Goal: Transaction & Acquisition: Book appointment/travel/reservation

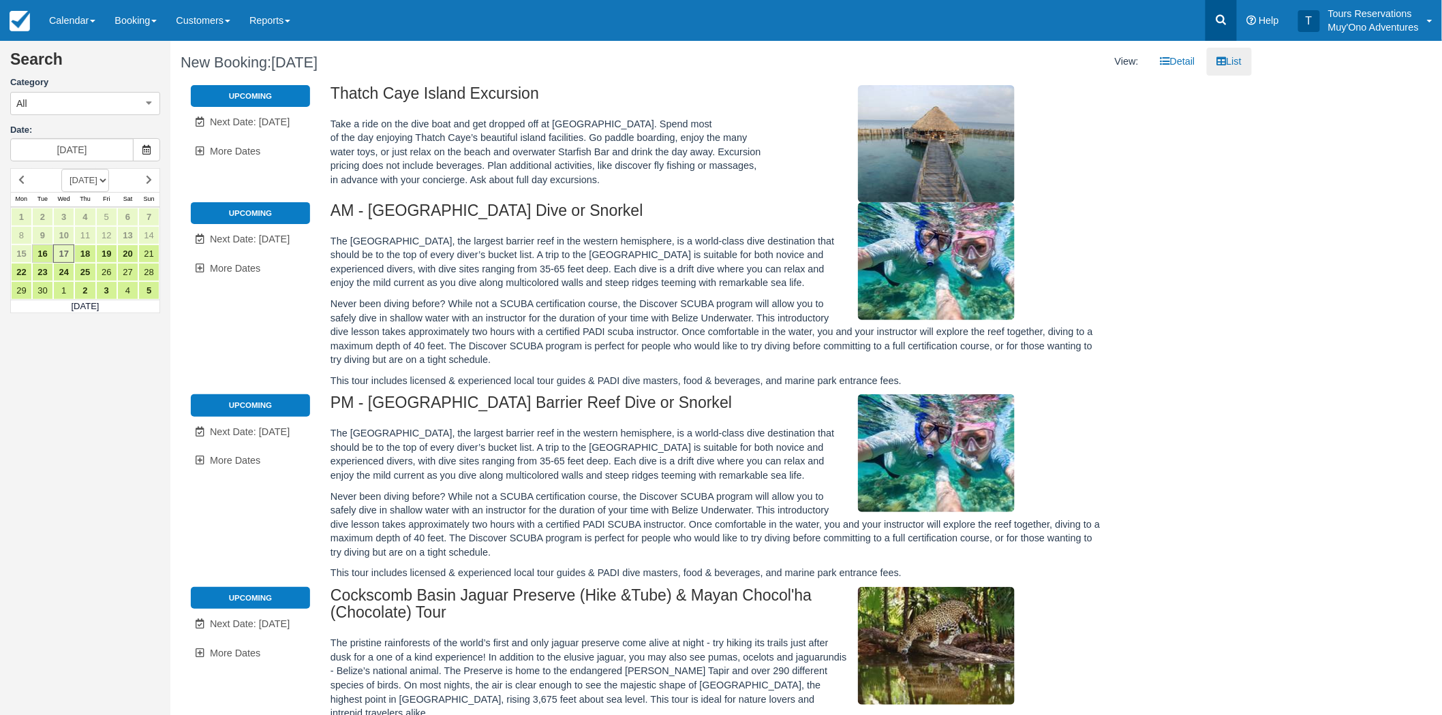
click at [1224, 18] on icon at bounding box center [1221, 20] width 14 height 14
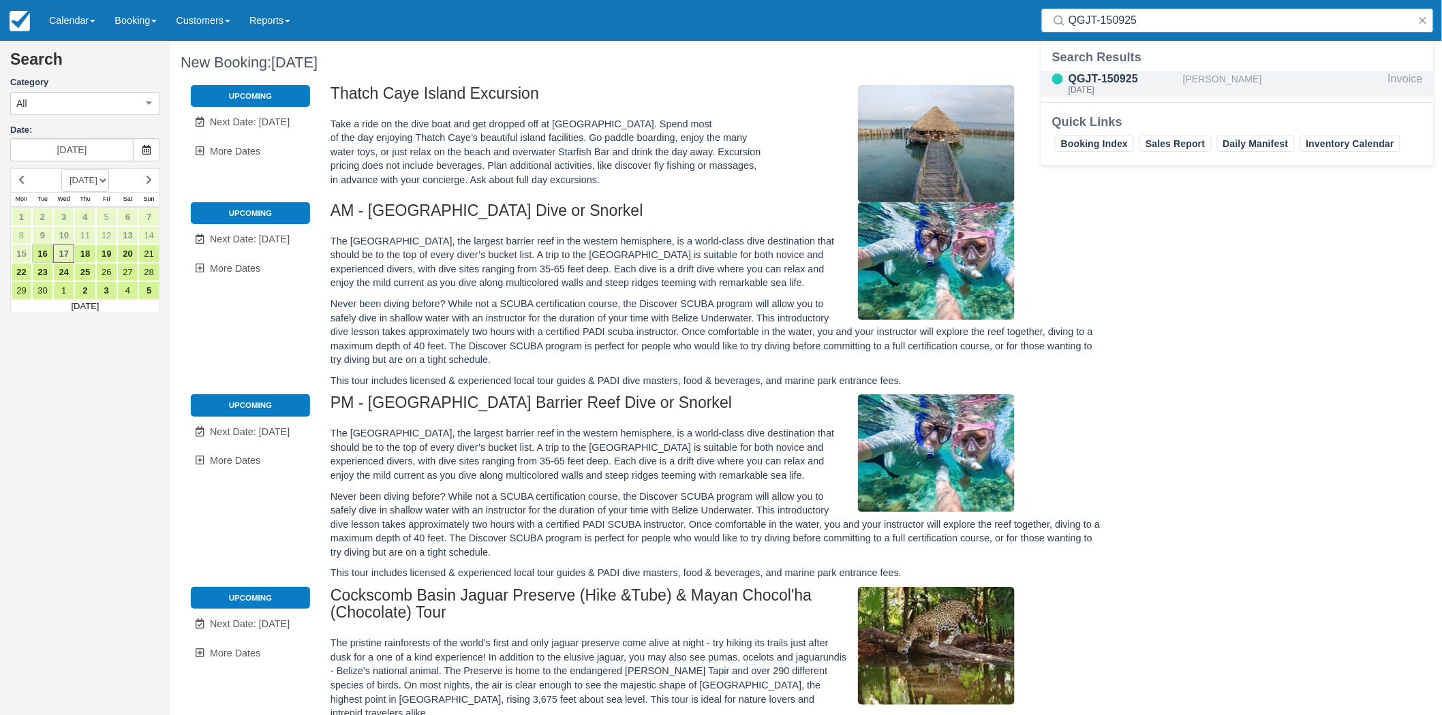
type input "QGJT-150925"
click at [1125, 80] on div "QGJT-150925" at bounding box center [1122, 79] width 109 height 16
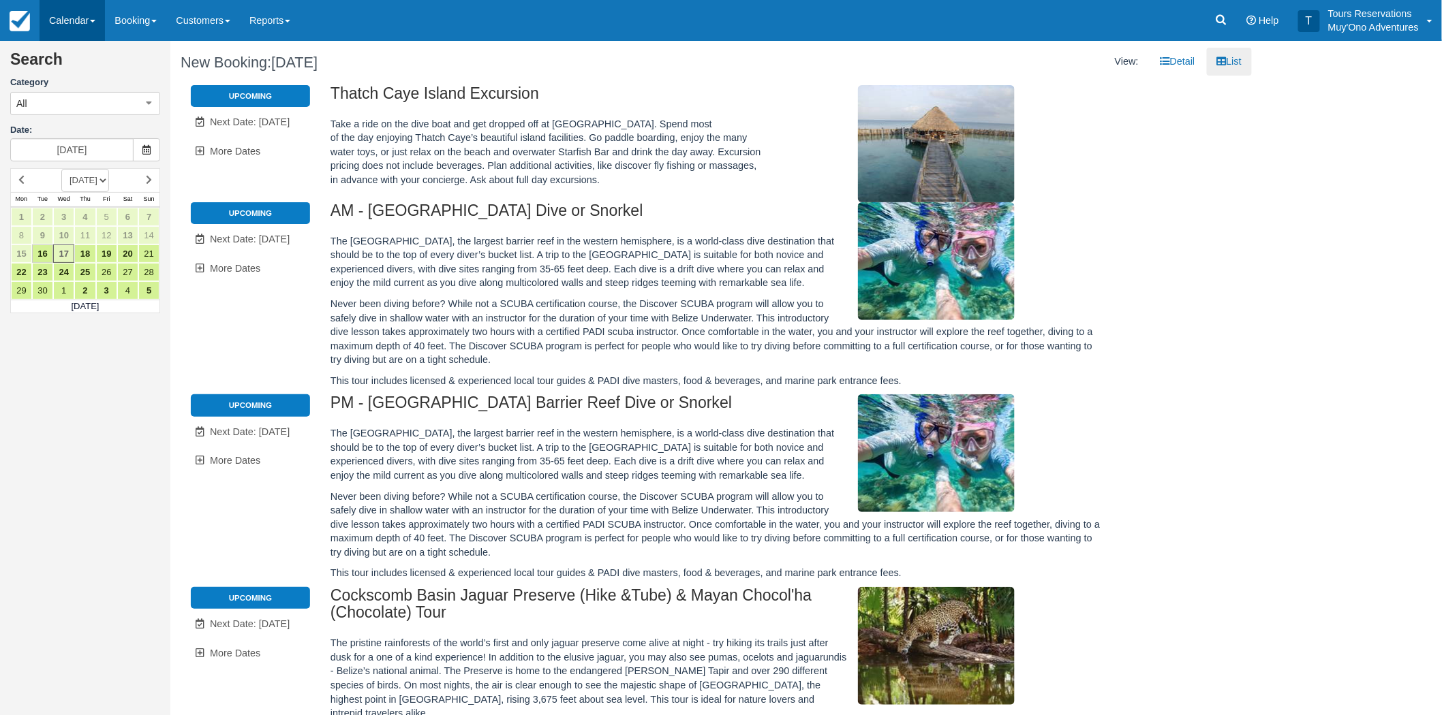
click at [71, 14] on link "Calendar" at bounding box center [72, 20] width 65 height 41
click at [89, 65] on link "Booking" at bounding box center [94, 58] width 108 height 29
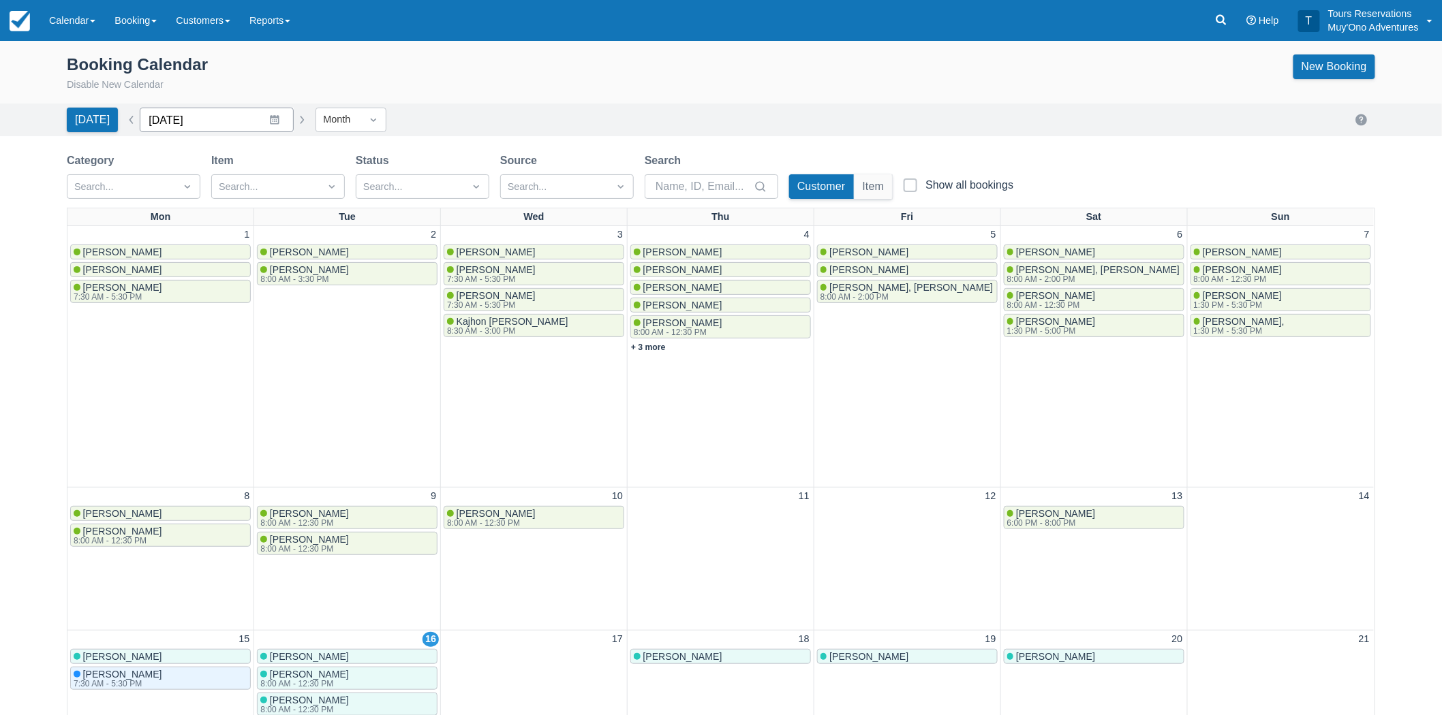
click at [238, 130] on input "[DATE]" at bounding box center [217, 120] width 154 height 25
click at [296, 119] on button "button" at bounding box center [302, 120] width 16 height 16
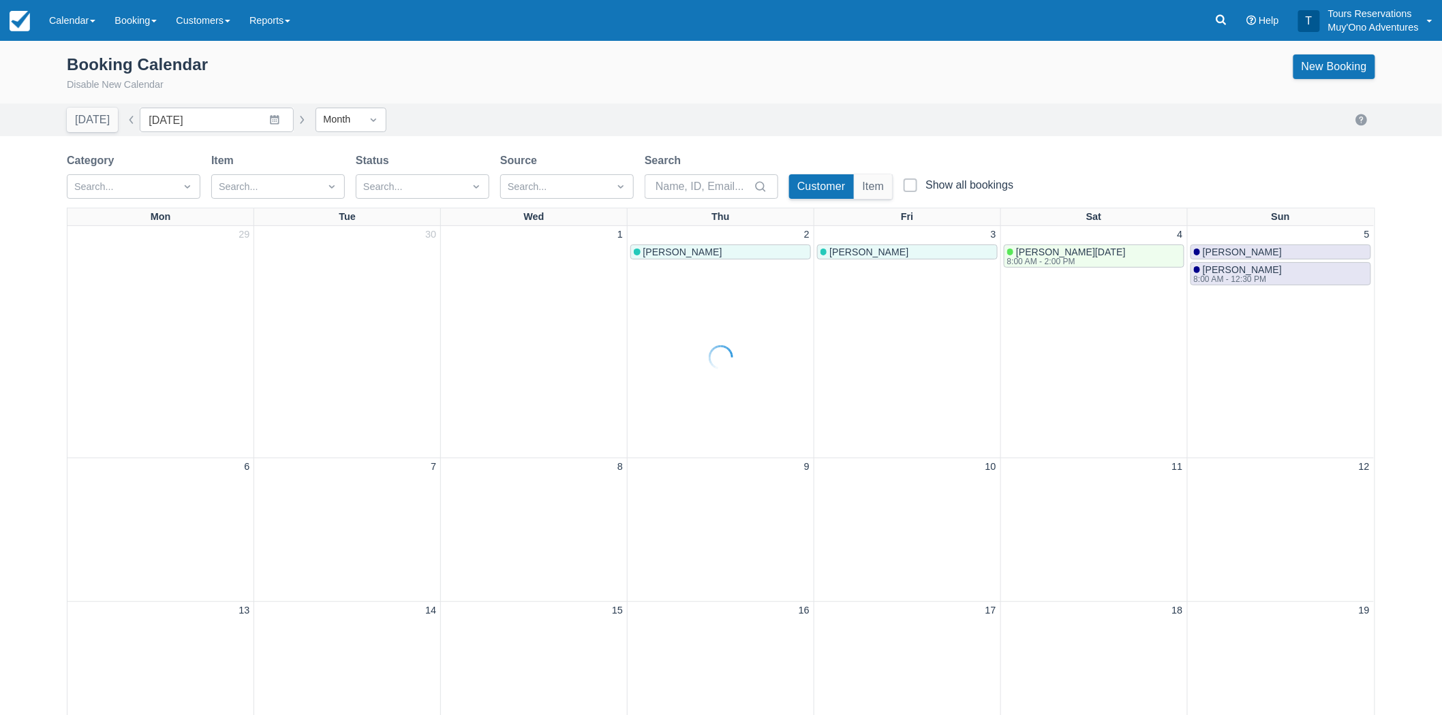
click at [294, 119] on div at bounding box center [721, 357] width 1442 height 715
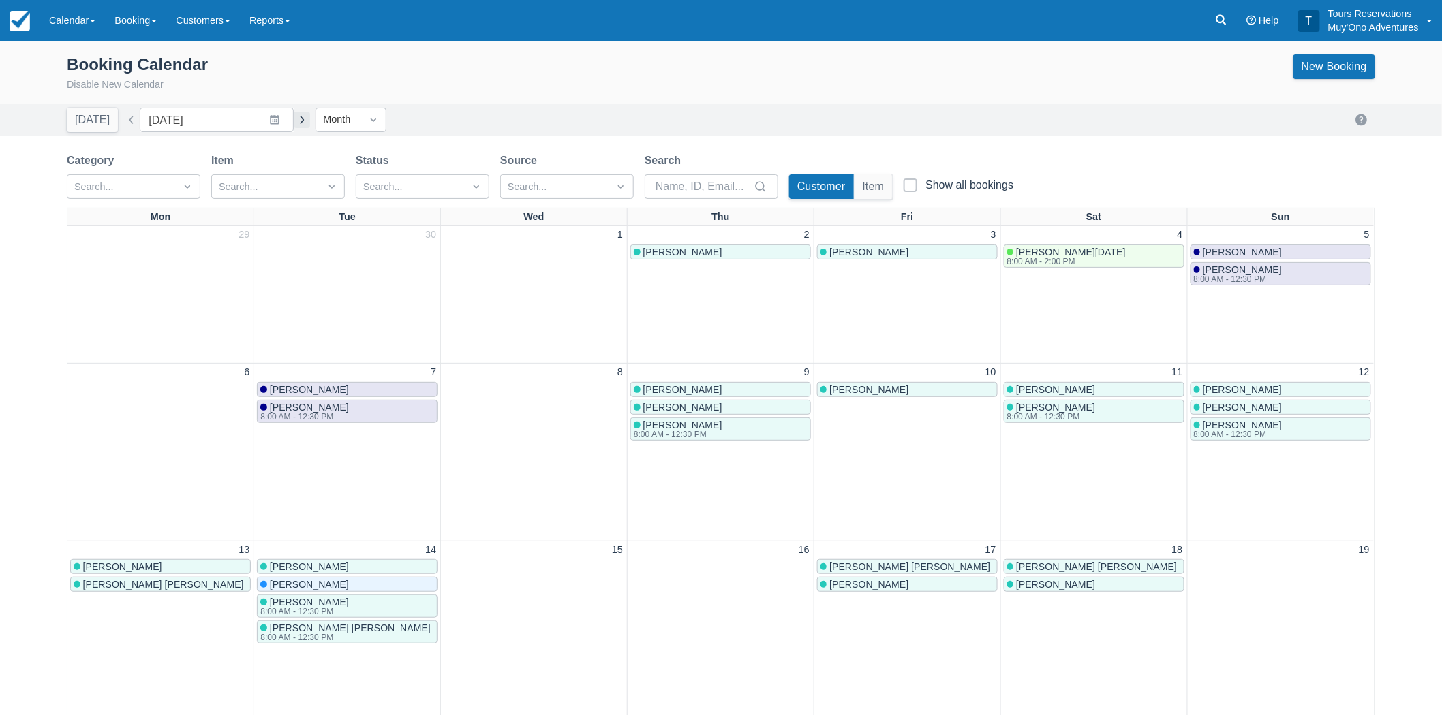
click at [294, 119] on button "button" at bounding box center [302, 120] width 16 height 16
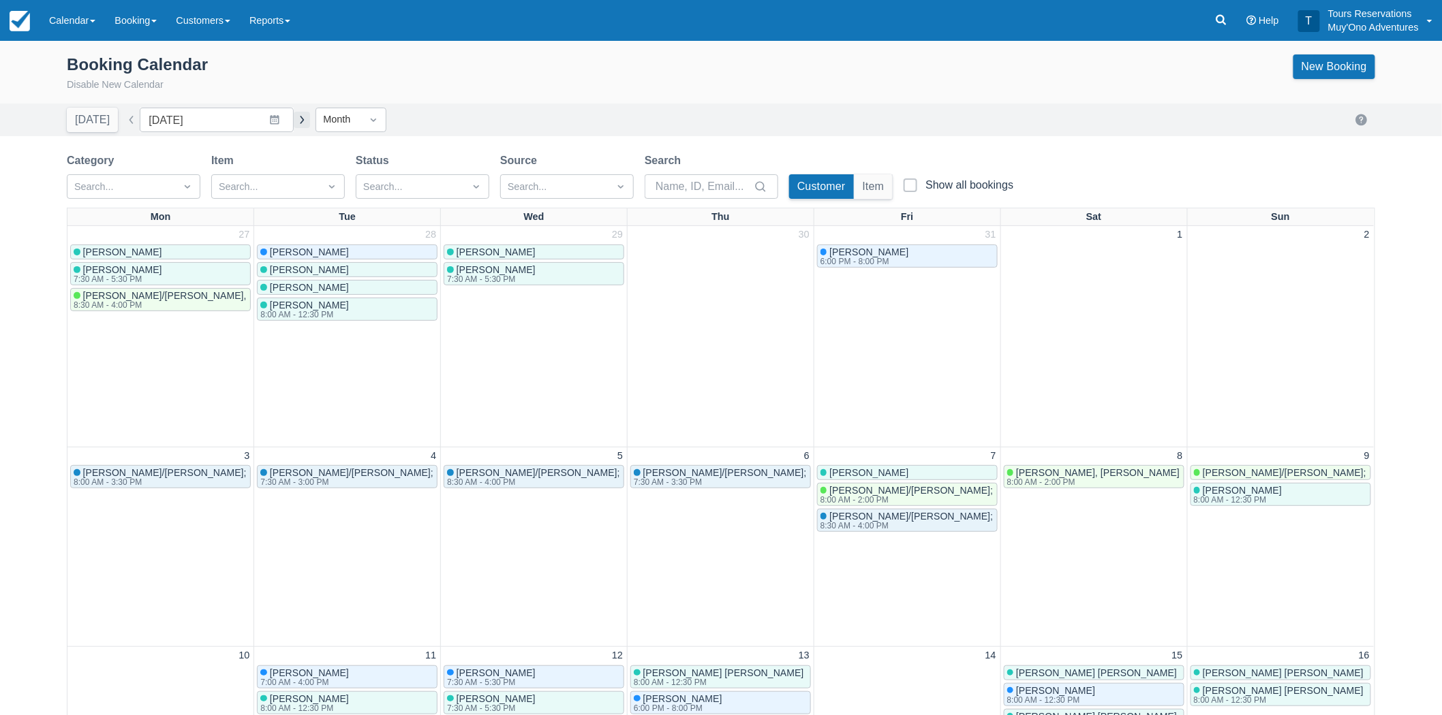
click at [294, 119] on button "button" at bounding box center [302, 120] width 16 height 16
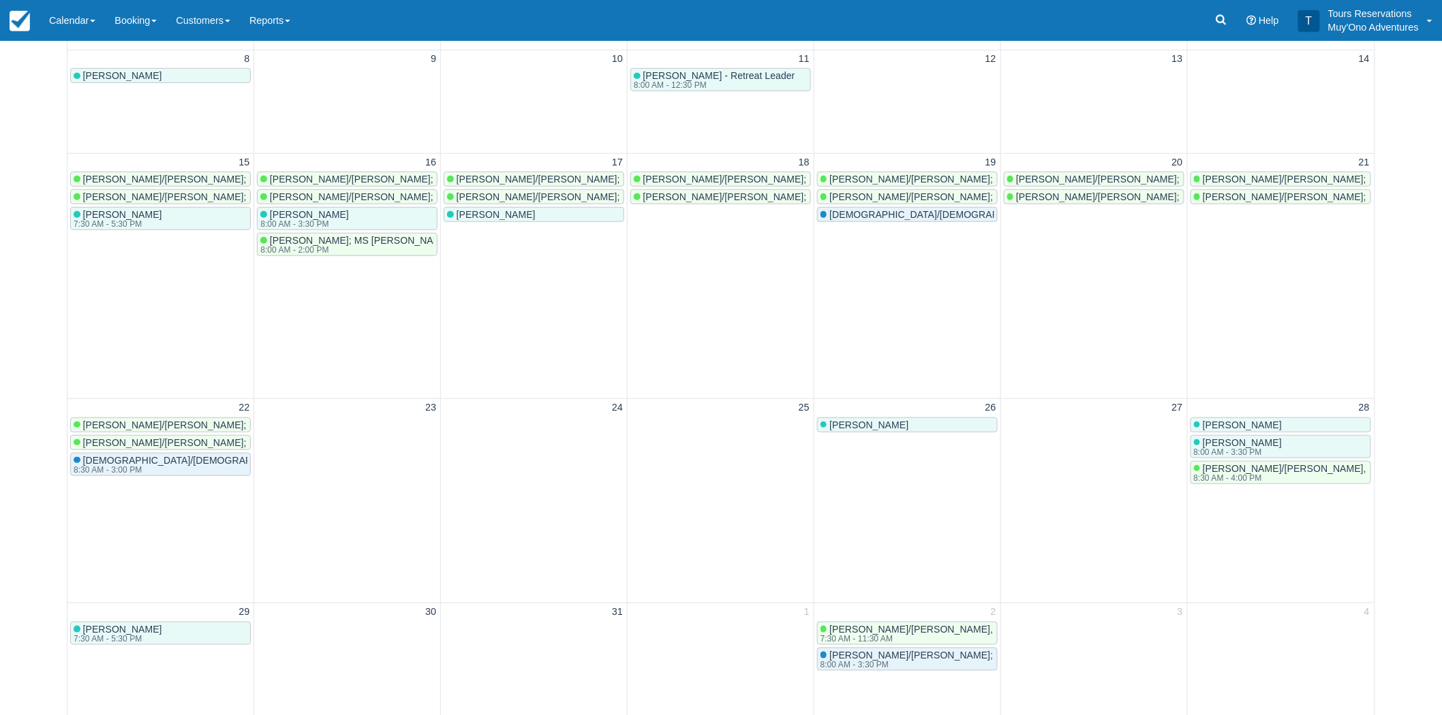
scroll to position [302, 0]
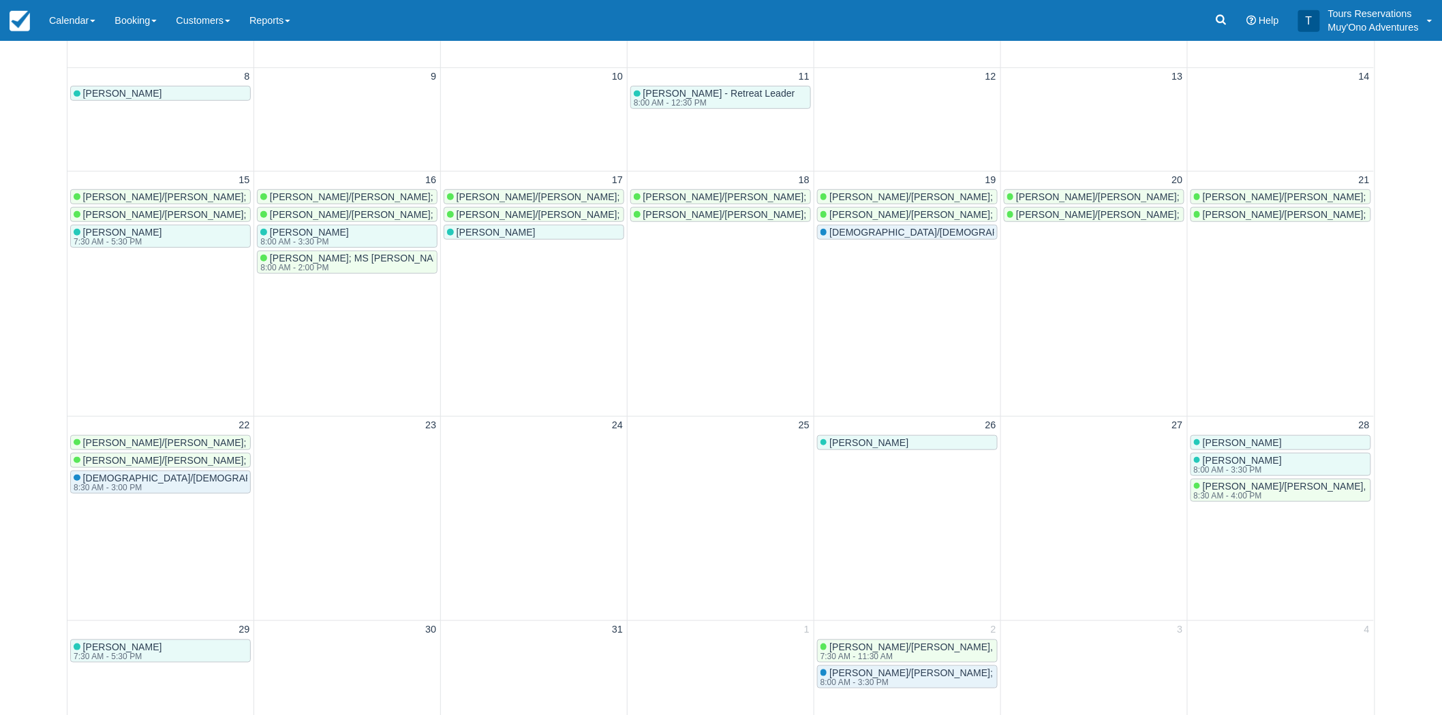
click at [478, 9] on div "Menu Calendar Booking Customer Inventory Booking Daily Manifest Daily List Note…" at bounding box center [721, 20] width 1442 height 41
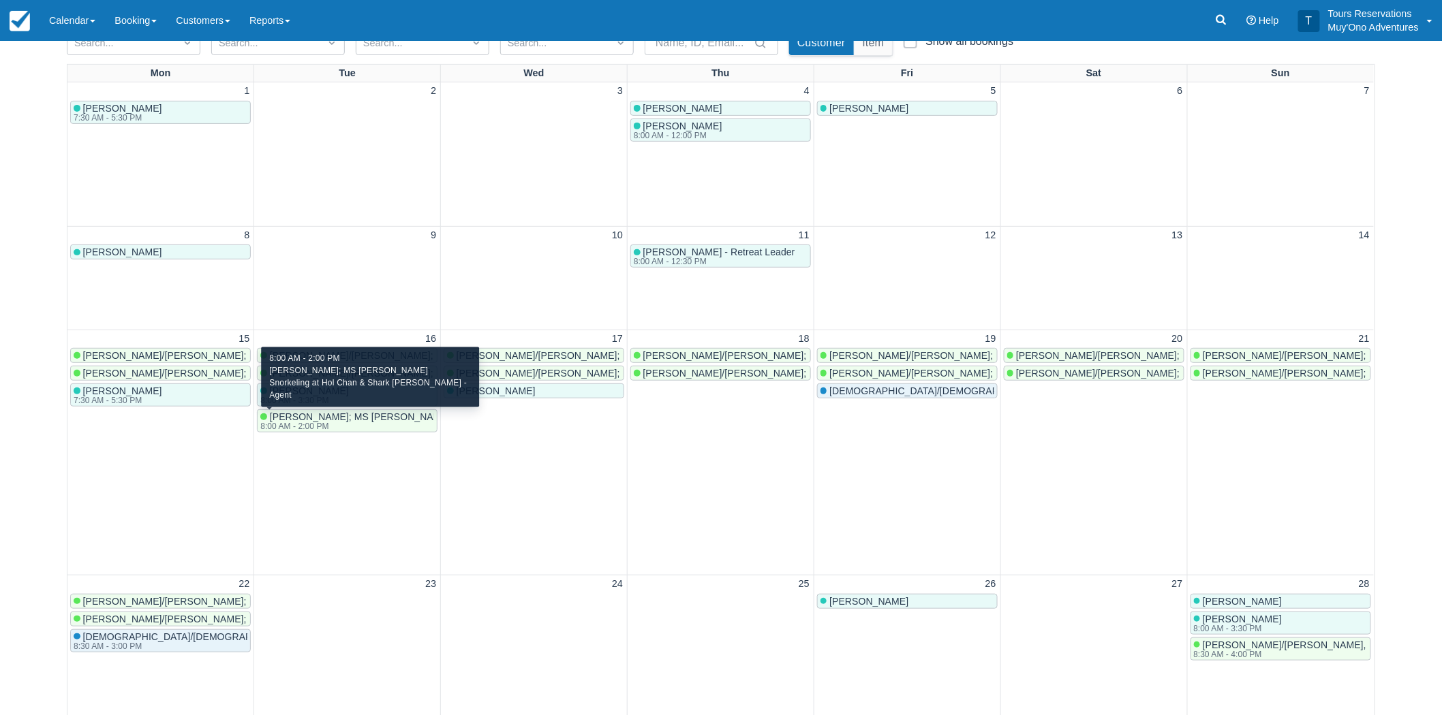
scroll to position [0, 0]
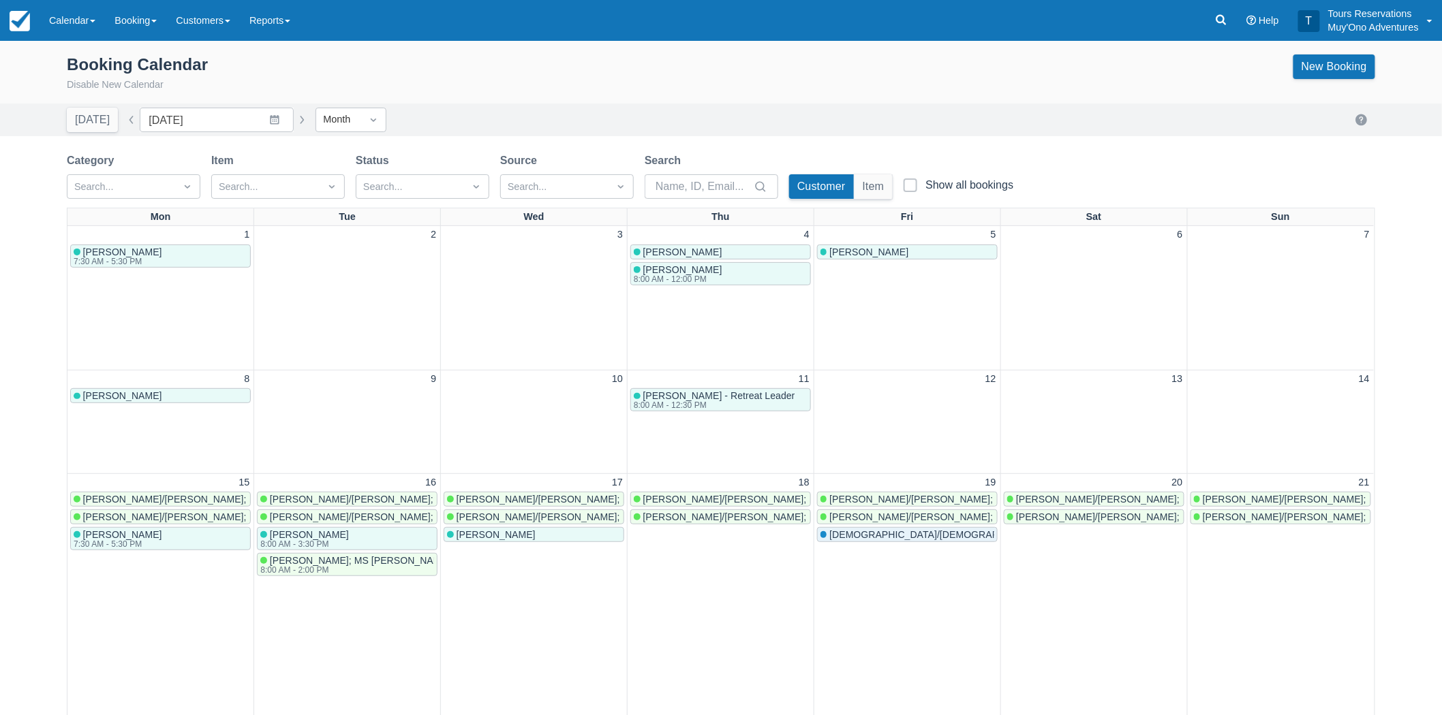
click at [125, 121] on button "button" at bounding box center [131, 120] width 16 height 16
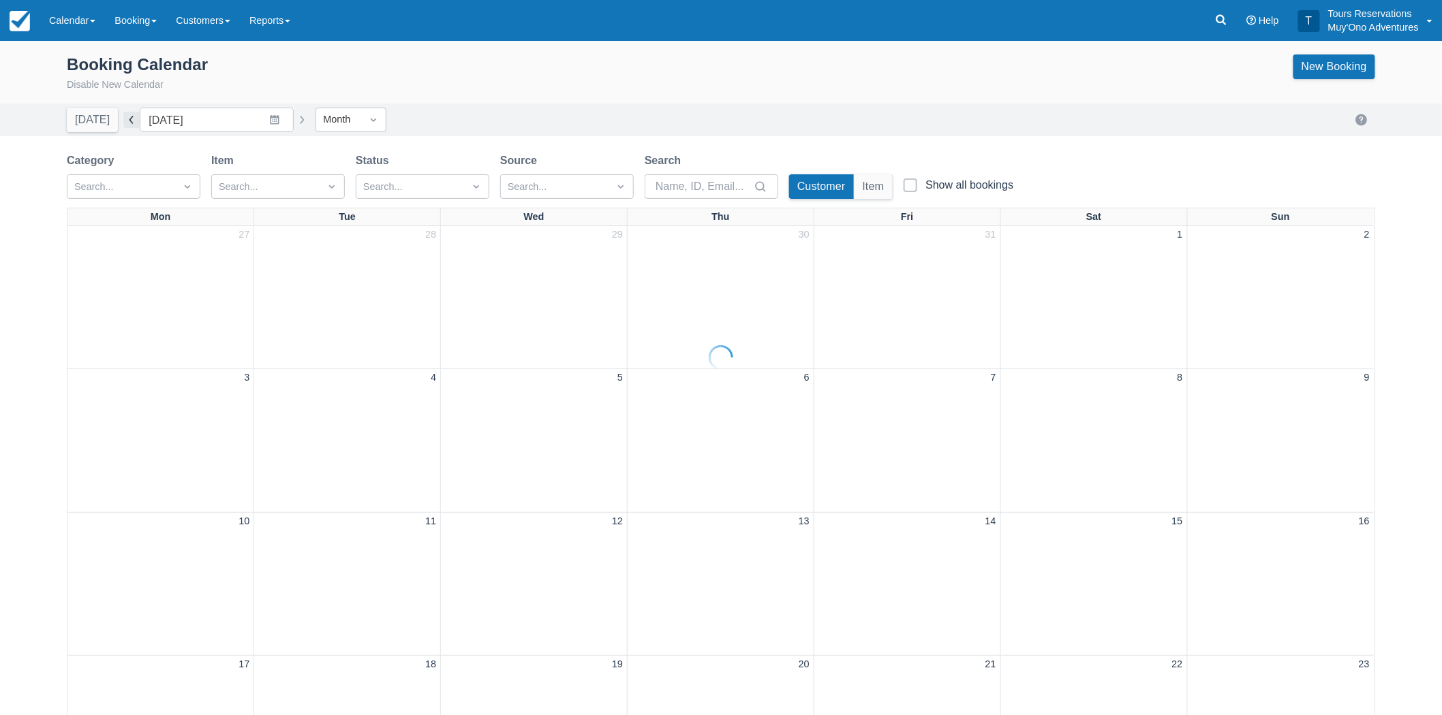
click at [125, 120] on button "button" at bounding box center [131, 120] width 16 height 16
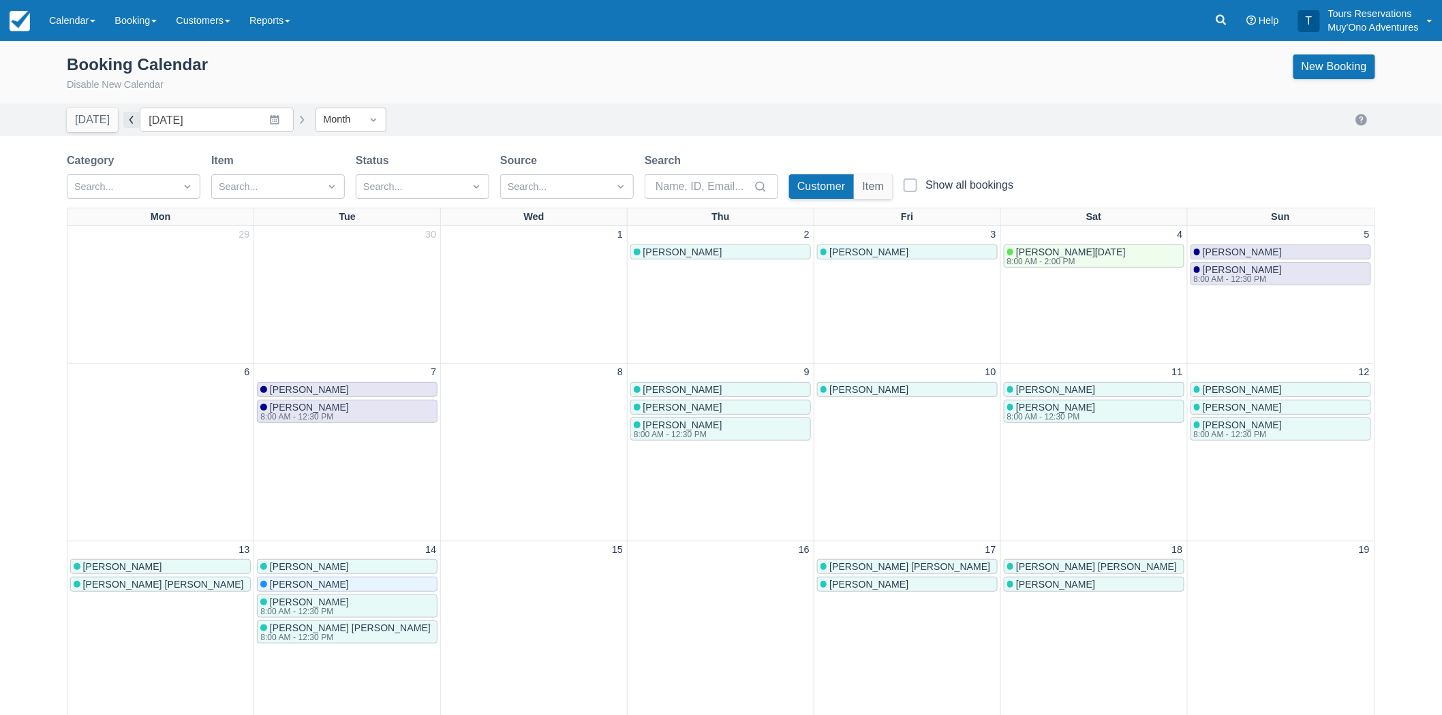
click at [125, 120] on button "button" at bounding box center [131, 120] width 16 height 16
type input "September 2025"
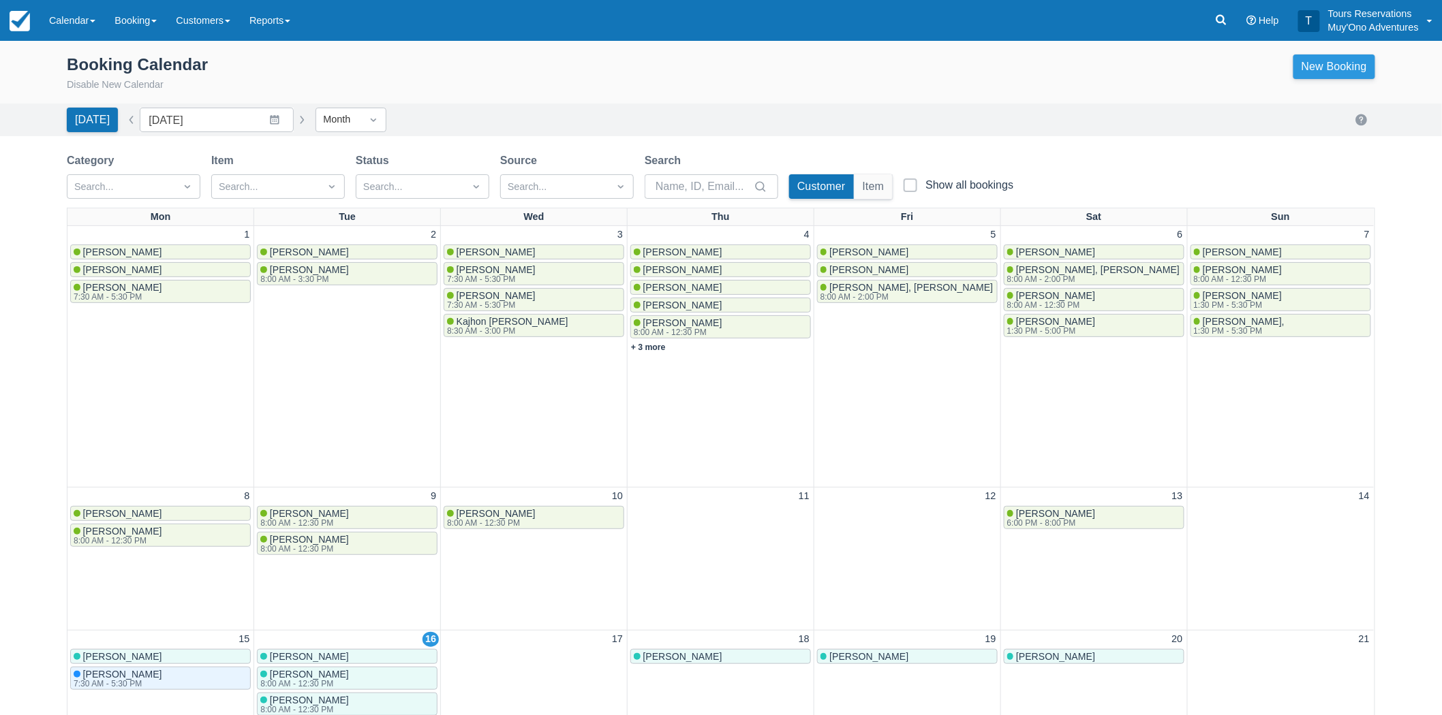
click at [1324, 76] on link "New Booking" at bounding box center [1334, 66] width 82 height 25
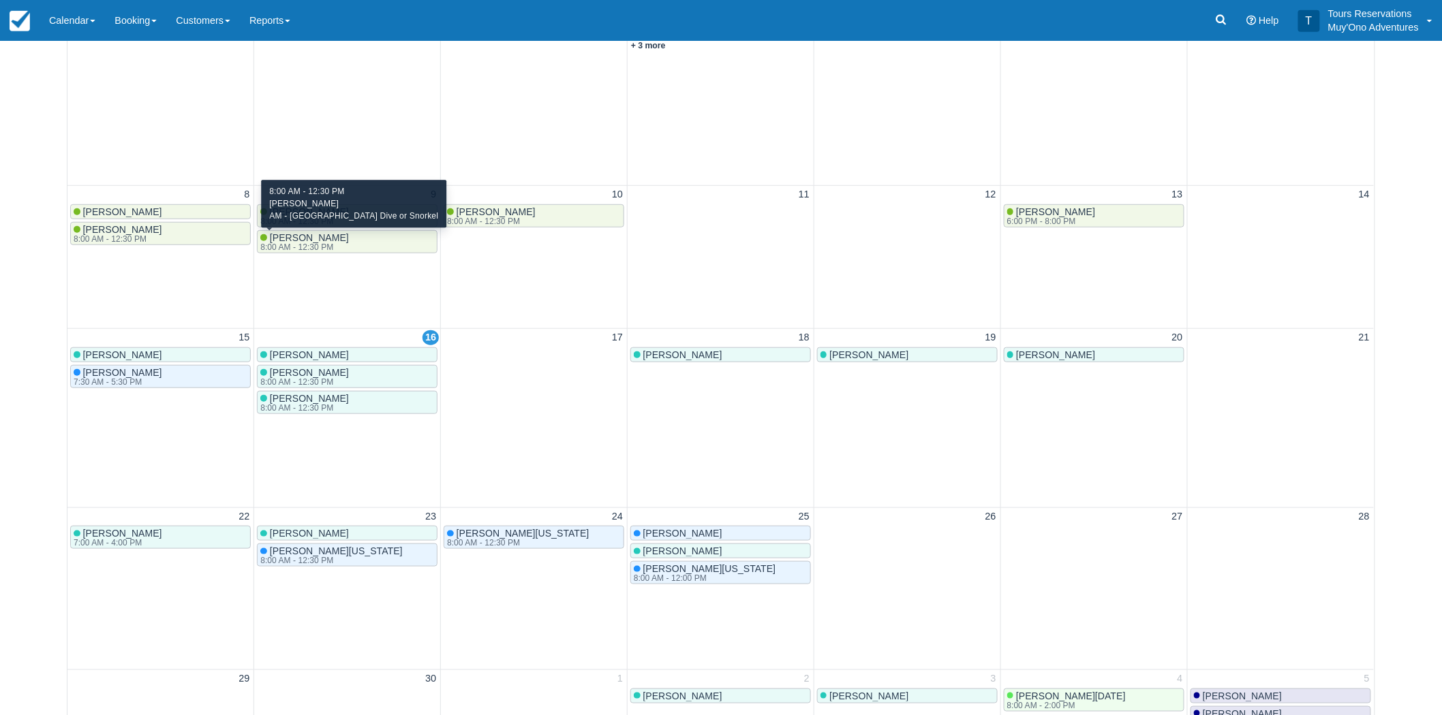
scroll to position [302, 0]
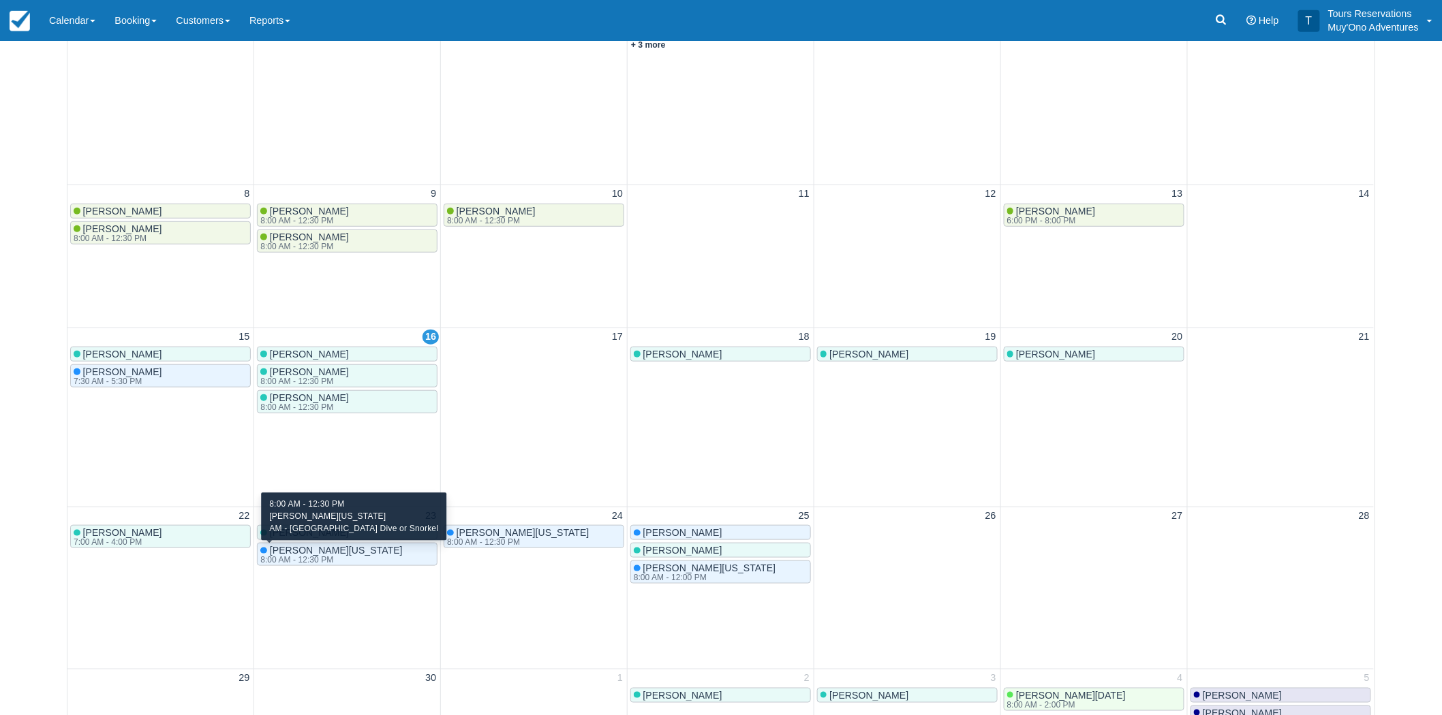
click at [310, 552] on span "[PERSON_NAME][US_STATE]" at bounding box center [336, 550] width 133 height 11
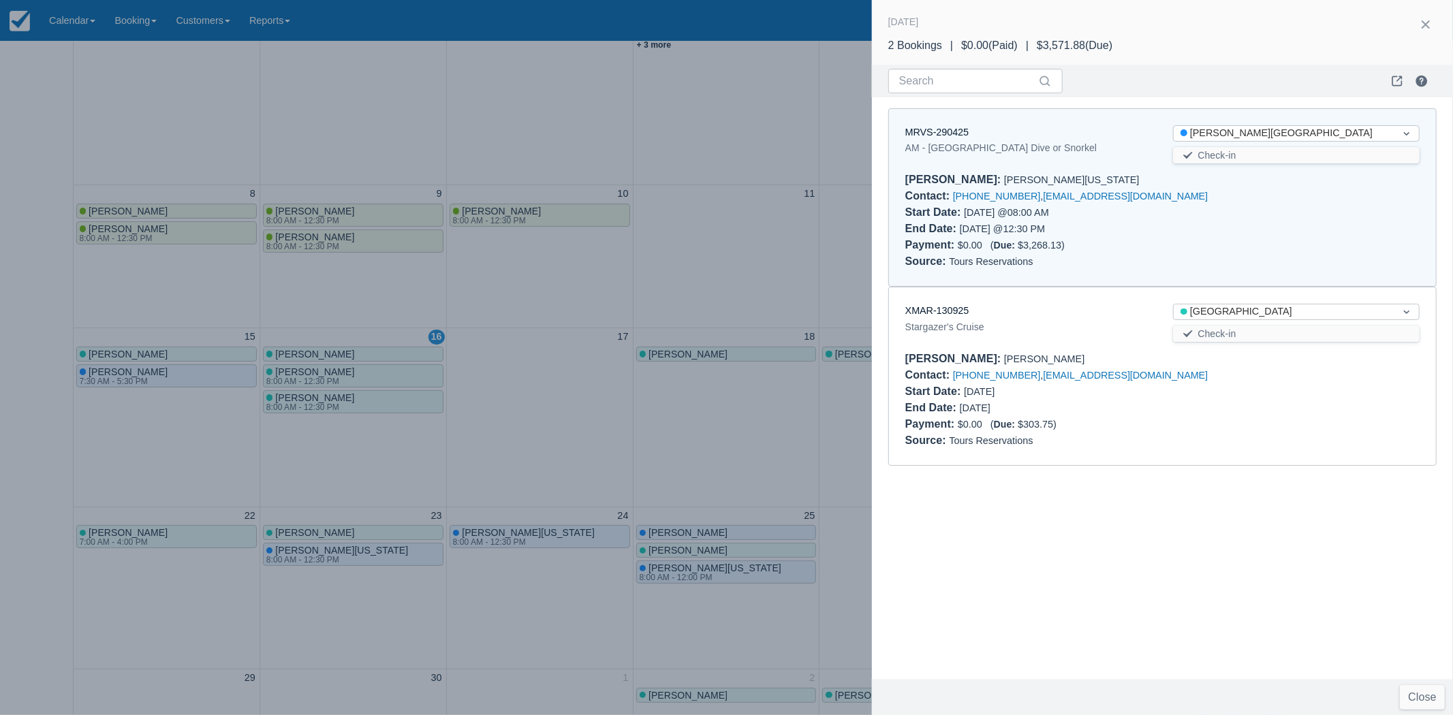
click at [514, 605] on div at bounding box center [726, 357] width 1453 height 715
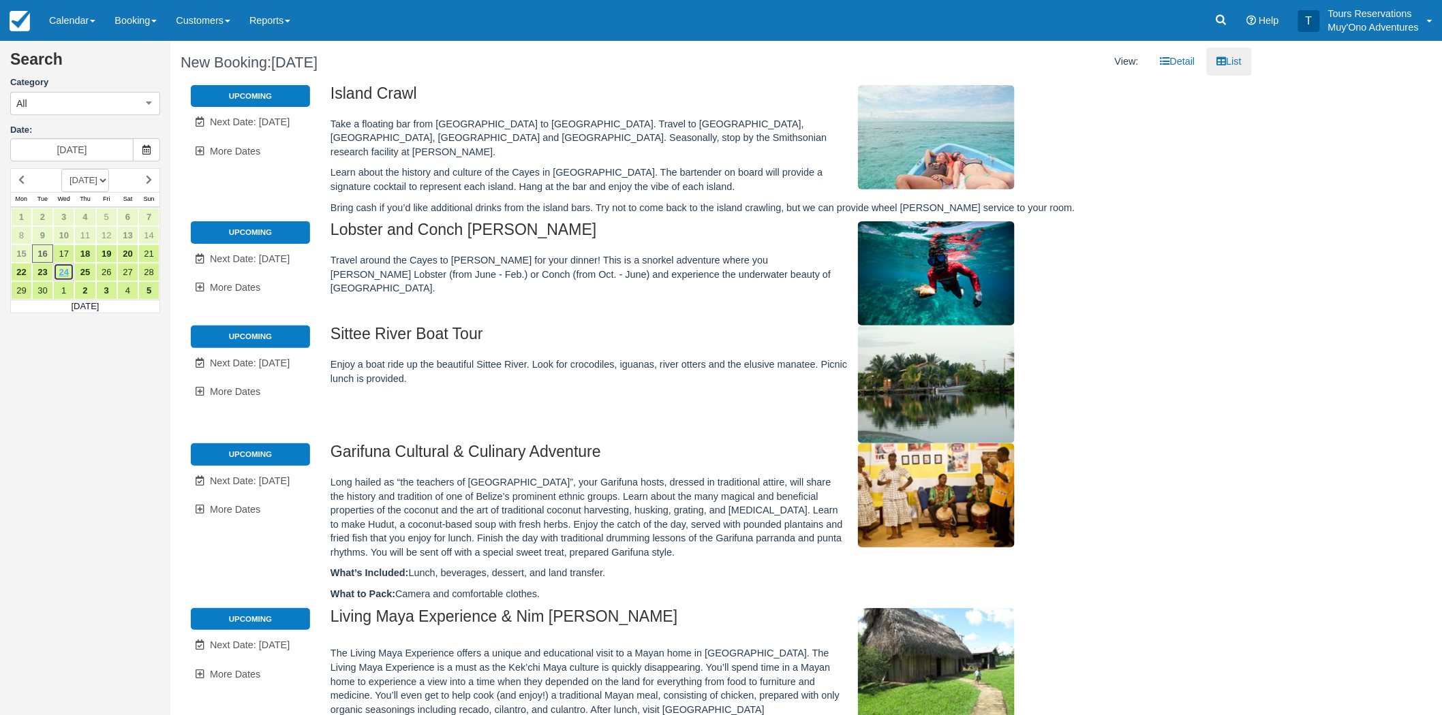
click at [66, 271] on link "24" at bounding box center [63, 272] width 21 height 18
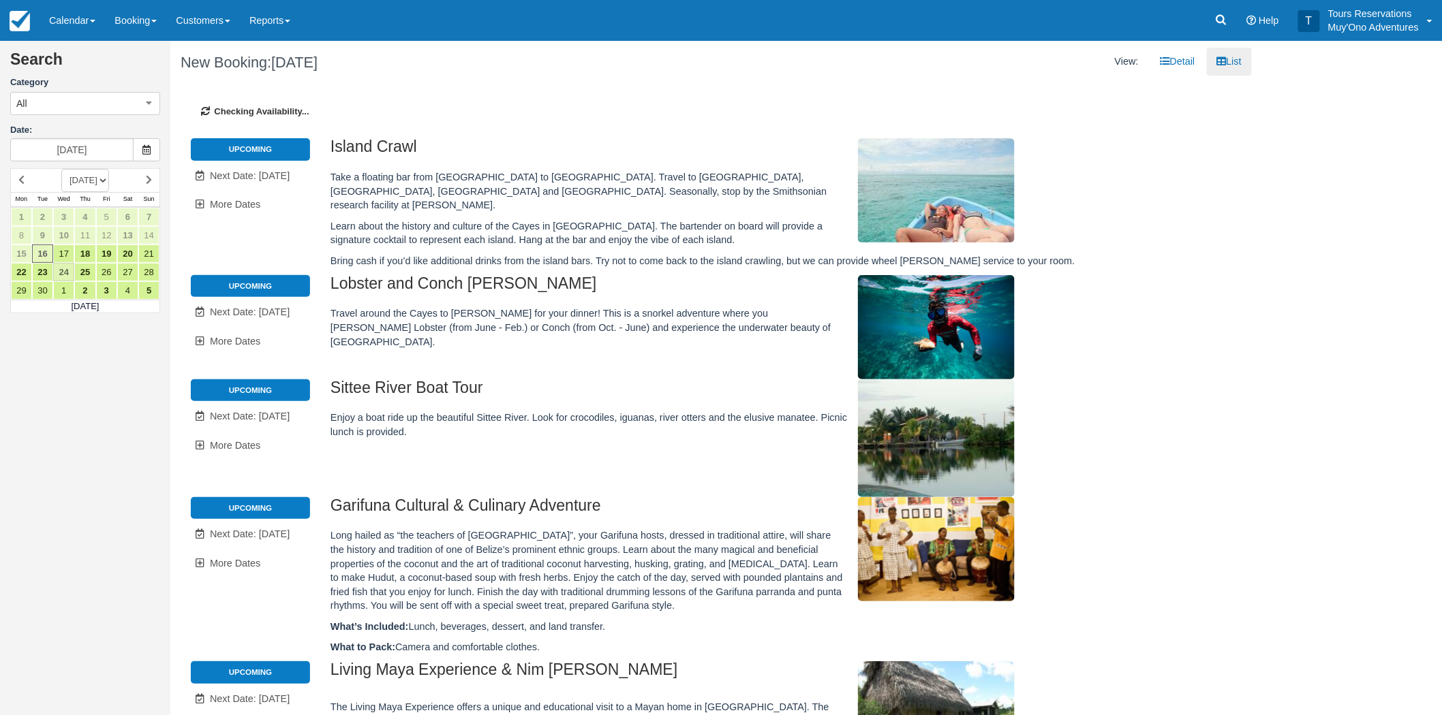
type input "09/24/25"
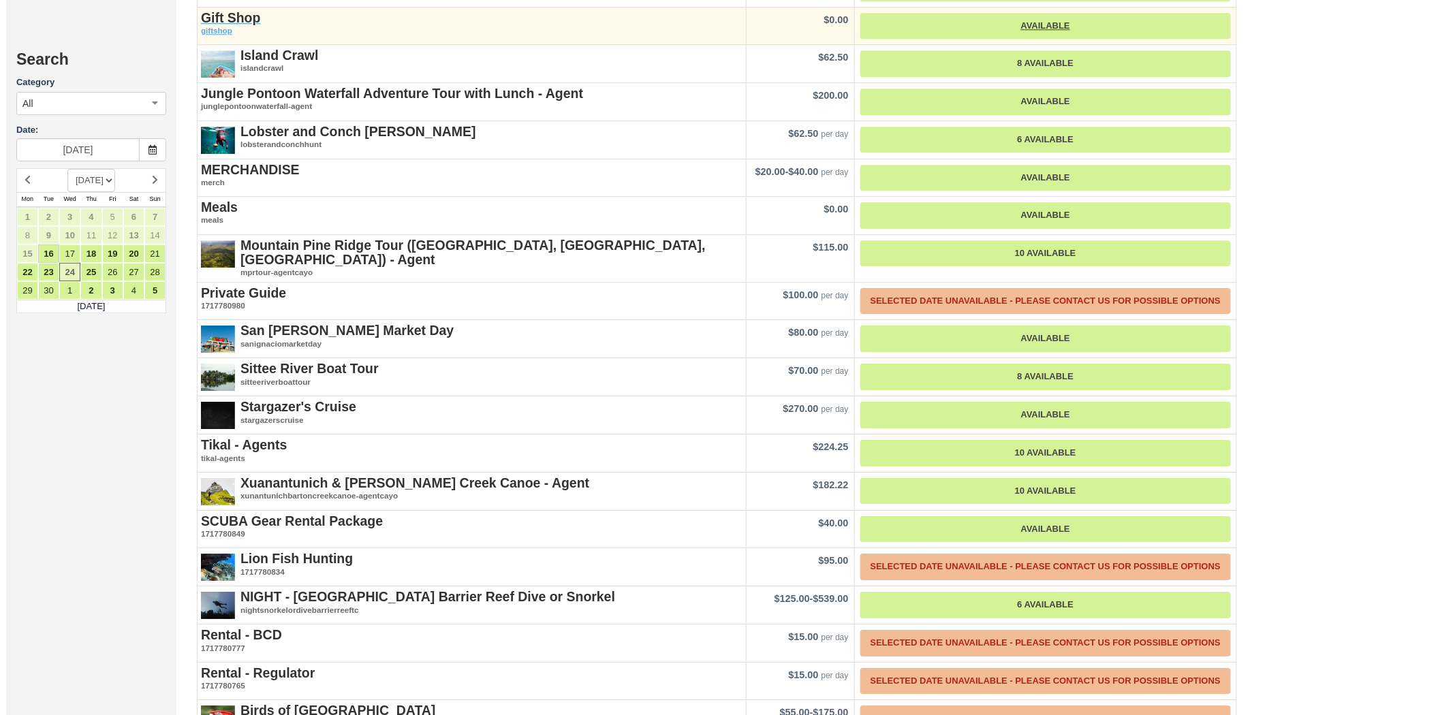
scroll to position [1665, 0]
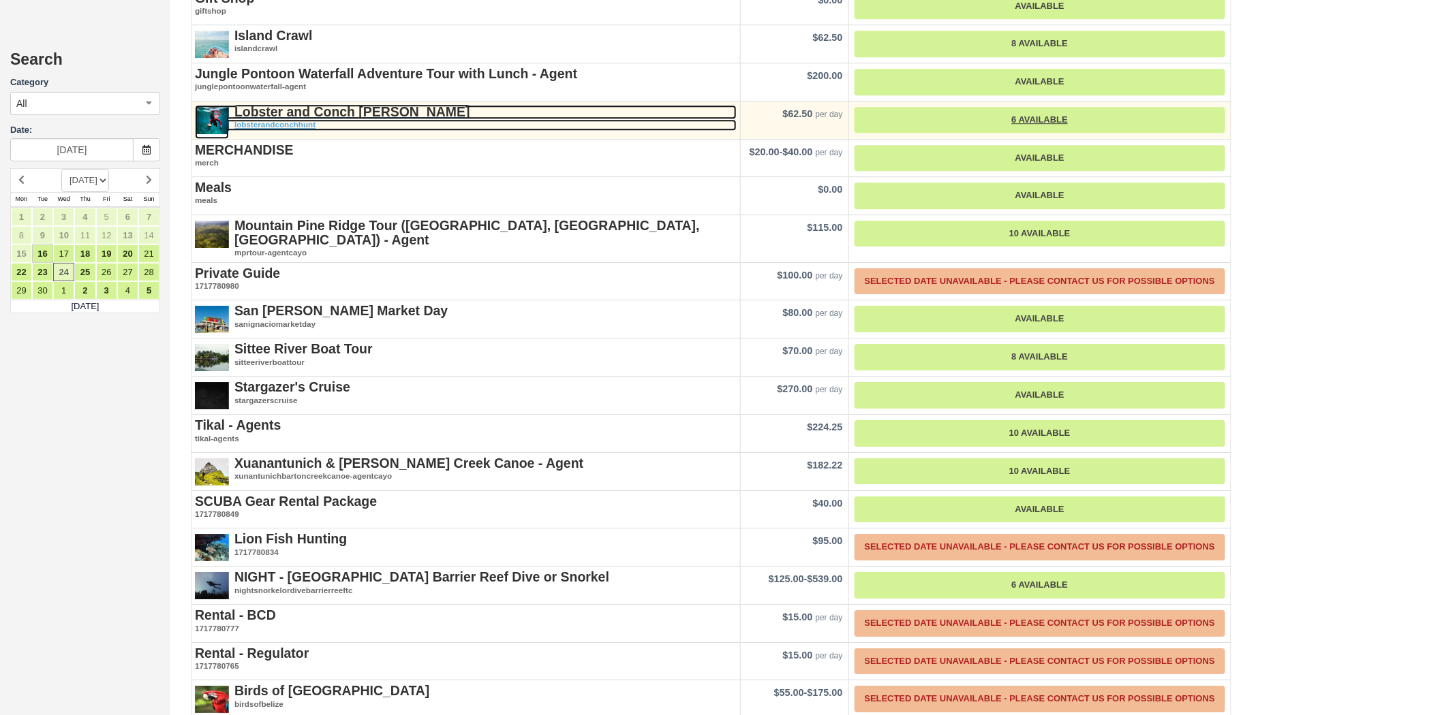
click at [311, 104] on strong "Lobster and Conch [PERSON_NAME]" at bounding box center [352, 111] width 236 height 15
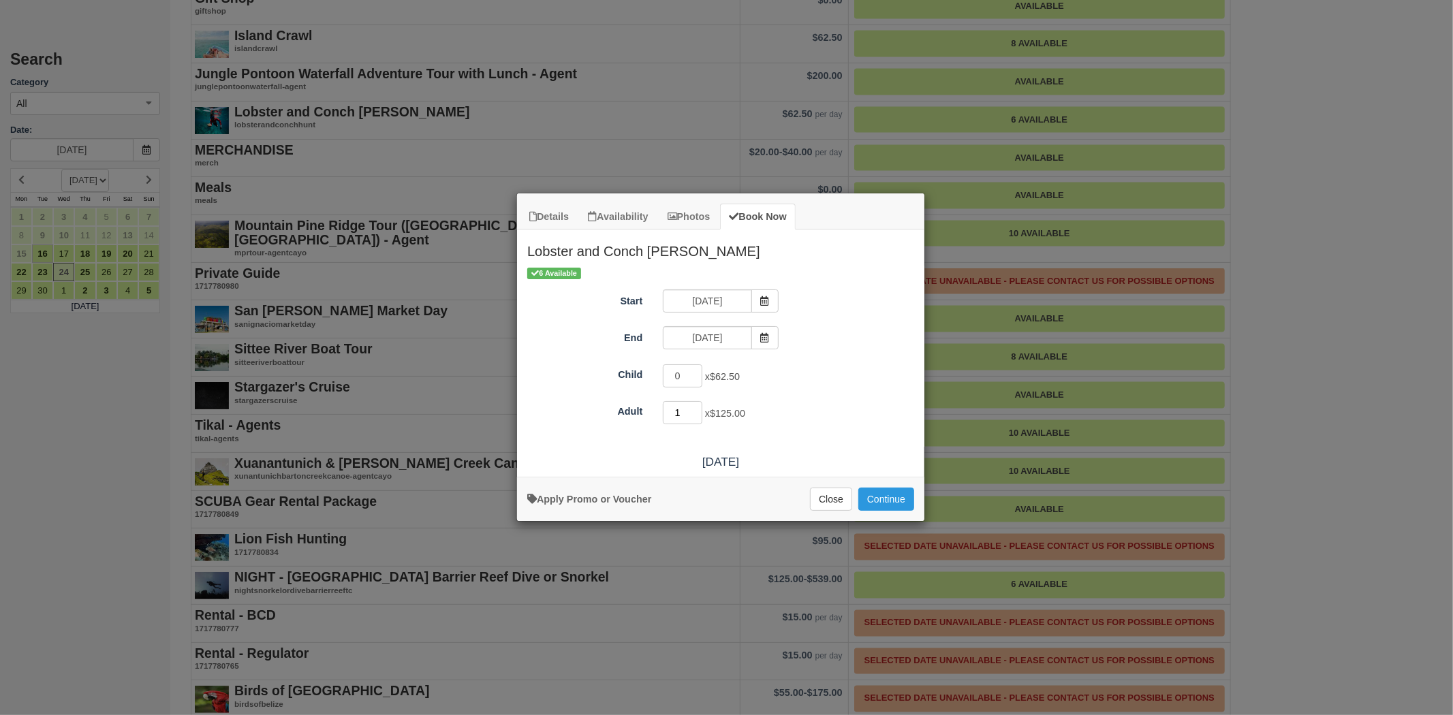
click at [691, 407] on input "1" at bounding box center [683, 412] width 40 height 23
type input "2"
click at [698, 409] on input "2" at bounding box center [683, 412] width 40 height 23
click at [901, 495] on button "Continue" at bounding box center [886, 499] width 56 height 23
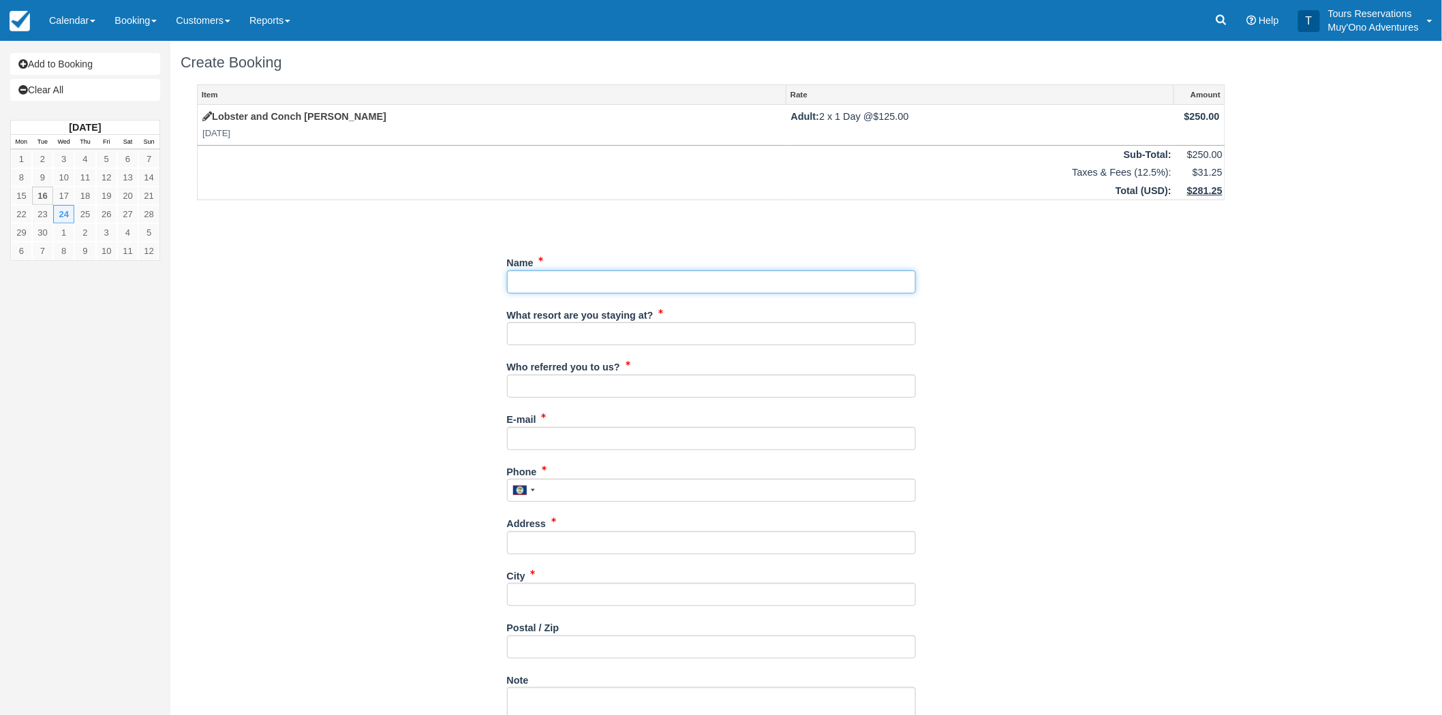
click at [606, 290] on input "Name" at bounding box center [711, 281] width 409 height 23
paste input "[PERSON_NAME]"
type input "[PERSON_NAME]"
click at [572, 336] on input "What resort are you staying at?" at bounding box center [711, 333] width 409 height 23
type input "[GEOGRAPHIC_DATA]"
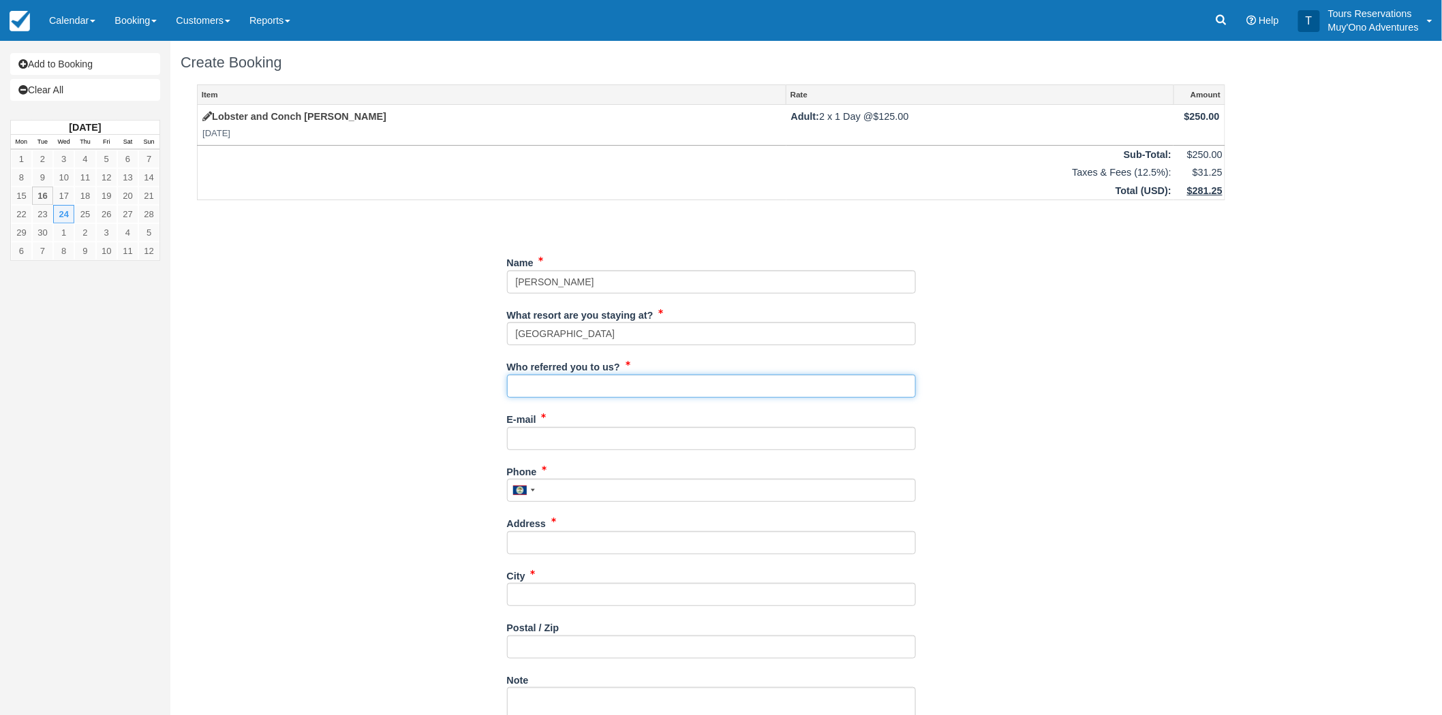
click at [566, 391] on input "Who referred you to us?" at bounding box center [711, 386] width 409 height 23
type input "RoyM - Reservations"
click at [552, 452] on div "E-mail Did you mean ?" at bounding box center [711, 434] width 409 height 52
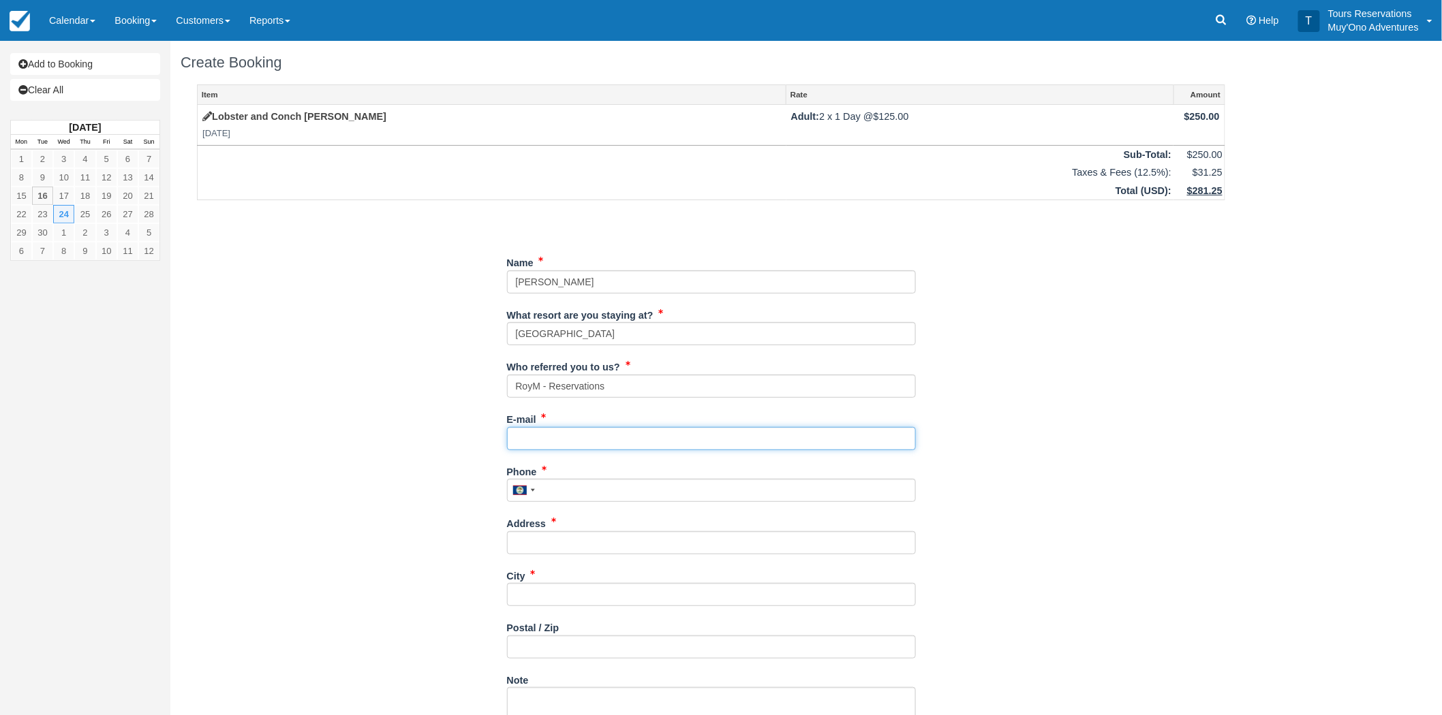
click at [555, 441] on input "E-mail" at bounding box center [711, 438] width 409 height 23
paste input "[EMAIL_ADDRESS][DOMAIN_NAME]"
type input "[EMAIL_ADDRESS][DOMAIN_NAME]"
click at [580, 480] on div "Phone United States +1 Canada +1 United Kingdom +44 Afghanistan (‫افغانستان‬‎) …" at bounding box center [711, 482] width 409 height 42
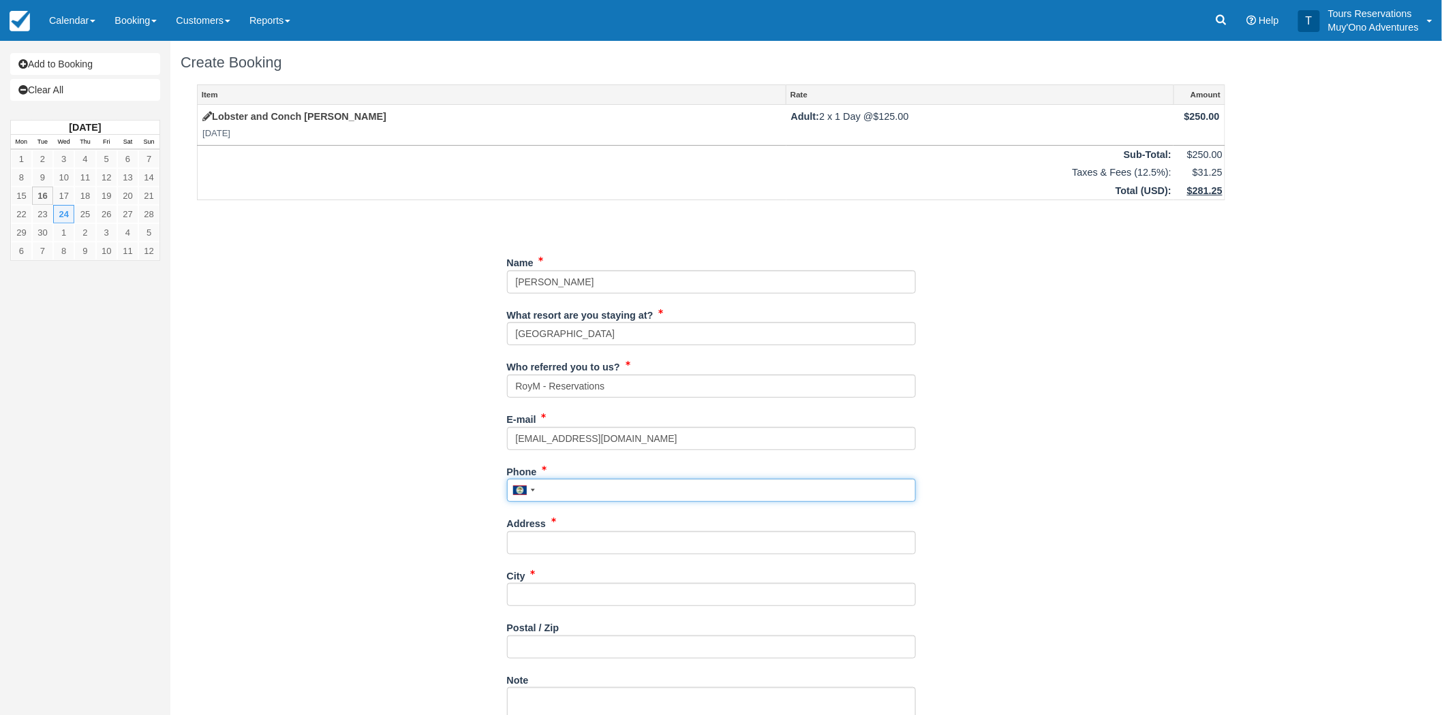
click at [580, 491] on input "Phone" at bounding box center [711, 490] width 409 height 23
paste input "215-200-7337"
type input "2152007337"
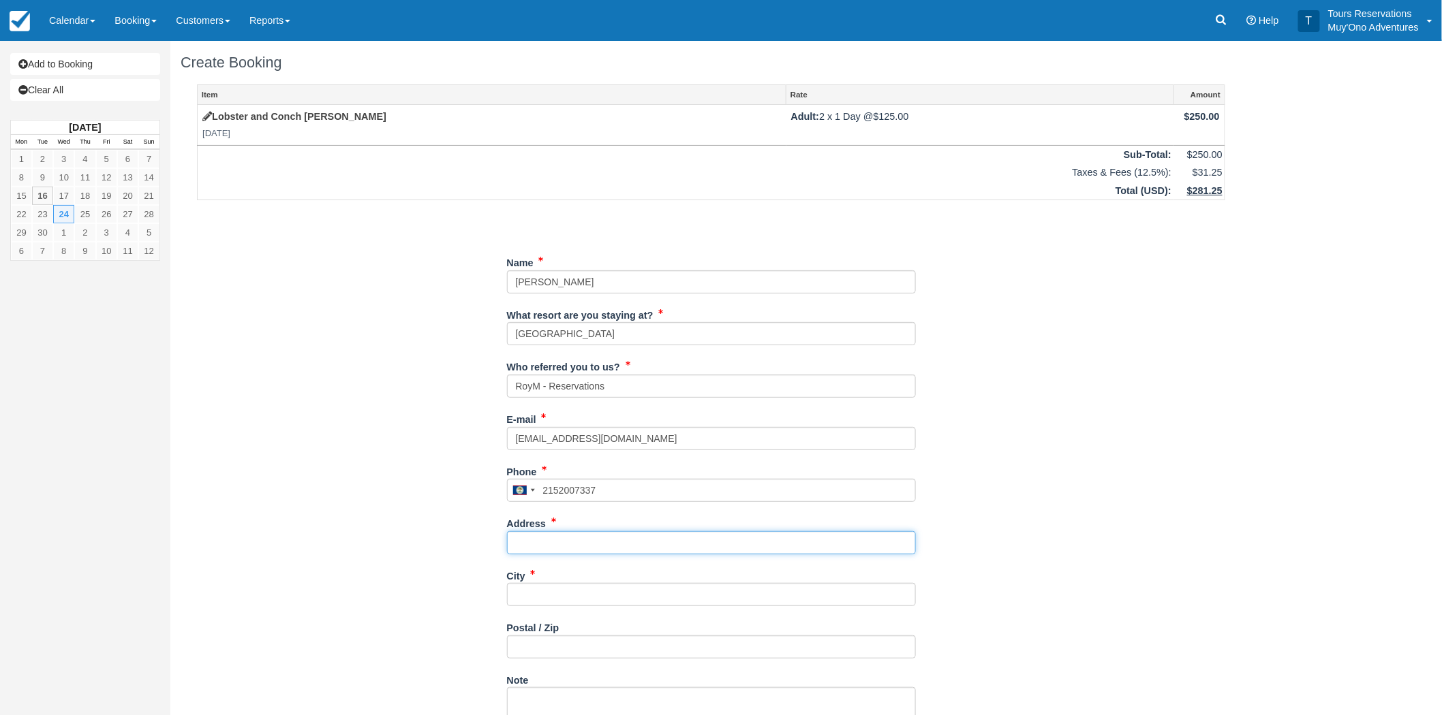
click at [583, 541] on input "Address" at bounding box center [711, 542] width 409 height 23
paste input "[STREET_ADDRESS][PERSON_NAME]"
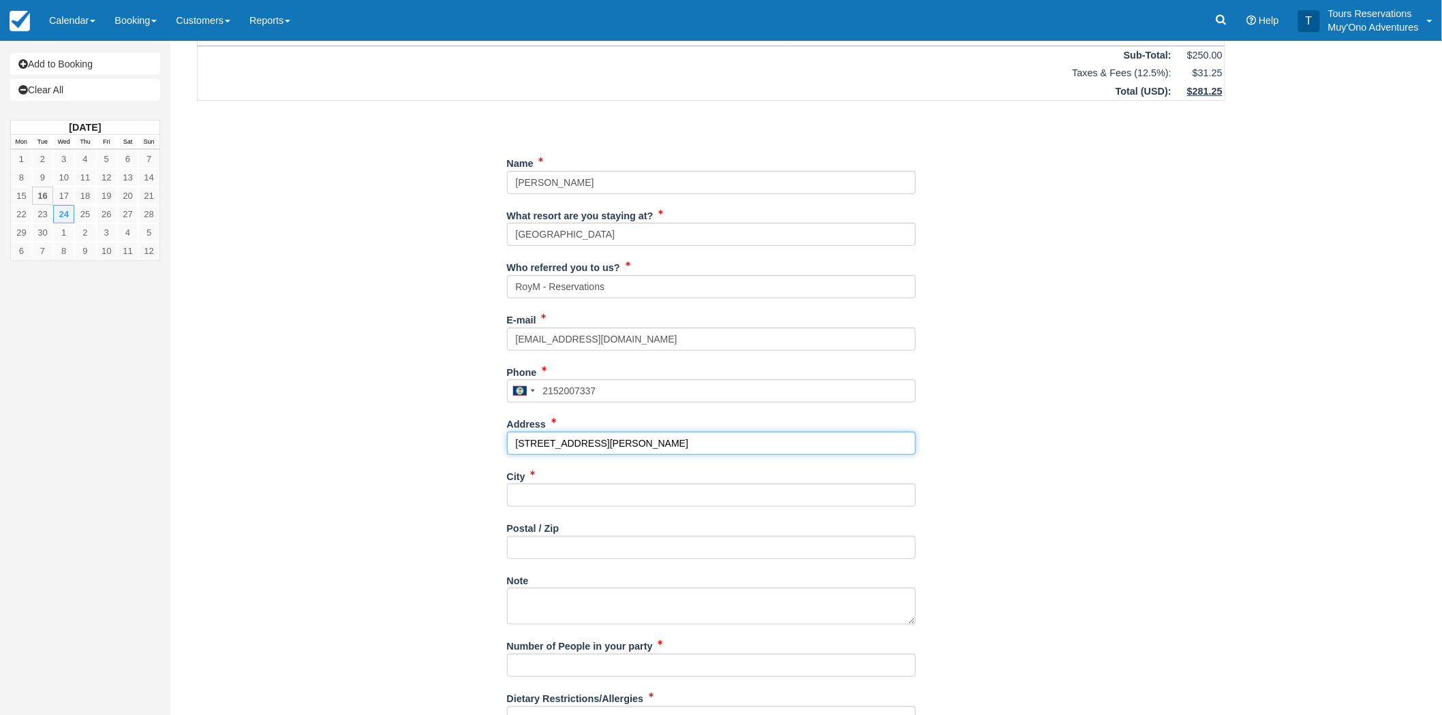
scroll to position [76, 0]
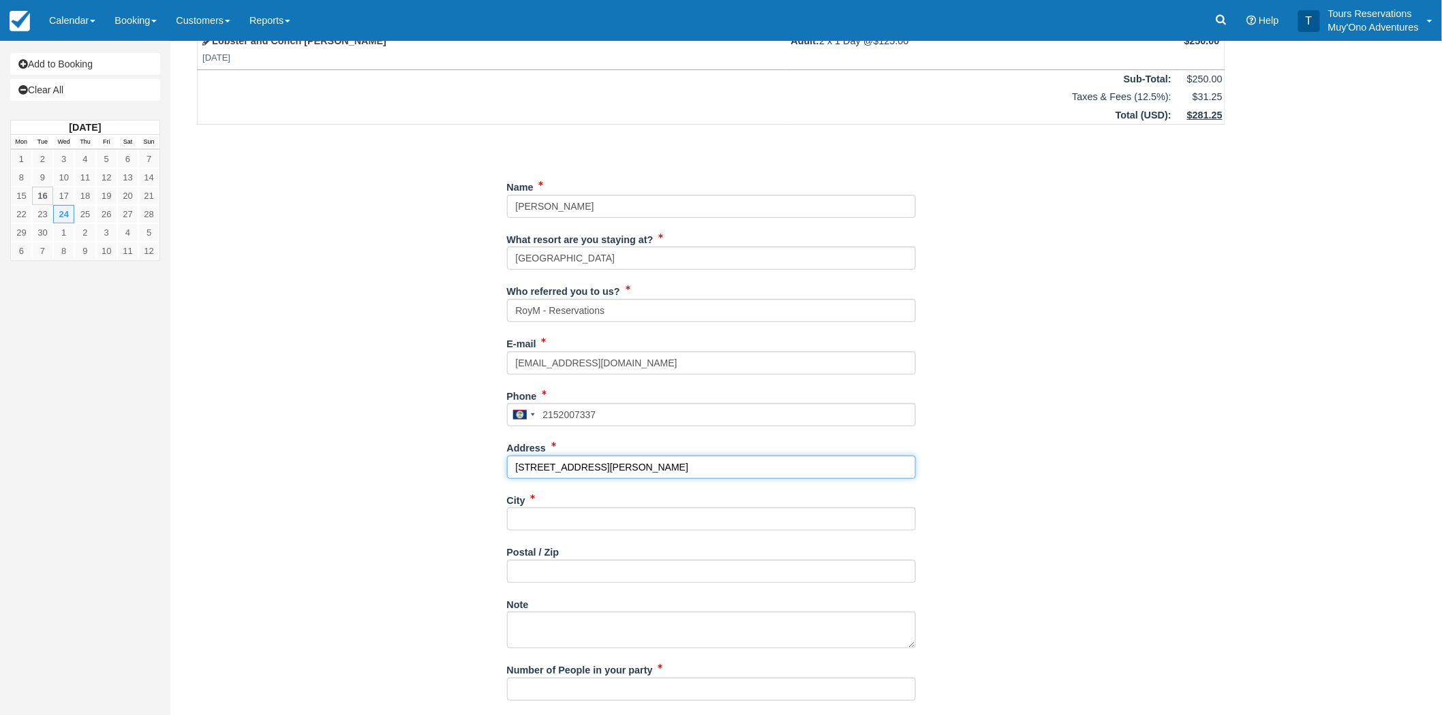
type input "[STREET_ADDRESS][PERSON_NAME]"
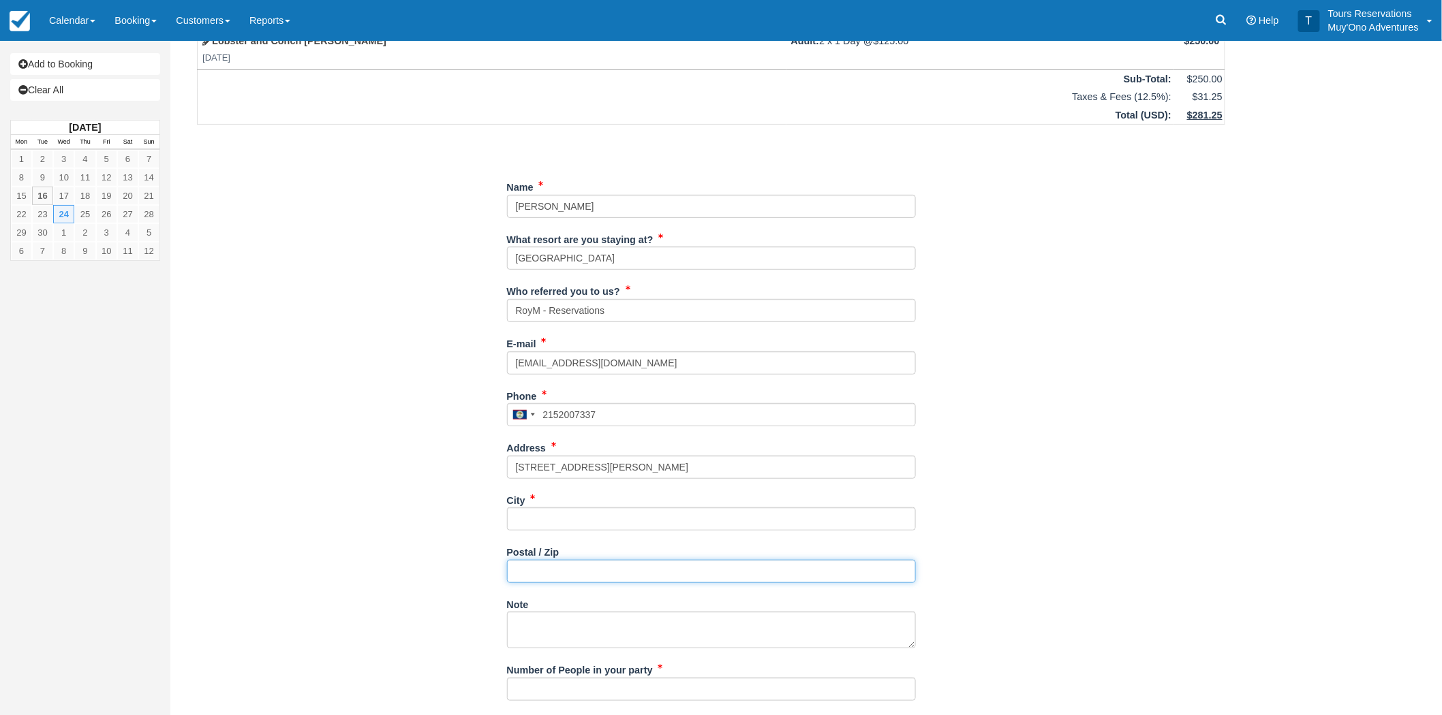
click at [616, 579] on input "Postal / Zip" at bounding box center [711, 571] width 409 height 23
paste input "21231"
type input "21231"
click at [570, 523] on input "City" at bounding box center [711, 519] width 409 height 23
paste input "Baltimore"
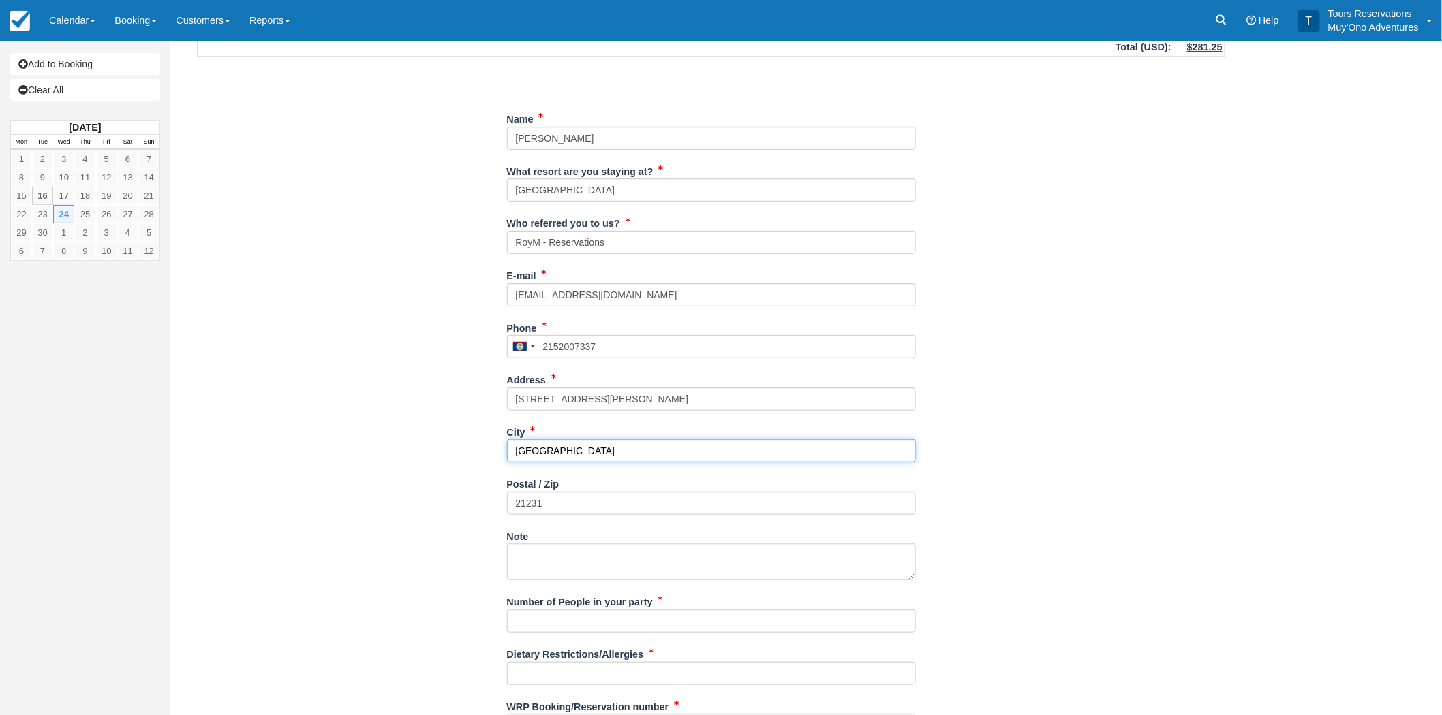
scroll to position [209, 0]
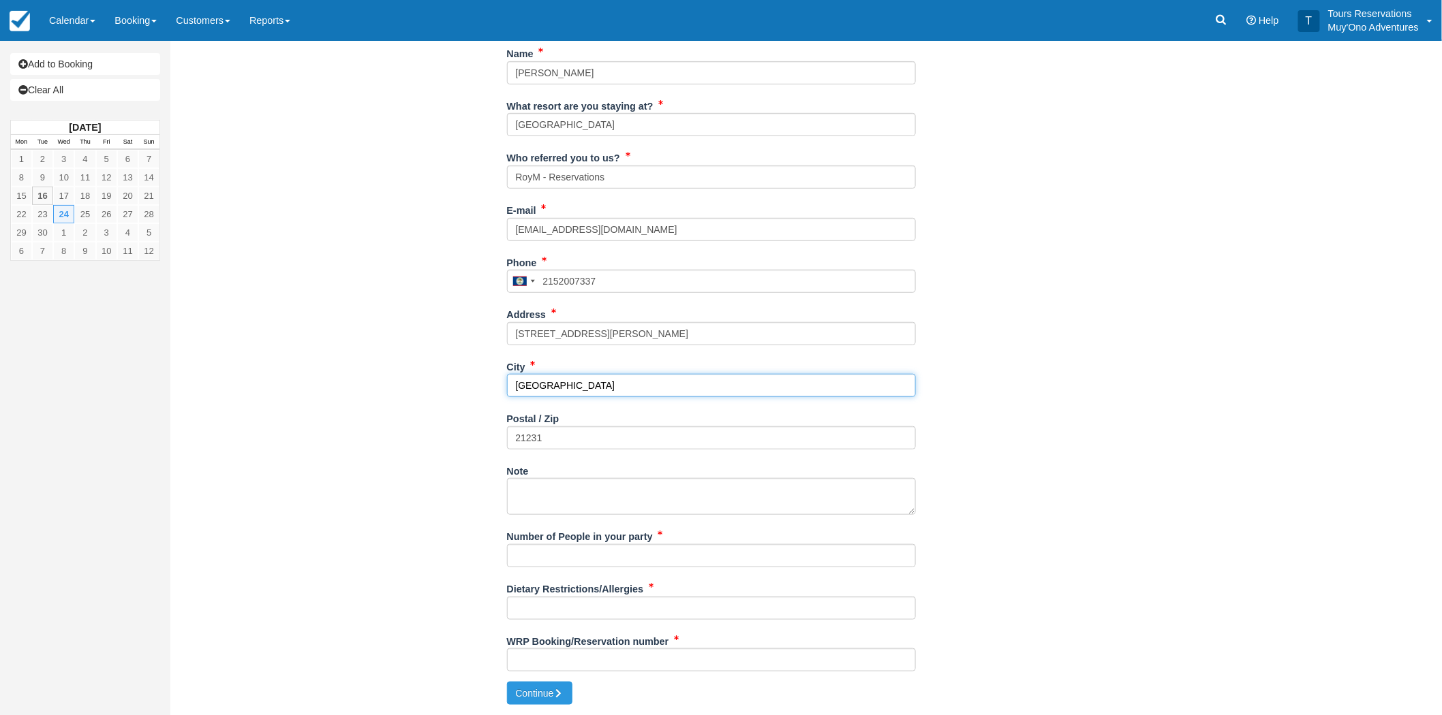
type input "Baltimore"
click at [545, 563] on input "Number of People in your party" at bounding box center [711, 555] width 409 height 23
click at [548, 553] on input "Number of People in your party" at bounding box center [711, 555] width 409 height 23
paste input "Nandan, Pranav"
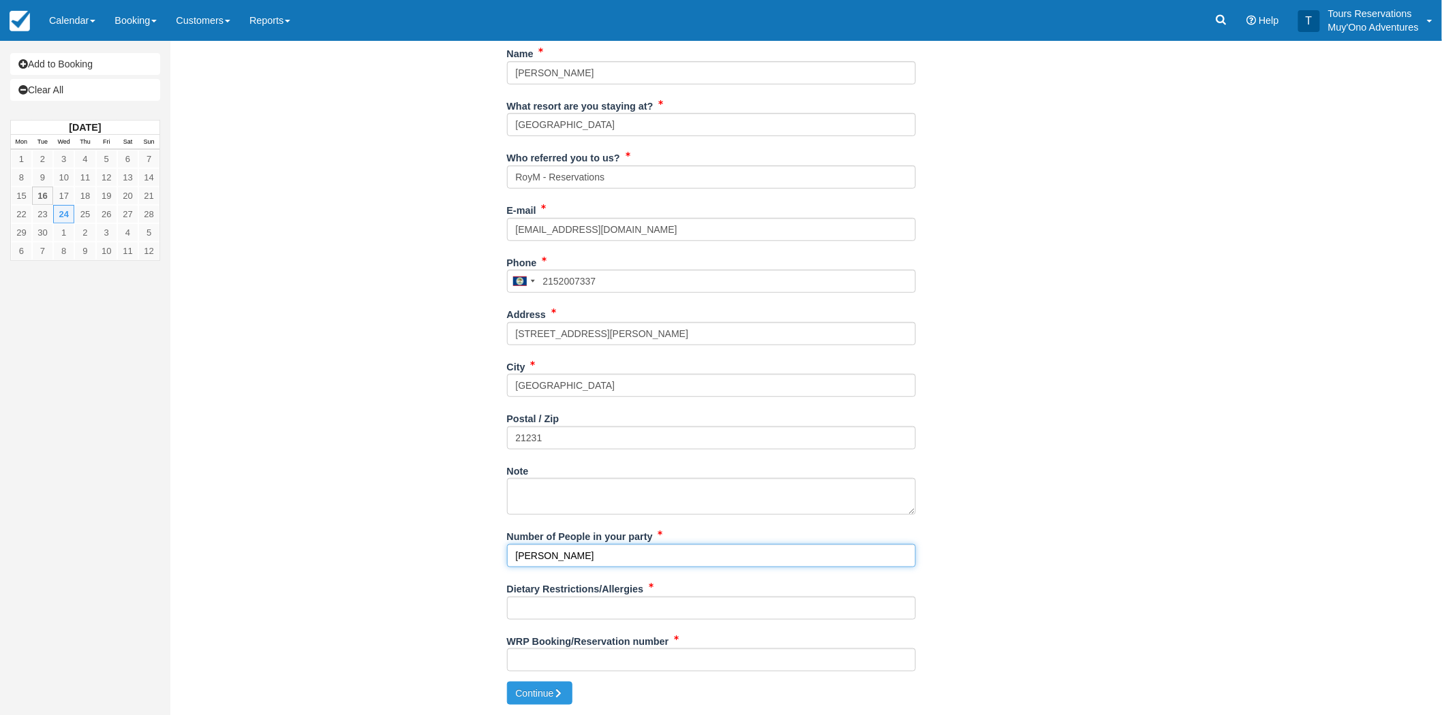
click at [557, 552] on input "Nandan, Pranav" at bounding box center [711, 555] width 409 height 23
click at [579, 555] on input "Nandan, Pranav" at bounding box center [711, 555] width 409 height 23
click at [514, 556] on input "Nandan," at bounding box center [711, 555] width 409 height 23
paste input "Pranav"
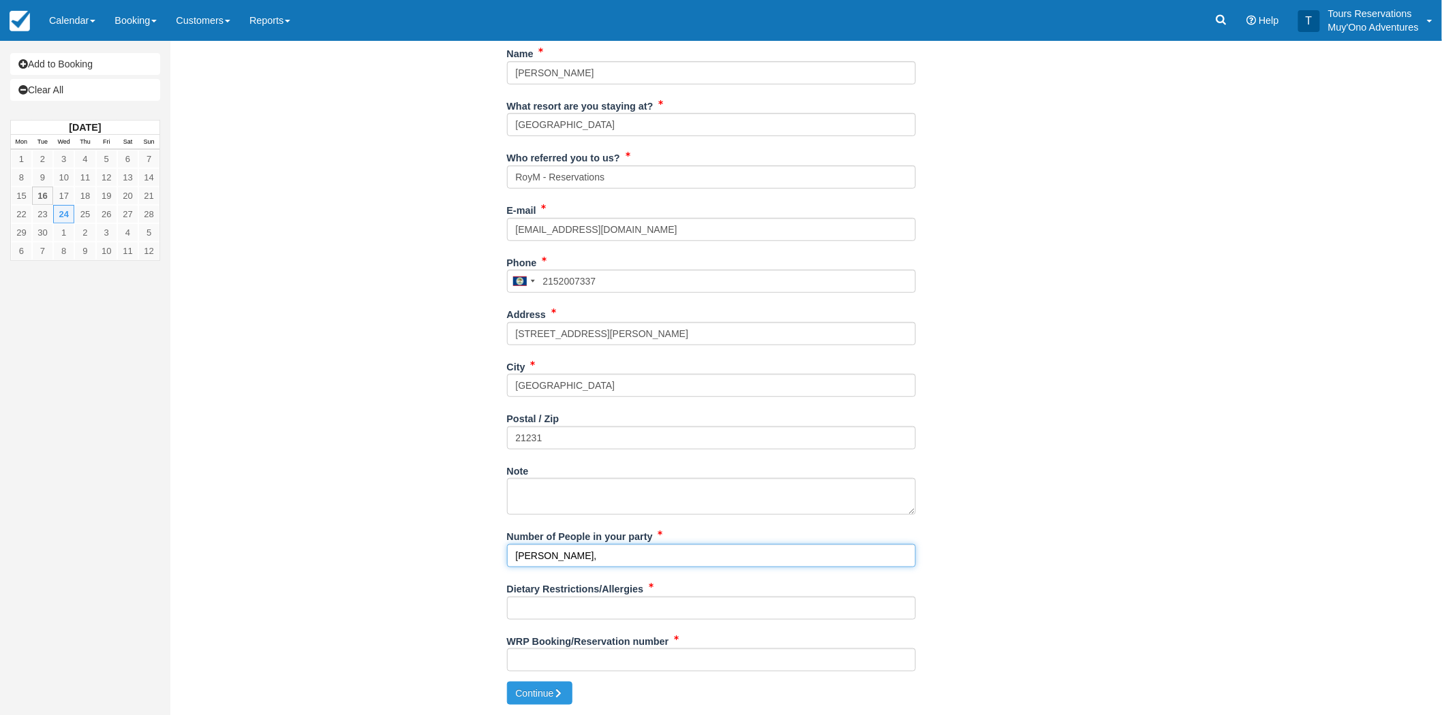
click at [597, 554] on input "Pranav Nandan," at bounding box center [711, 555] width 409 height 23
click at [627, 557] on input "Pranav Nandan &" at bounding box center [711, 555] width 409 height 23
paste input "Victoria Collins"
type input "Pranav Nandan & Victoria Collins"
click at [576, 610] on input "Dietary Restrictions/Allergies" at bounding box center [711, 608] width 409 height 23
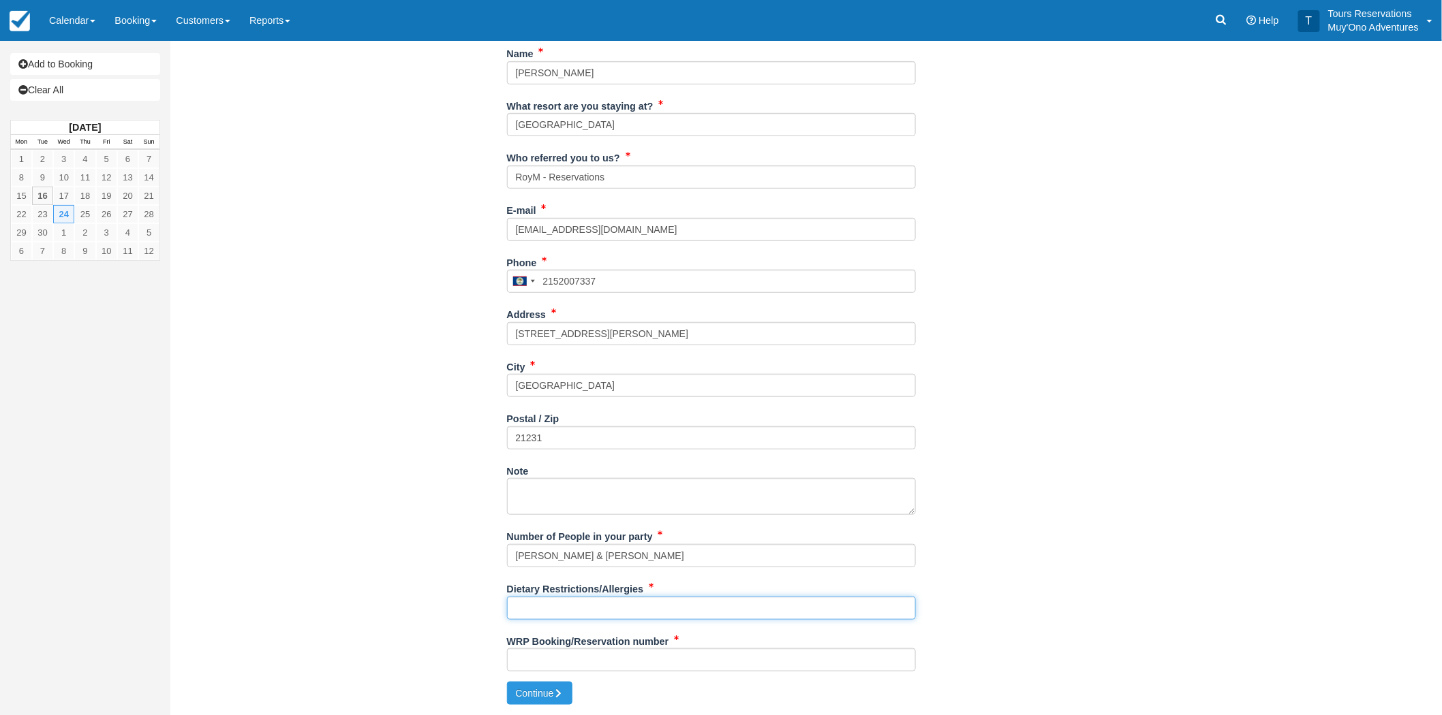
paste input "1 vegetarian and 1 intolerant to onions"
type input "1 vegetarian and 1 intolerant to onions"
click at [553, 663] on input "WRP Booking/Reservation number" at bounding box center [711, 660] width 409 height 23
paste input "48145376"
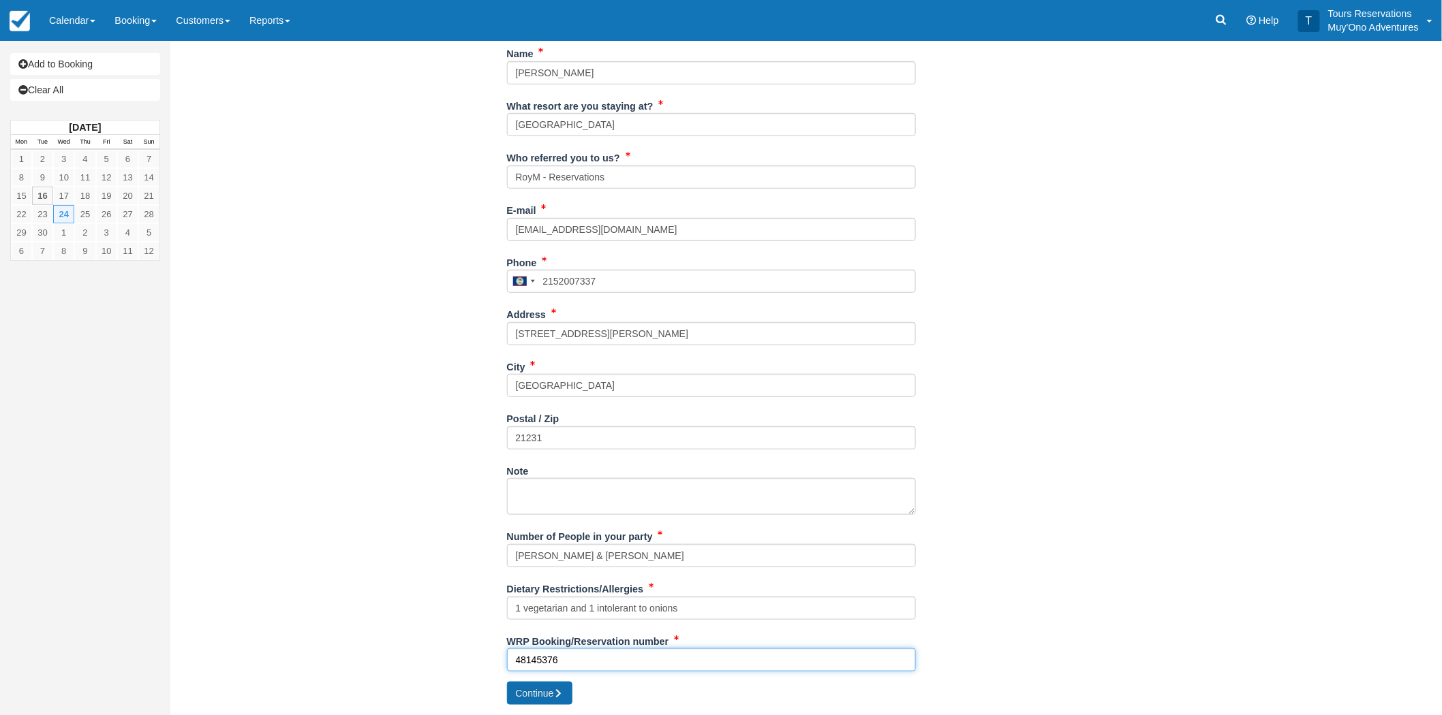
type input "48145376"
click at [534, 702] on button "Continue" at bounding box center [539, 693] width 65 height 23
type input "+5012152007337"
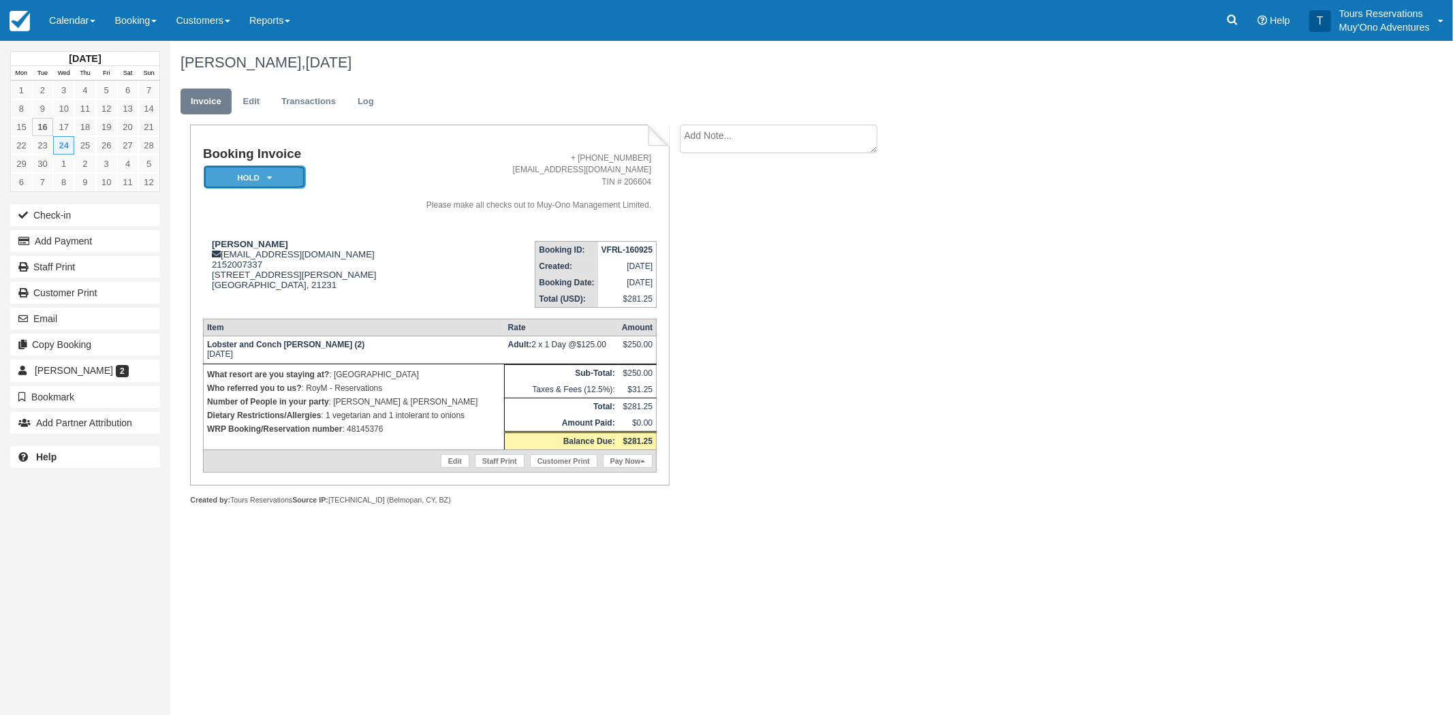
click at [279, 172] on em "HOLD" at bounding box center [255, 178] width 102 height 24
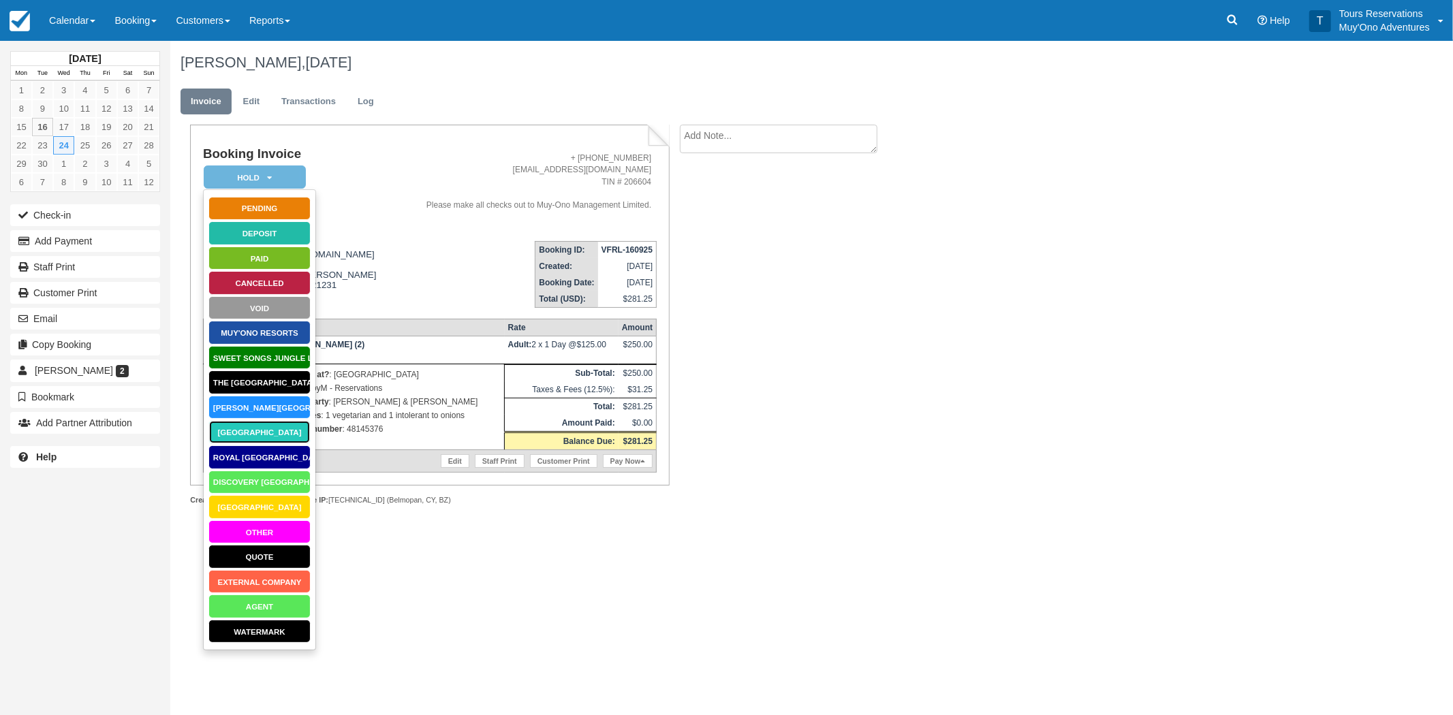
click at [264, 431] on link "[GEOGRAPHIC_DATA]" at bounding box center [259, 432] width 102 height 24
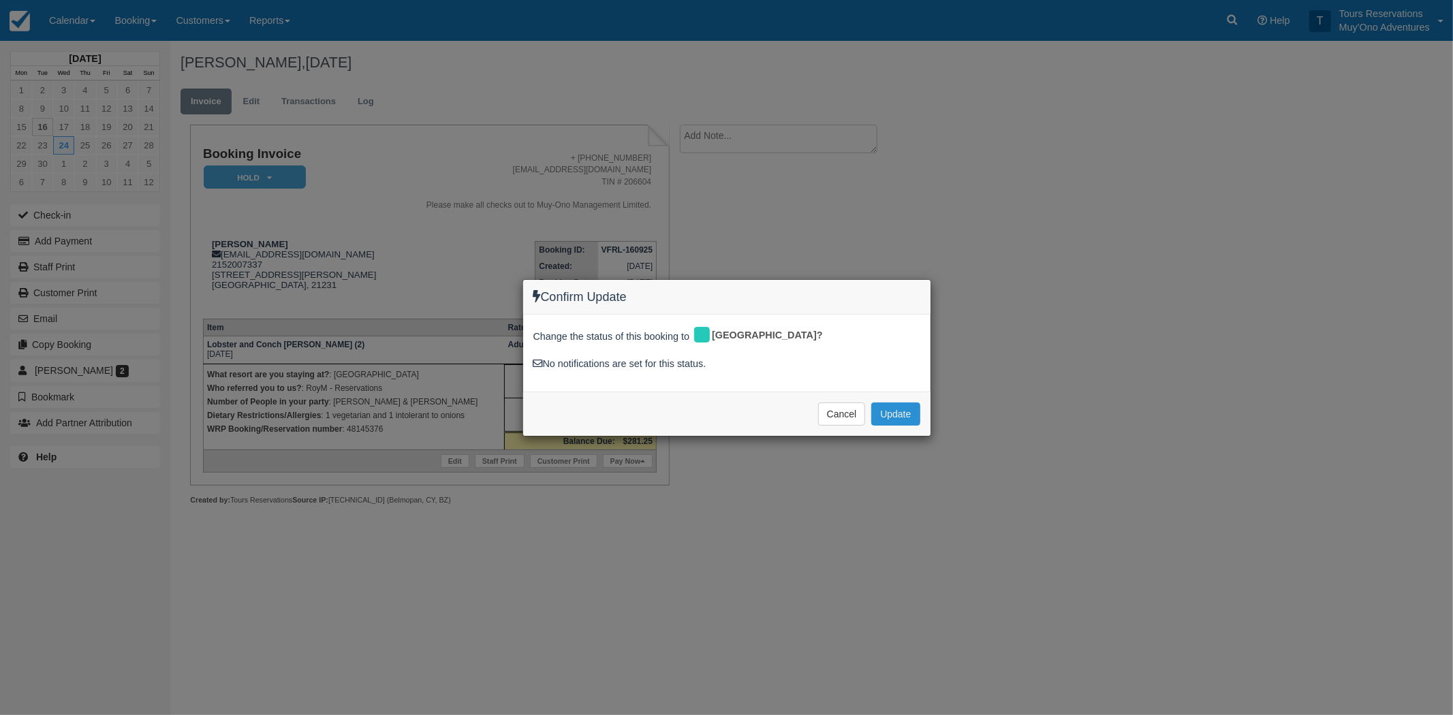
click at [890, 416] on button "Update" at bounding box center [895, 414] width 48 height 23
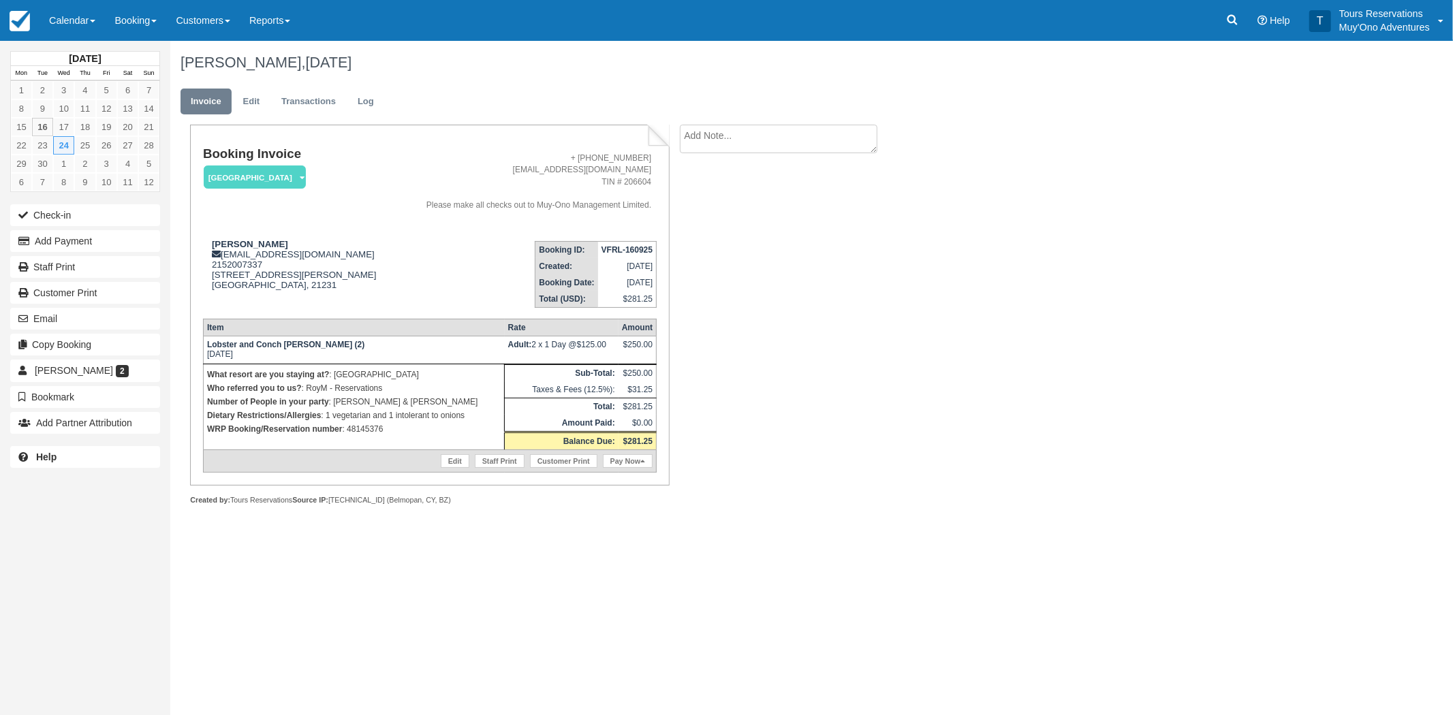
click at [790, 161] on div "Booking Invoice [GEOGRAPHIC_DATA]   Pending HOLD Deposit Paid Cancelled Void Mu…" at bounding box center [544, 330] width 749 height 410
click at [783, 152] on textarea at bounding box center [779, 163] width 198 height 76
paste textarea "48145376"
type textarea "PAID IN WEBREZ - THATCH - 48145376 -RoyM"
click at [716, 221] on button "Create" at bounding box center [710, 216] width 61 height 23
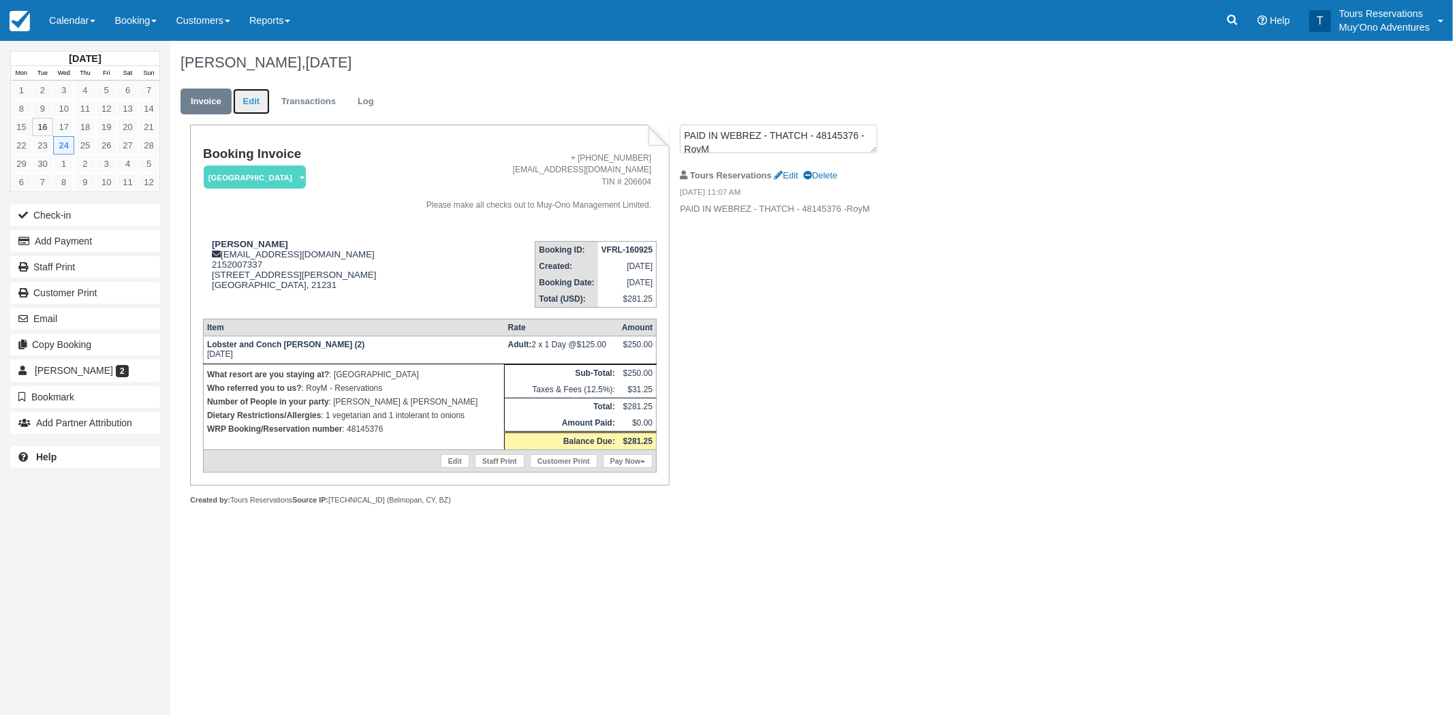
click at [251, 101] on link "Edit" at bounding box center [251, 102] width 37 height 27
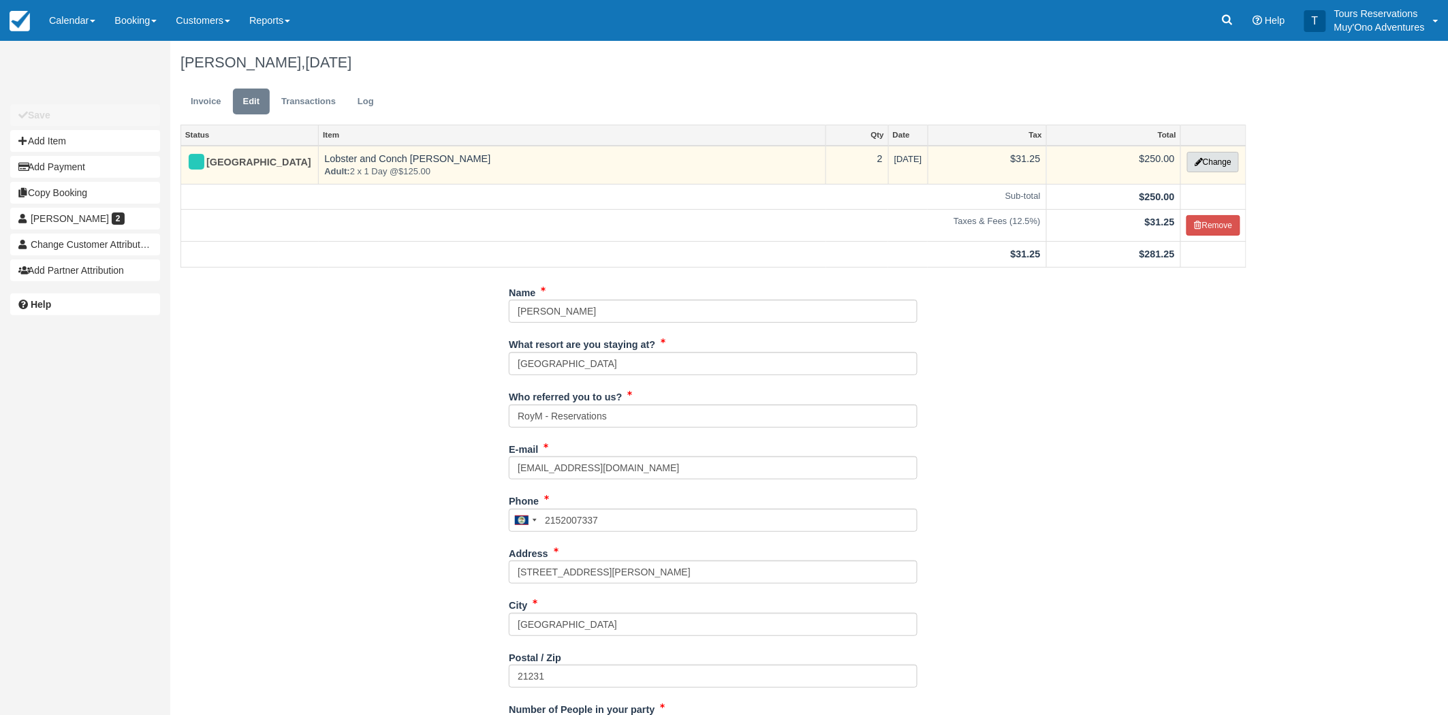
click at [1224, 155] on button "Change" at bounding box center [1213, 162] width 52 height 20
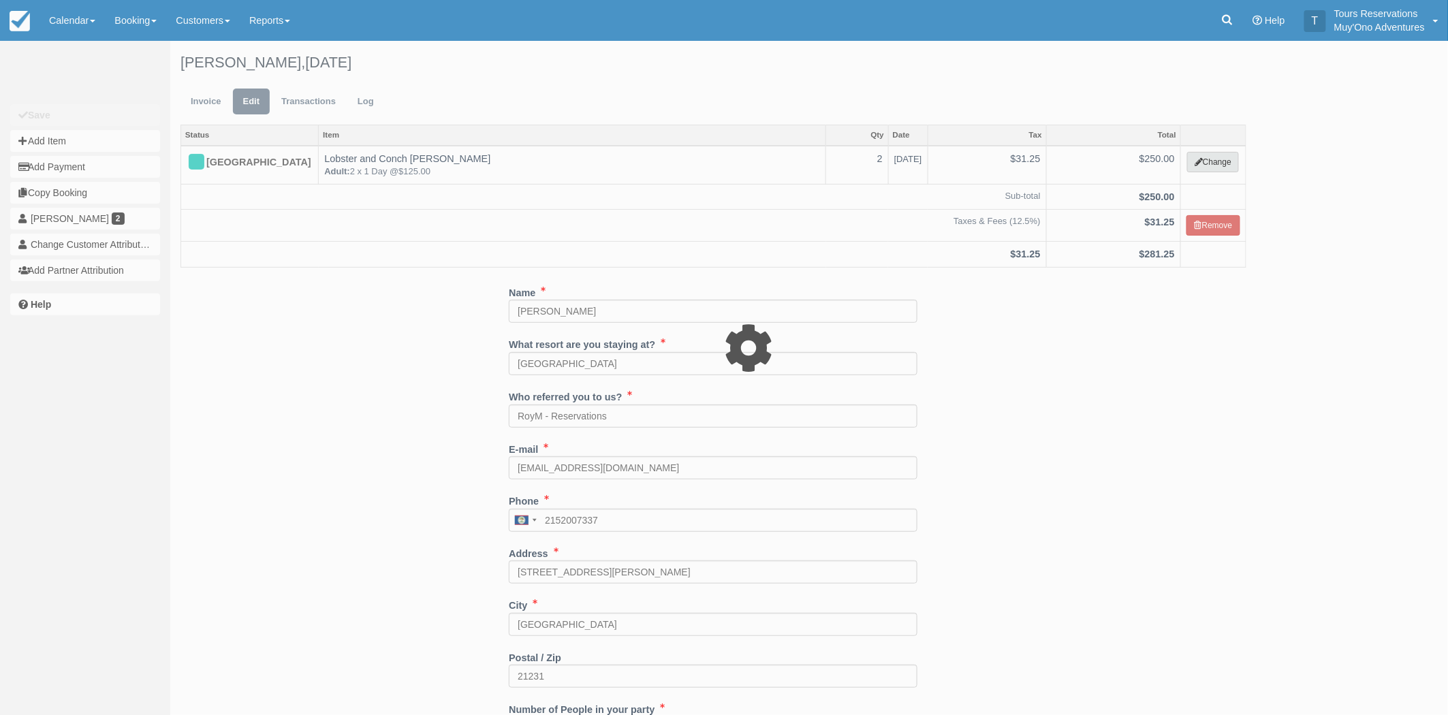
select select "64"
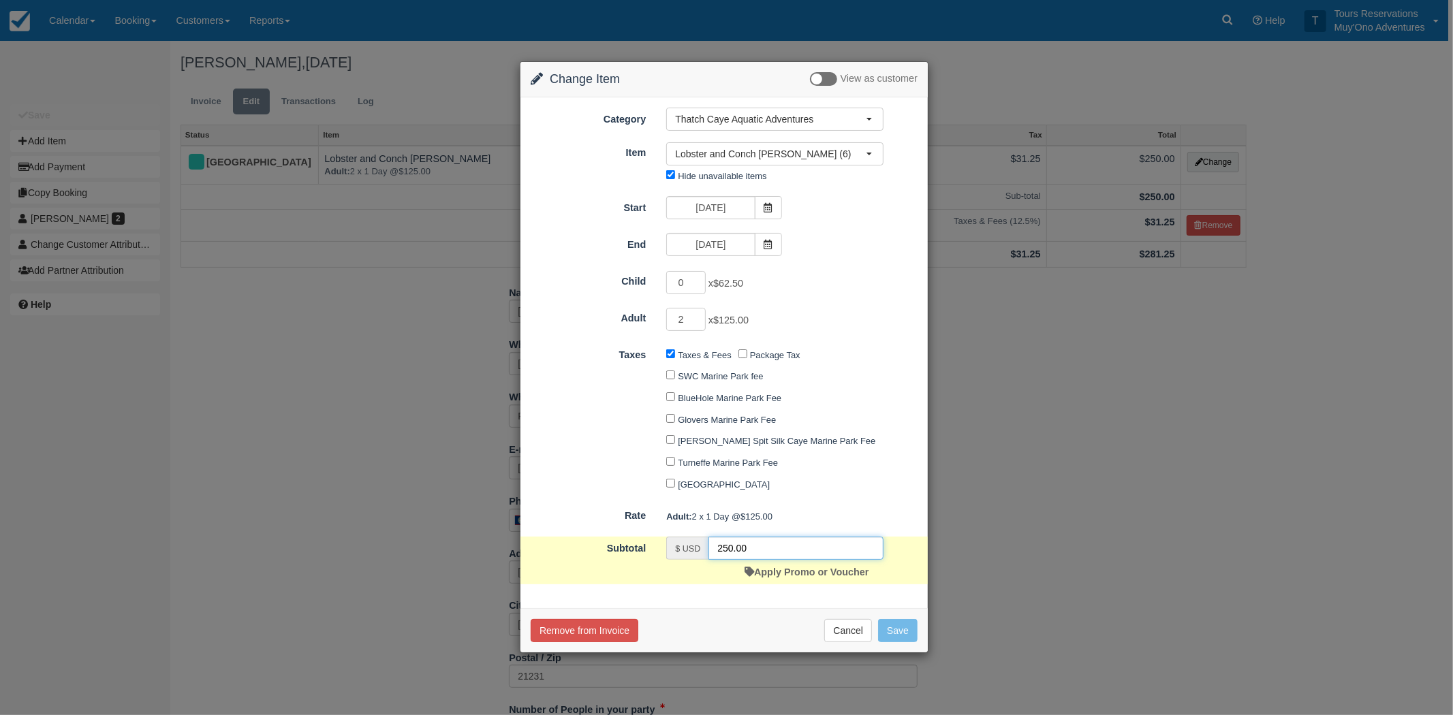
click at [734, 553] on input "250.00" at bounding box center [795, 548] width 175 height 23
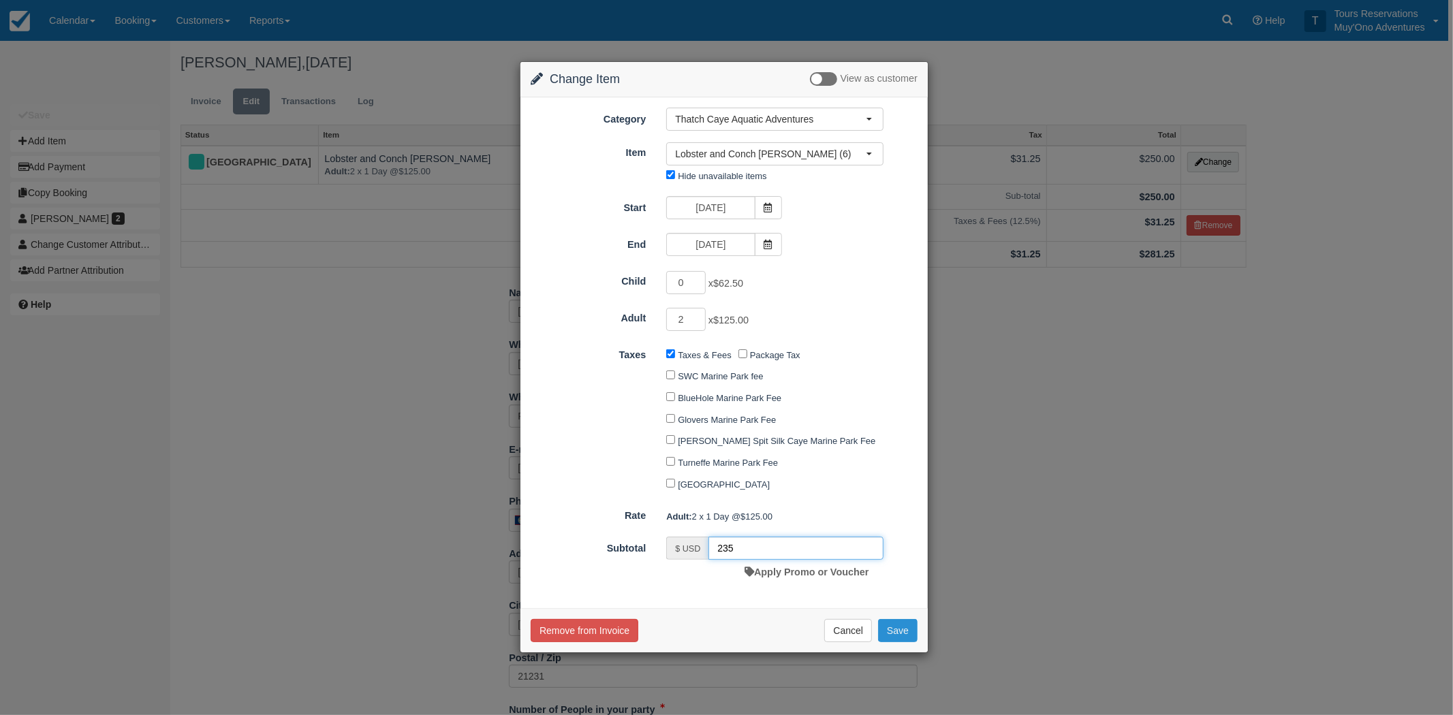
type input "235"
click at [890, 629] on button "Save" at bounding box center [898, 630] width 40 height 23
checkbox input "false"
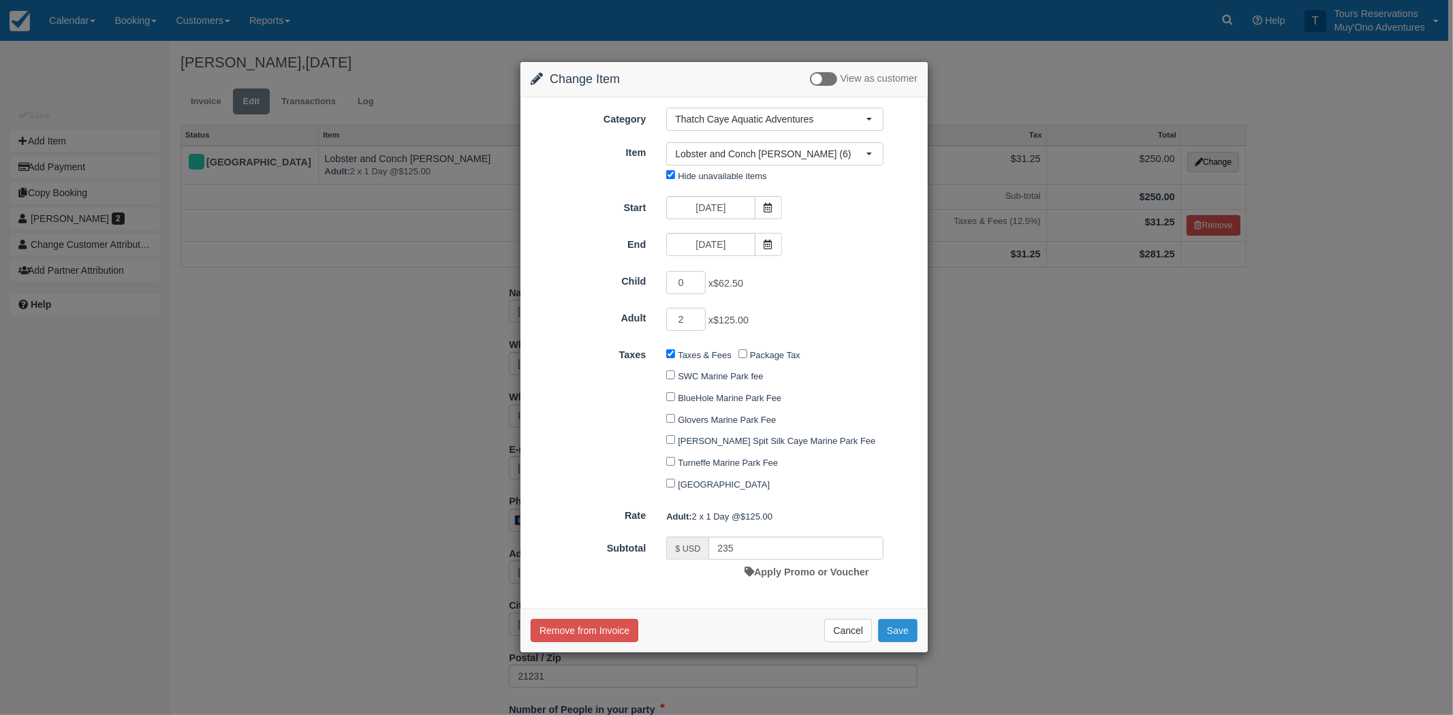
checkbox input "false"
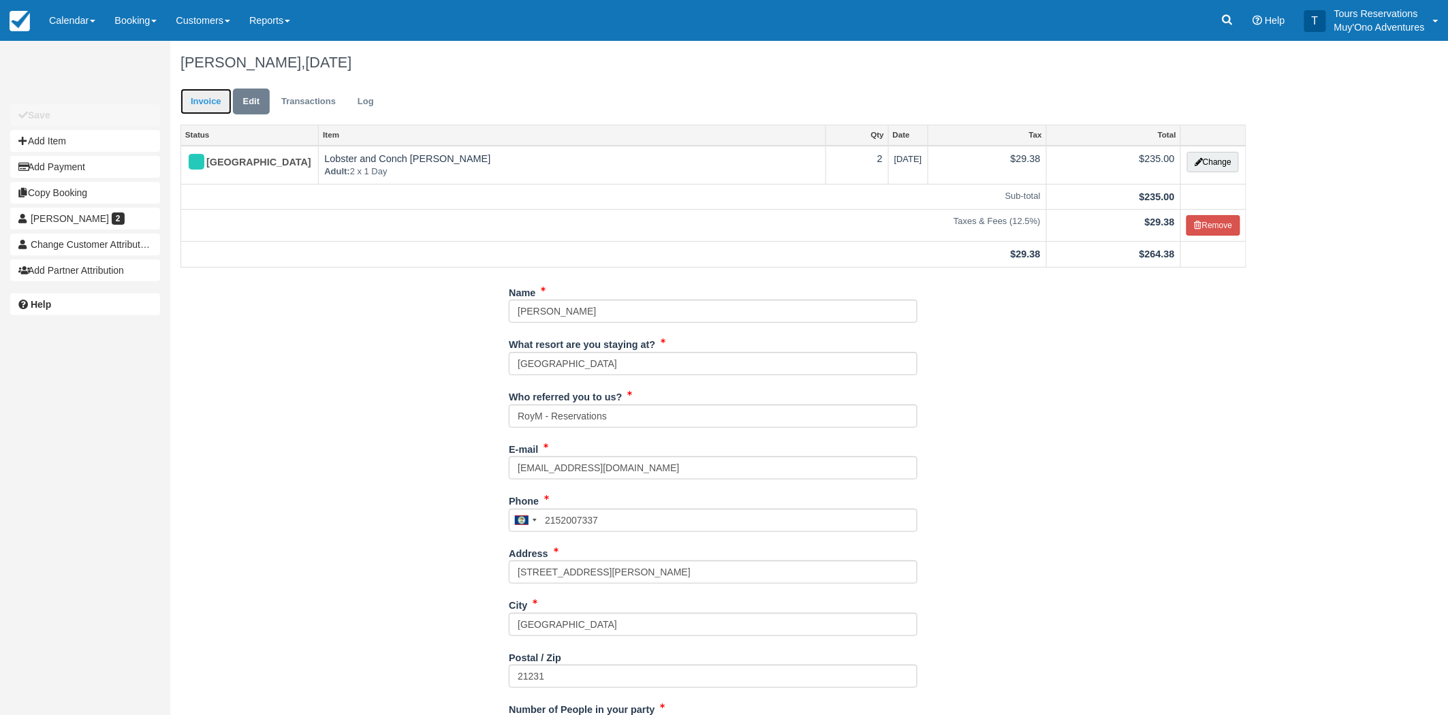
click at [203, 107] on link "Invoice" at bounding box center [206, 102] width 51 height 27
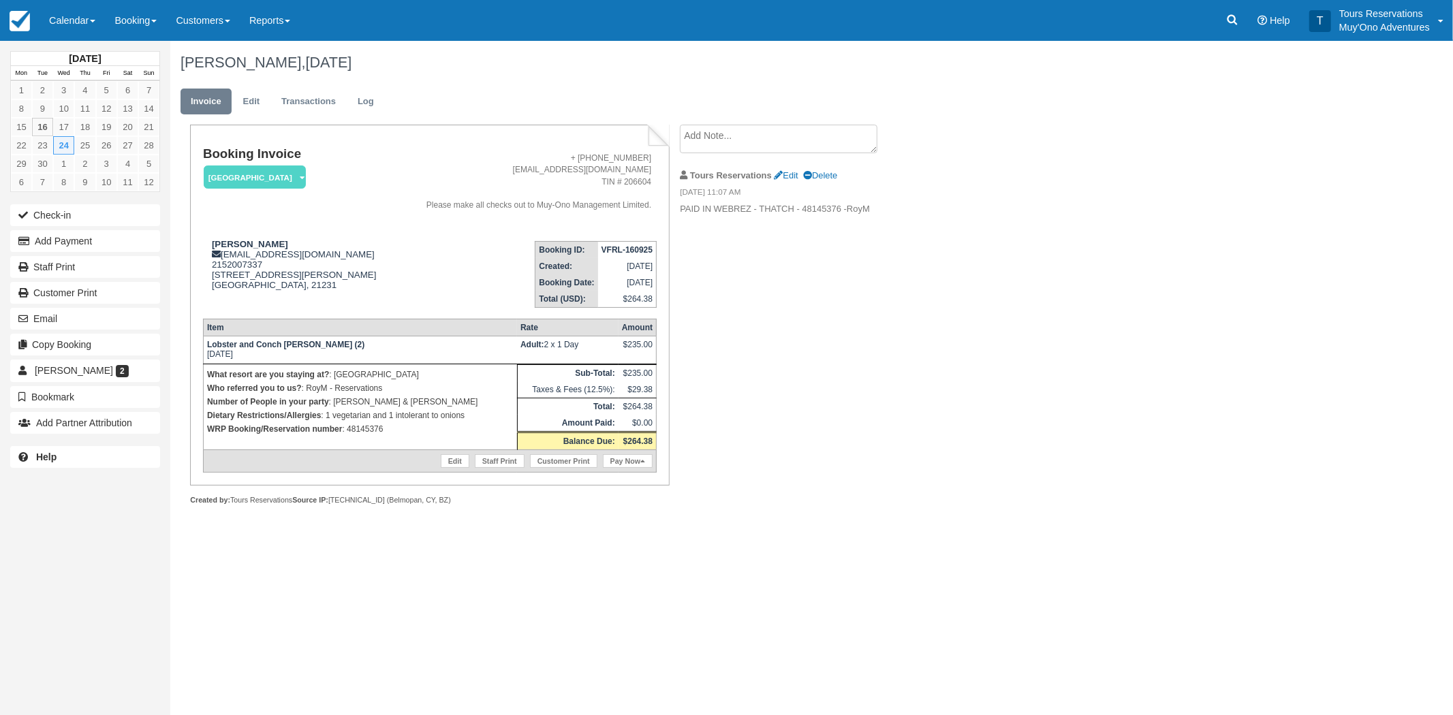
click at [620, 249] on strong "VFRL-160925" at bounding box center [627, 250] width 51 height 10
click at [621, 249] on strong "VFRL-160925" at bounding box center [627, 250] width 51 height 10
copy tbody "VFRL-160925"
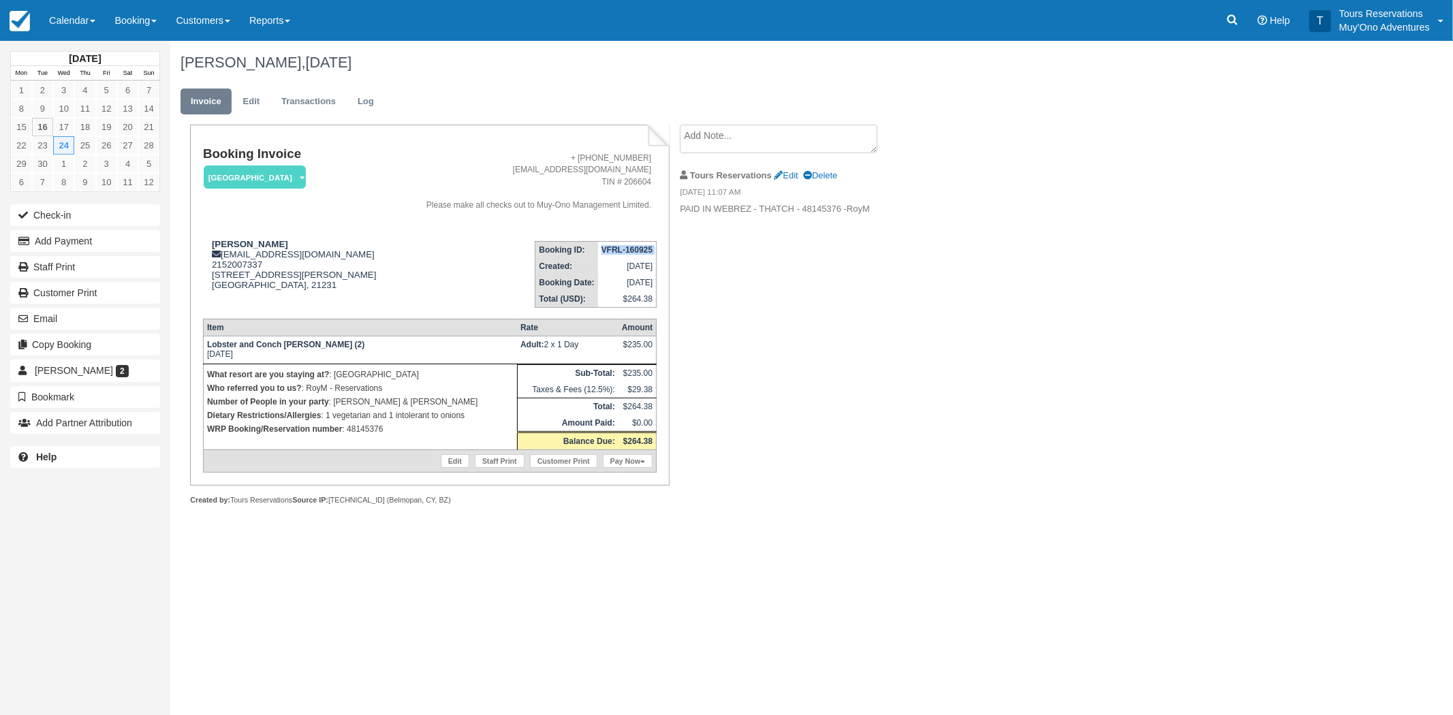
copy tbody "VFRL-160925"
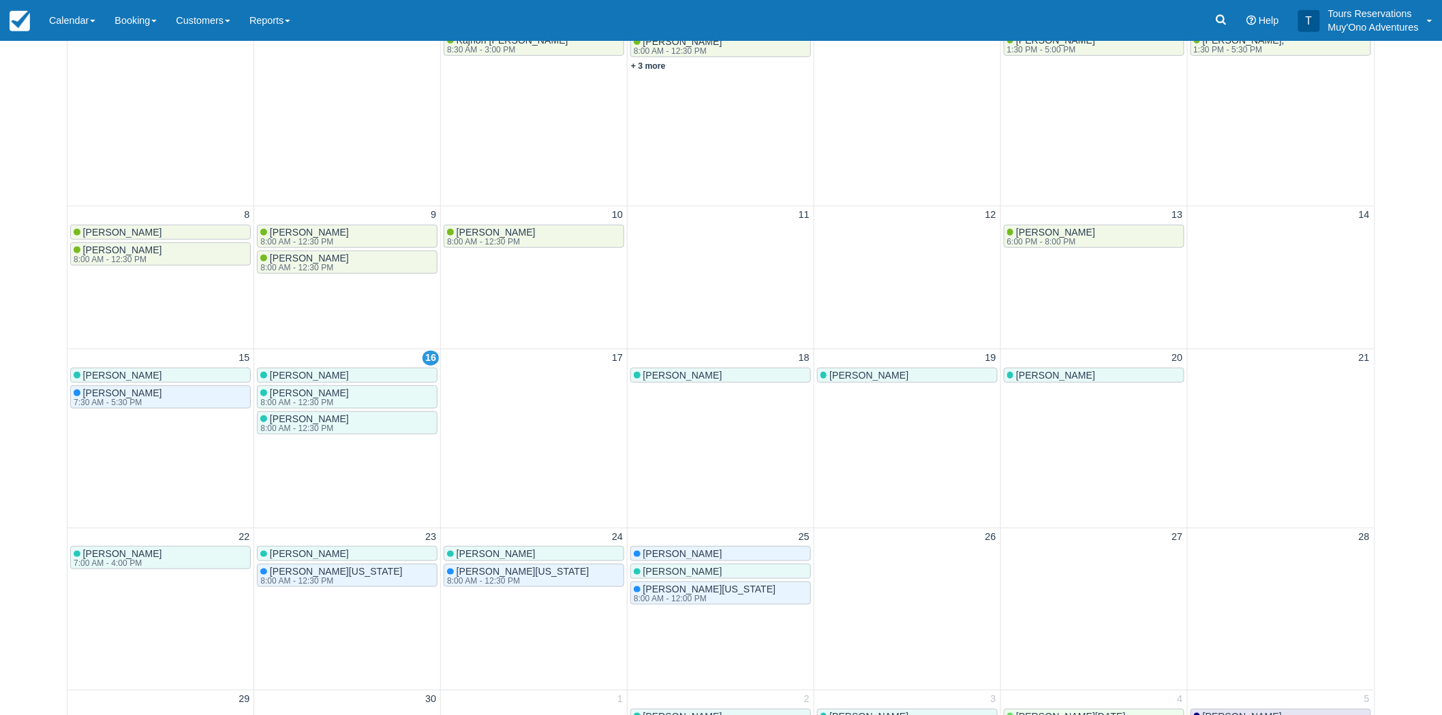
scroll to position [302, 0]
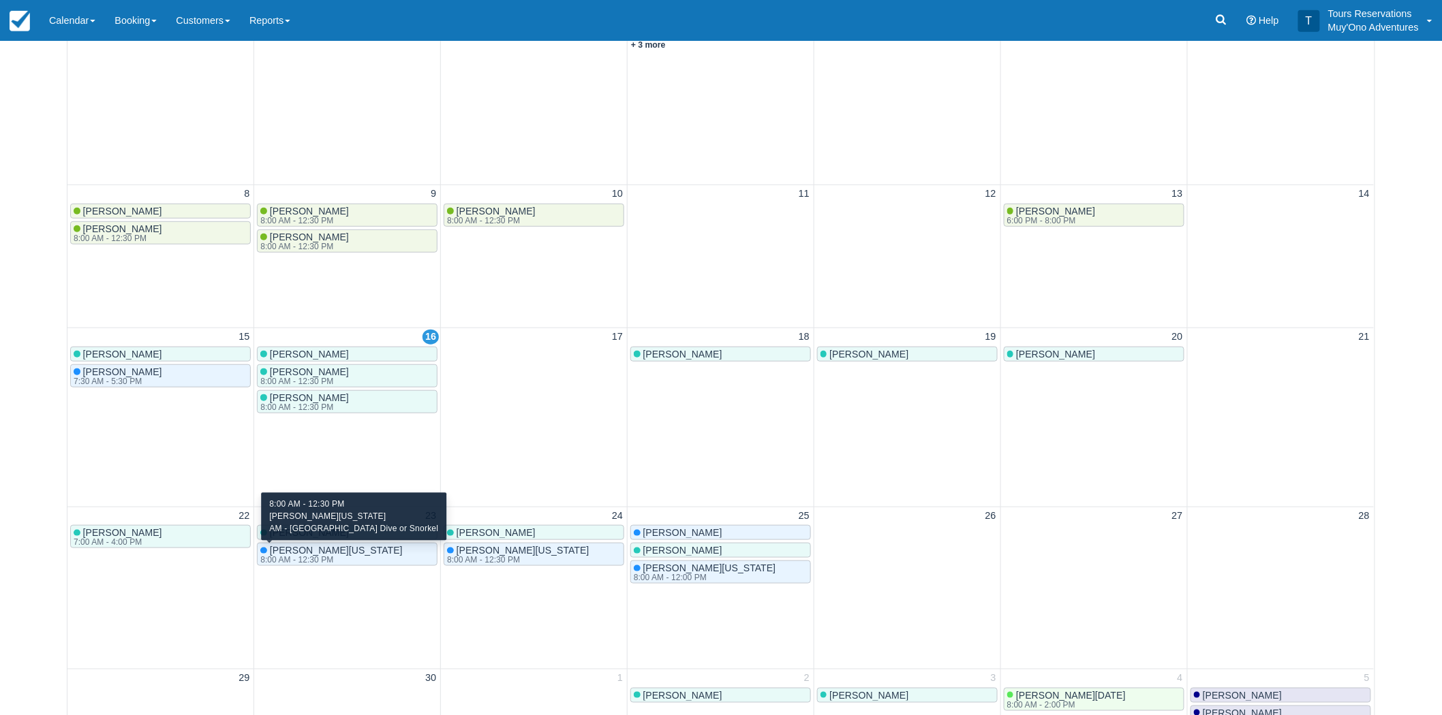
click at [345, 560] on div "8:00 AM - 12:30 PM" at bounding box center [329, 560] width 139 height 8
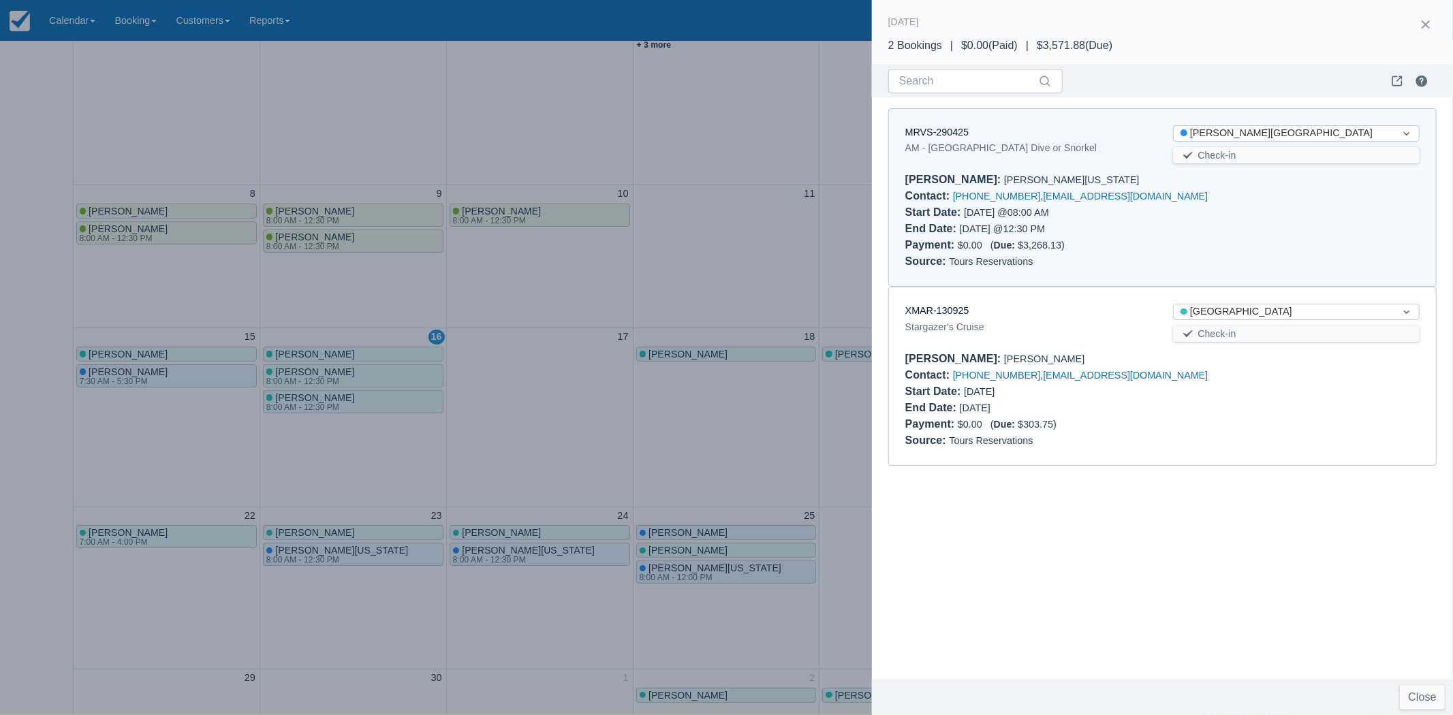
click at [991, 145] on div "AM - [GEOGRAPHIC_DATA] Dive or Snorkel" at bounding box center [1028, 148] width 247 height 16
click at [926, 123] on div "MRVS-290425 AM - Belize Barrier Reef Dive or Snorkel Status Hopkins Bay Resort …" at bounding box center [1162, 198] width 547 height 178
click at [922, 130] on link "MRVS-290425" at bounding box center [936, 132] width 63 height 11
click at [841, 222] on div at bounding box center [726, 357] width 1453 height 715
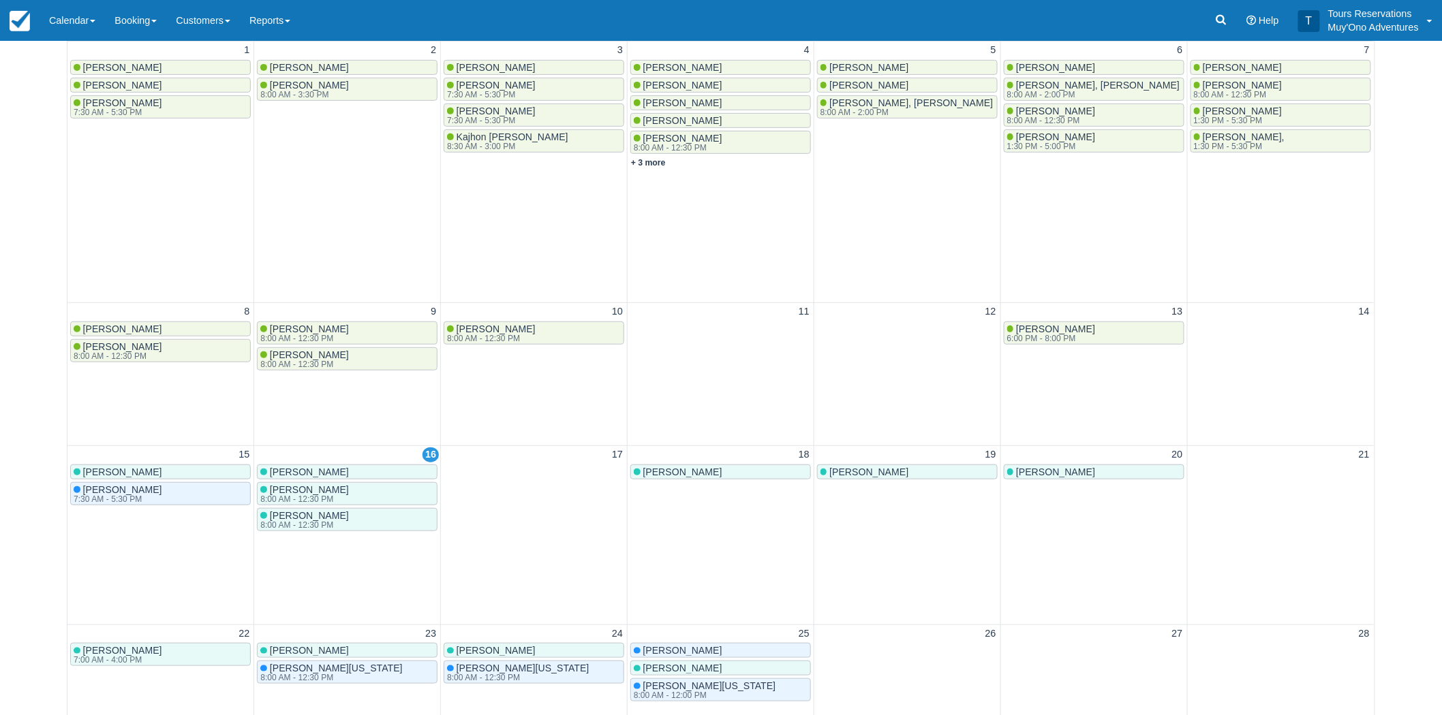
scroll to position [0, 0]
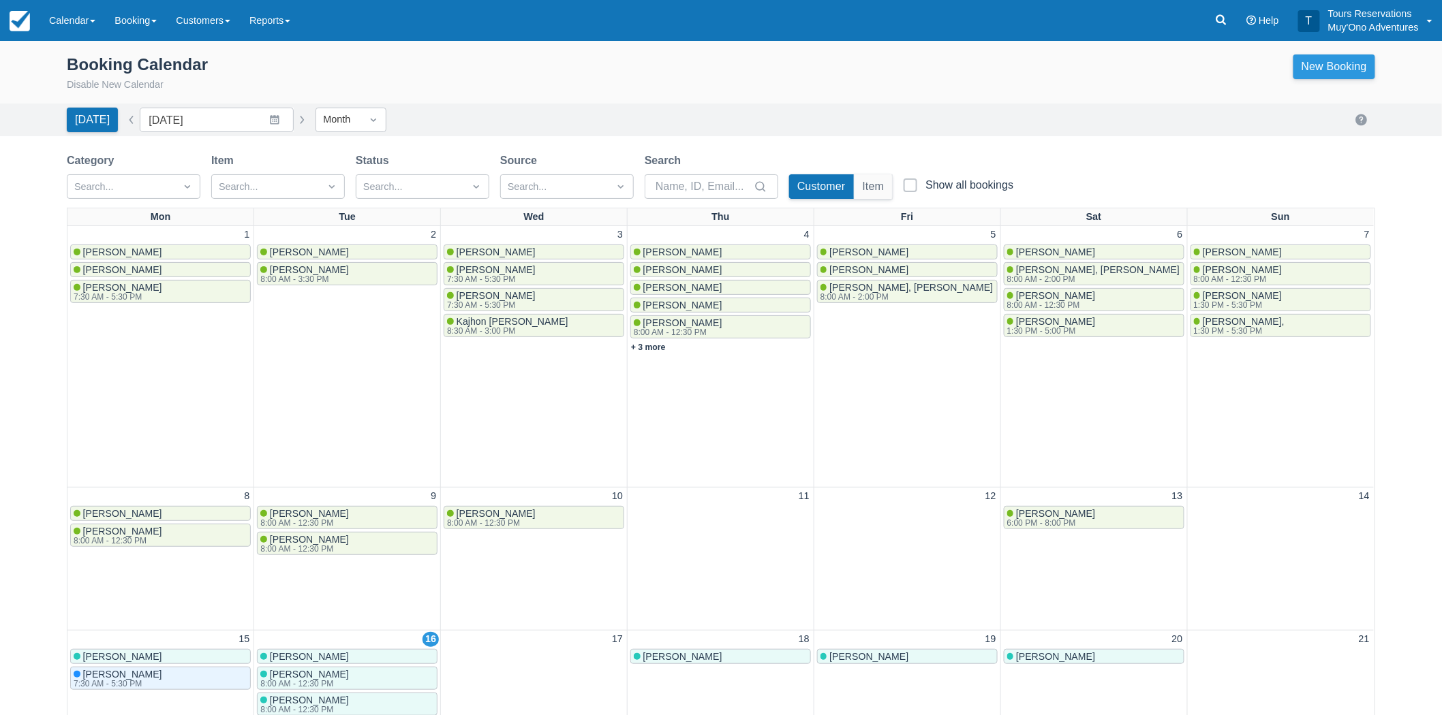
click at [1330, 71] on link "New Booking" at bounding box center [1334, 66] width 82 height 25
click at [1313, 65] on link "New Booking" at bounding box center [1334, 66] width 82 height 25
click at [1351, 68] on link "New Booking" at bounding box center [1334, 66] width 82 height 25
click at [918, 43] on div "Booking Calendar Disable New Calendar New Booking" at bounding box center [721, 72] width 1442 height 63
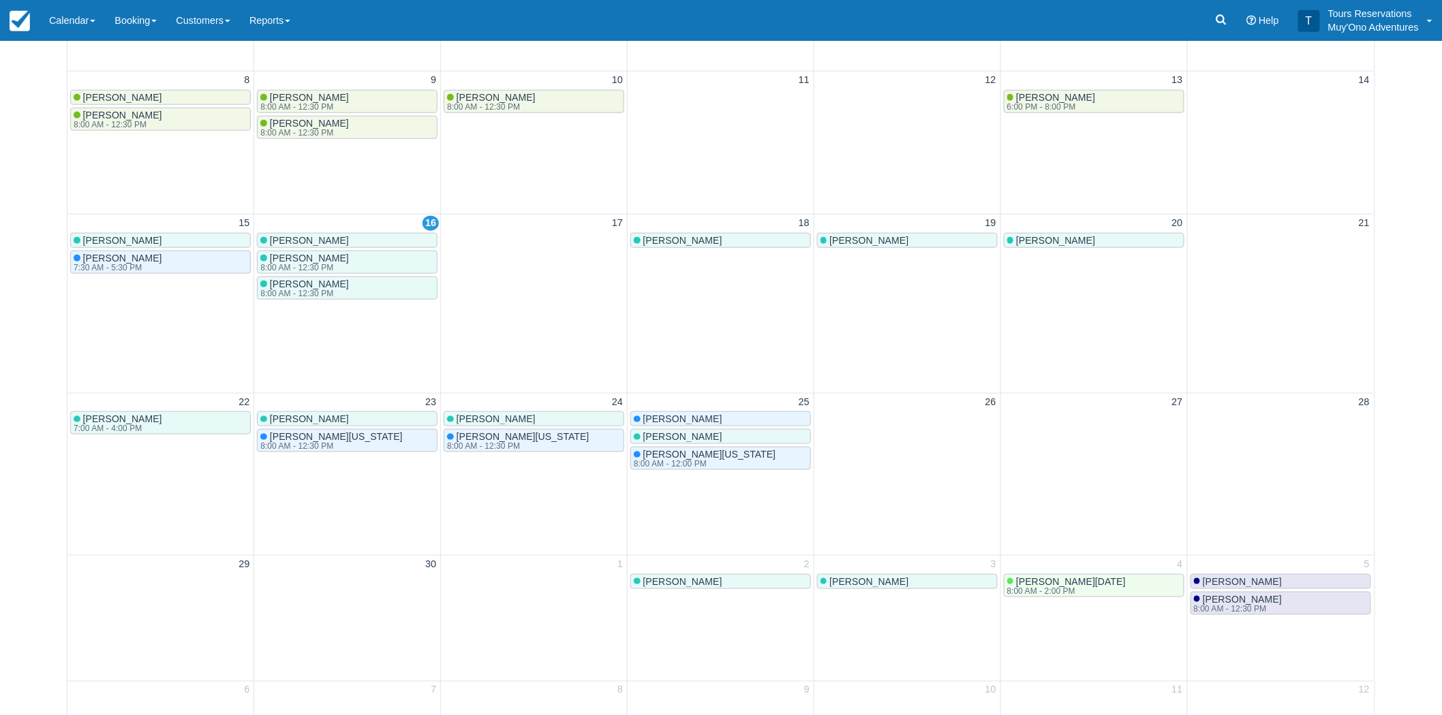
scroll to position [454, 0]
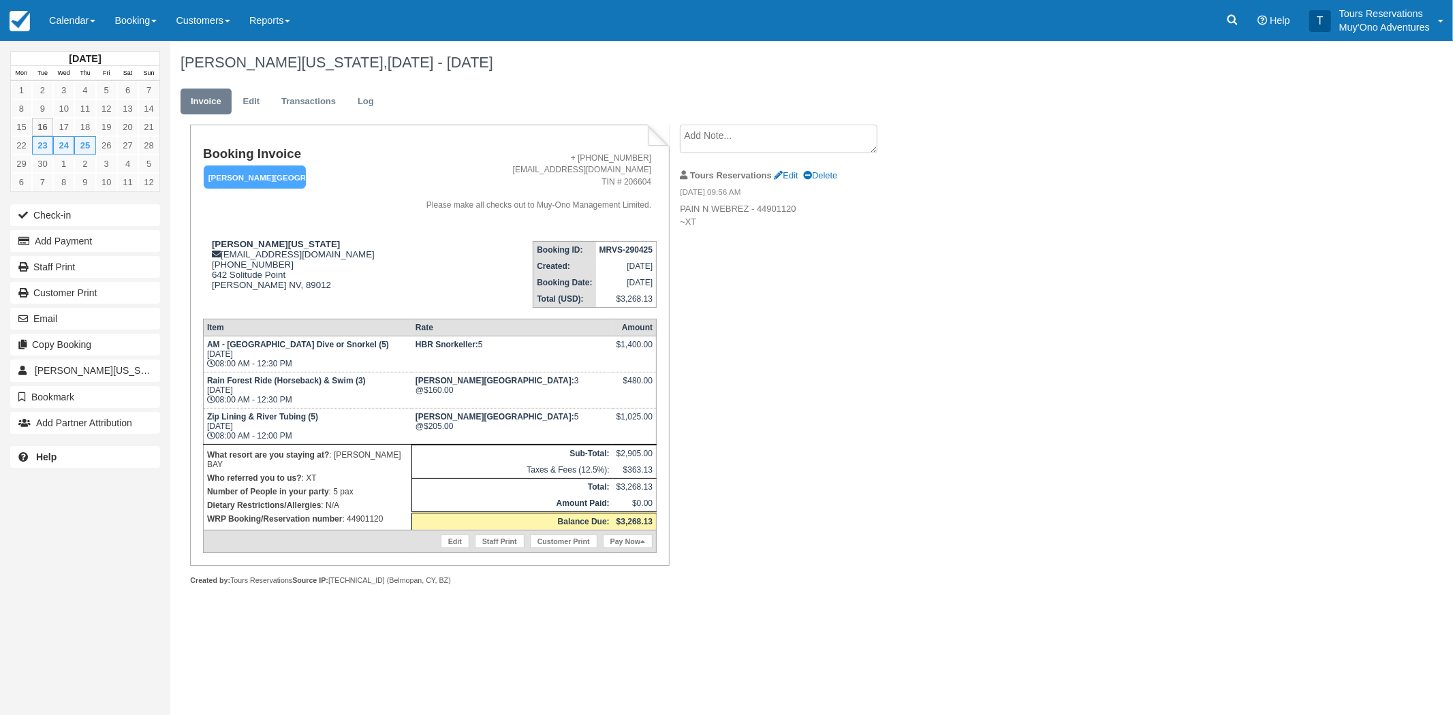
drag, startPoint x: 276, startPoint y: 352, endPoint x: 223, endPoint y: 356, distance: 53.2
click at [223, 356] on td "AM - Belize Barrier Reef Dive or Snorkel (5) Tue Sep 23, 2025 08:00 AM - 12:30 …" at bounding box center [307, 354] width 208 height 36
click at [276, 352] on td "AM - Belize Barrier Reef Dive or Snorkel (5) Tue Sep 23, 2025 08:00 AM - 12:30 …" at bounding box center [307, 354] width 208 height 36
drag, startPoint x: 222, startPoint y: 353, endPoint x: 270, endPoint y: 353, distance: 48.4
click at [270, 353] on td "AM - Belize Barrier Reef Dive or Snorkel (5) Tue Sep 23, 2025 08:00 AM - 12:30 …" at bounding box center [307, 354] width 208 height 36
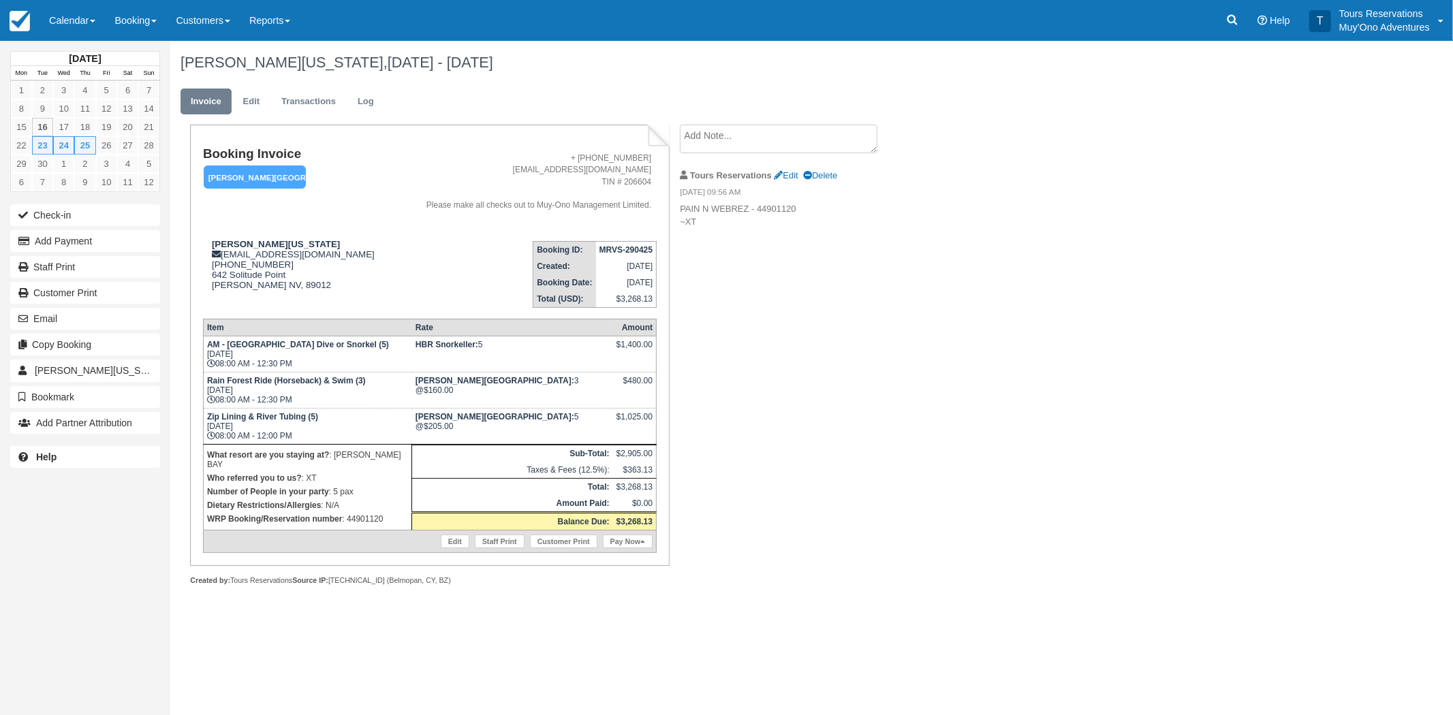
drag, startPoint x: 522, startPoint y: 347, endPoint x: 441, endPoint y: 347, distance: 81.1
click at [441, 347] on td "HBR Snorkeller: 5" at bounding box center [512, 354] width 201 height 36
click at [478, 348] on strong "HBR Snorkeller:" at bounding box center [447, 345] width 63 height 10
click at [506, 150] on td "+ 501-670-6958 adventures@muy-ono.com TIN # 206604 Please make all checks out t…" at bounding box center [525, 188] width 263 height 83
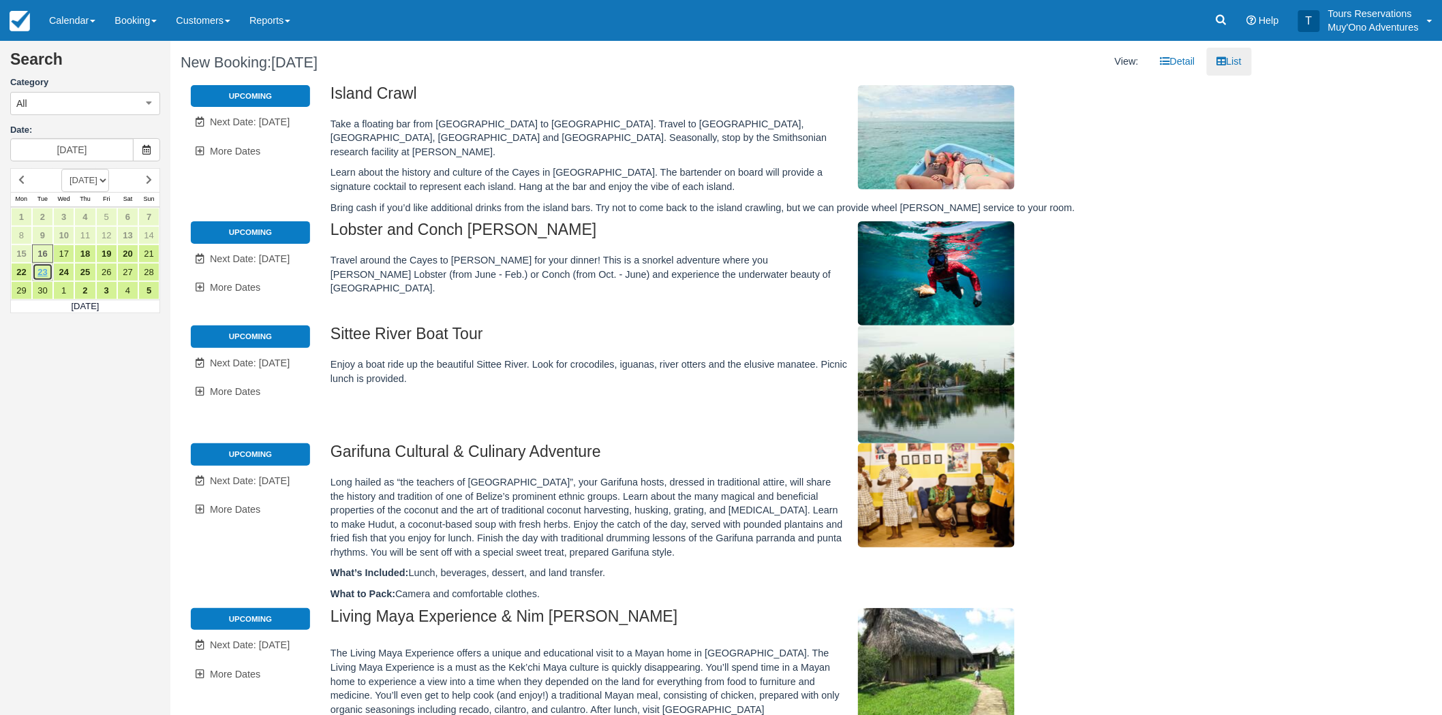
click at [43, 277] on link "23" at bounding box center [42, 272] width 21 height 18
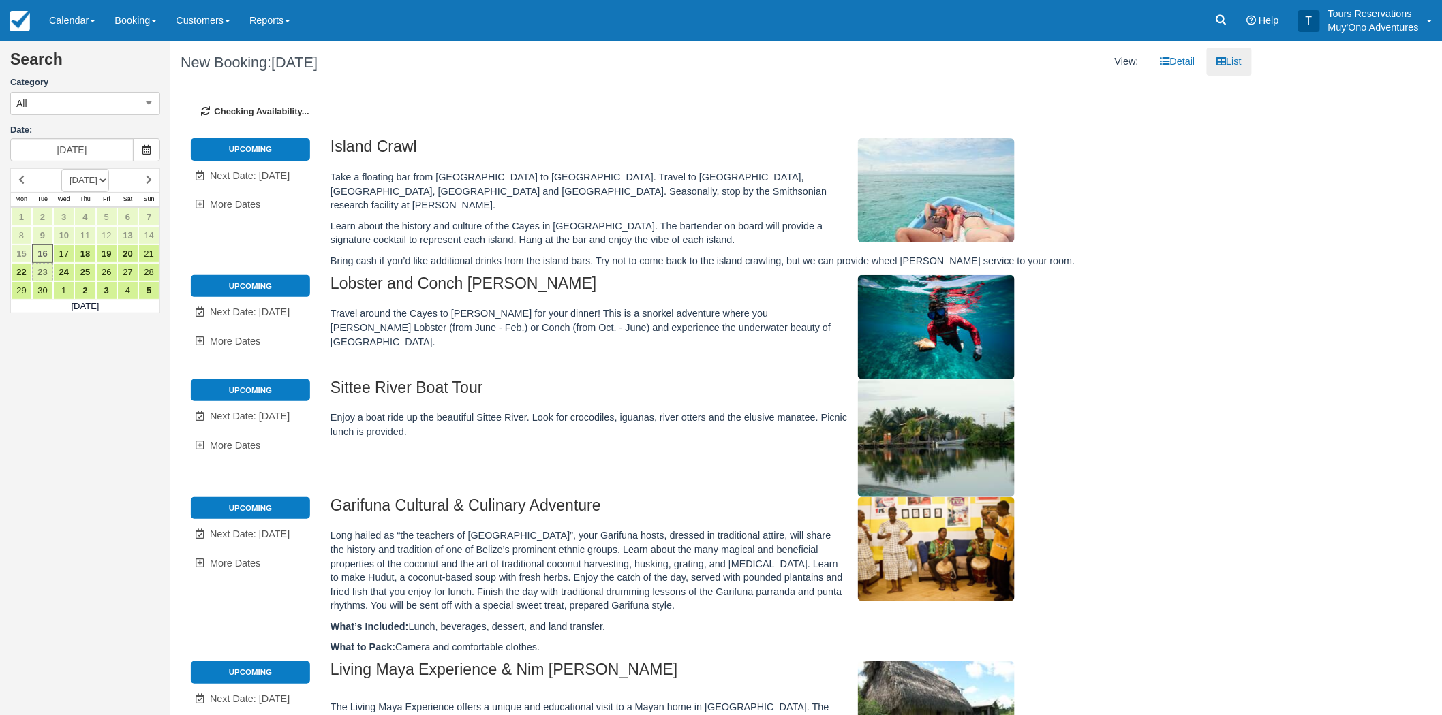
type input "[DATE]"
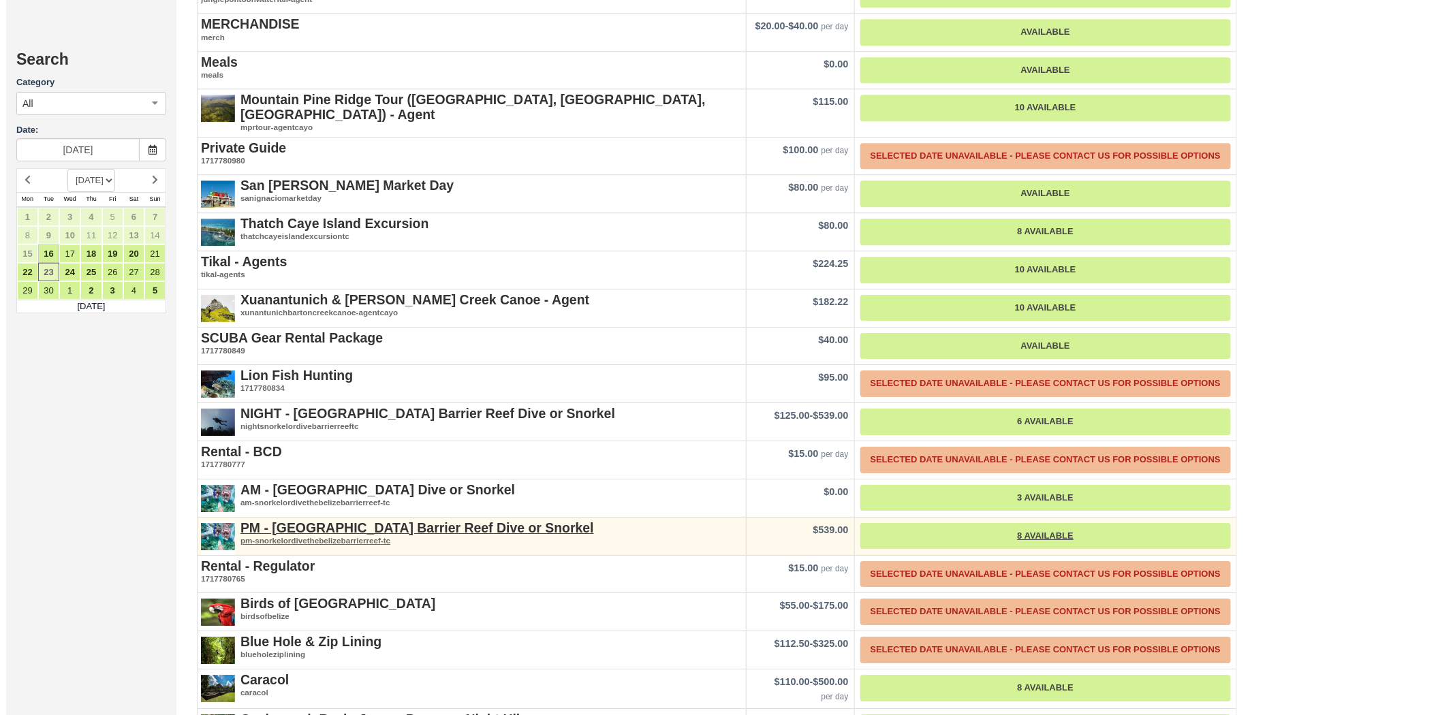
scroll to position [1816, 0]
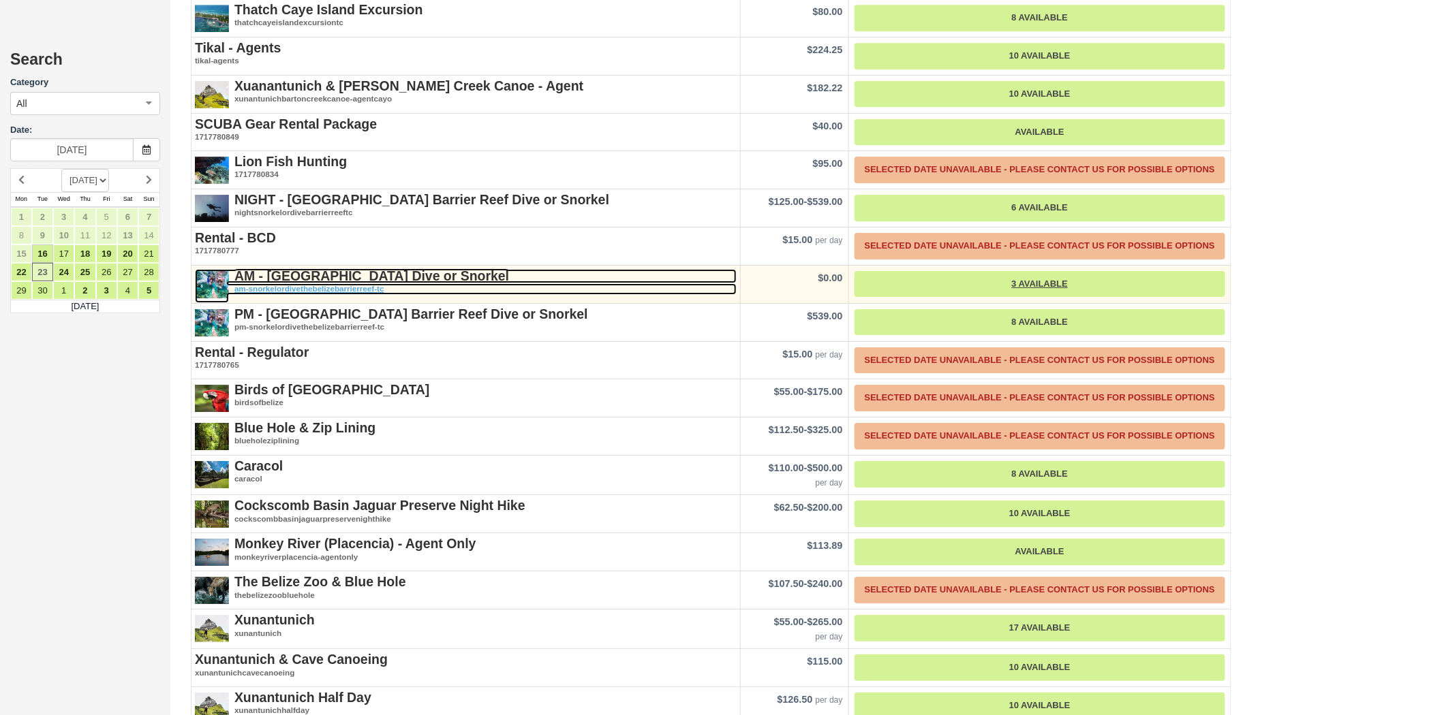
click at [405, 283] on em "am-snorkelordivethebelizebarrierreef-tc" at bounding box center [466, 289] width 542 height 12
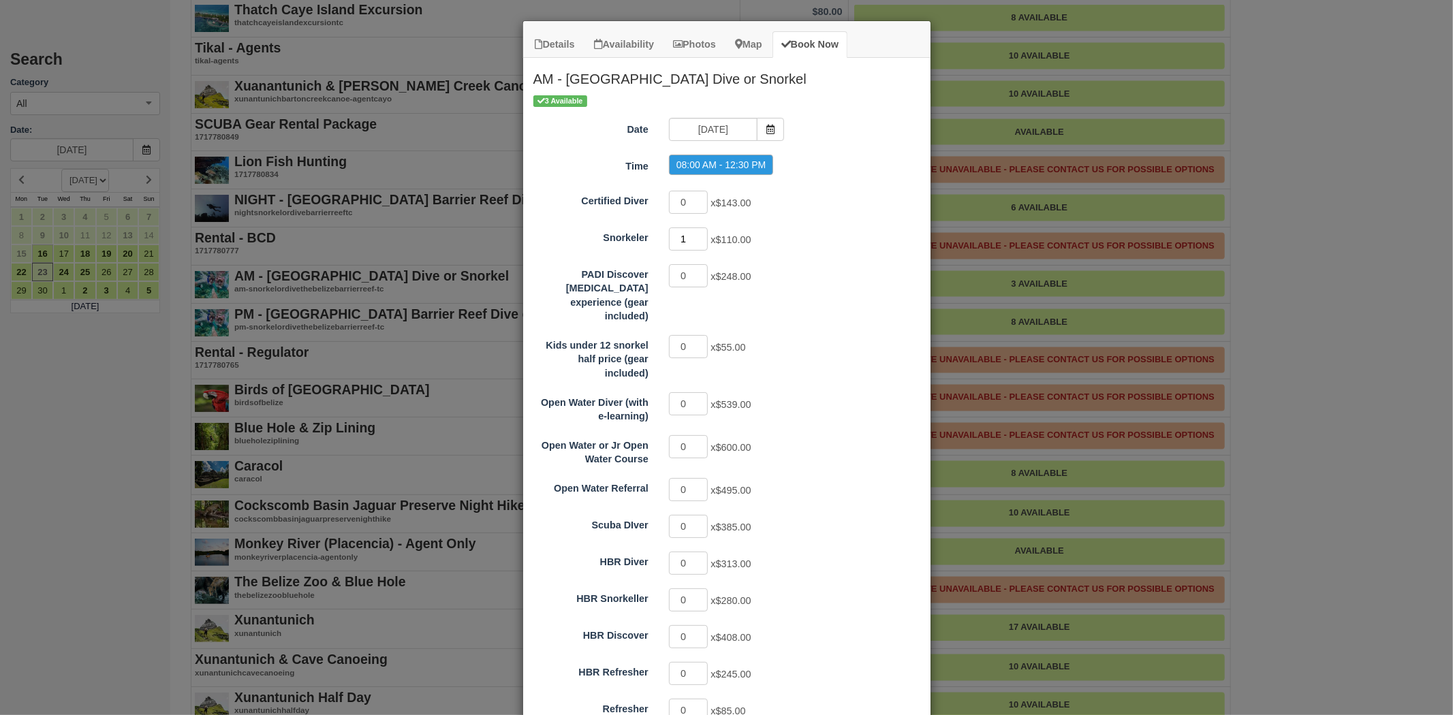
type input "1"
click at [696, 233] on input "1" at bounding box center [689, 239] width 40 height 23
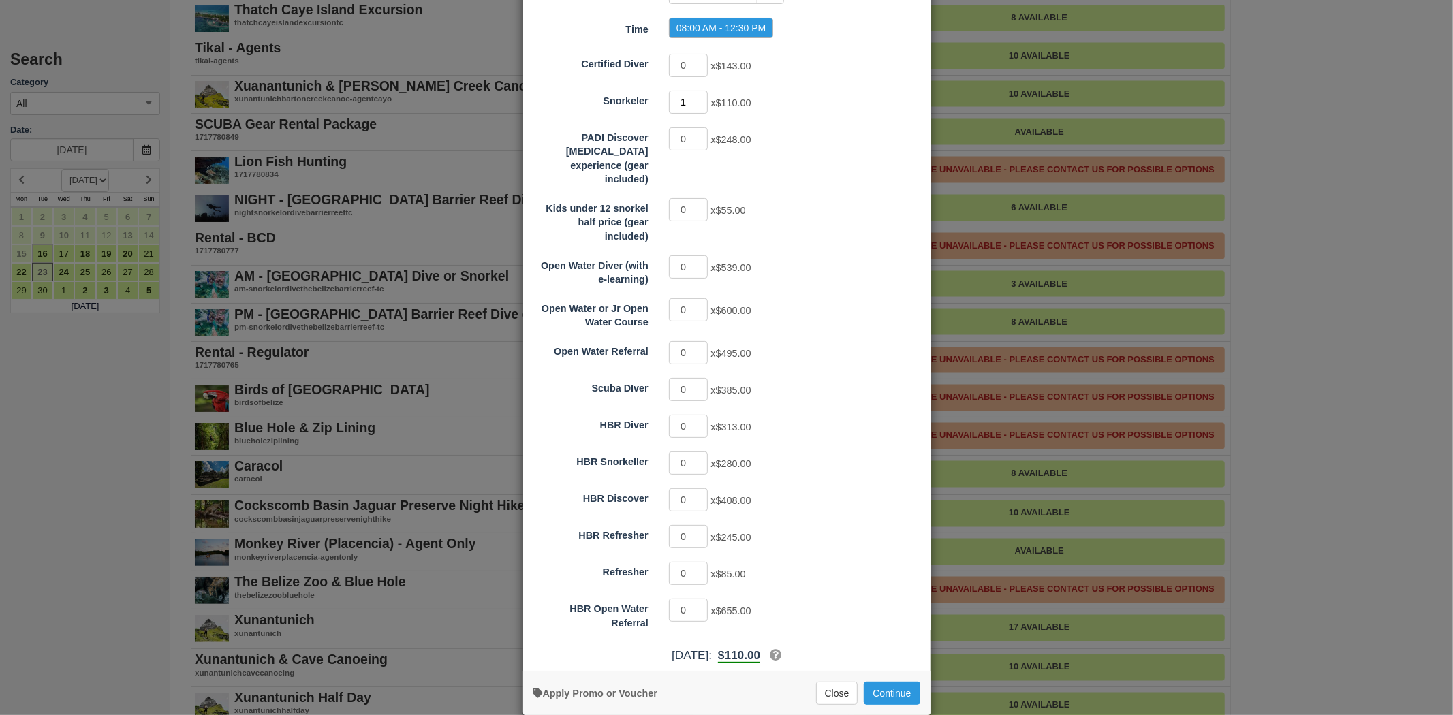
scroll to position [144, 0]
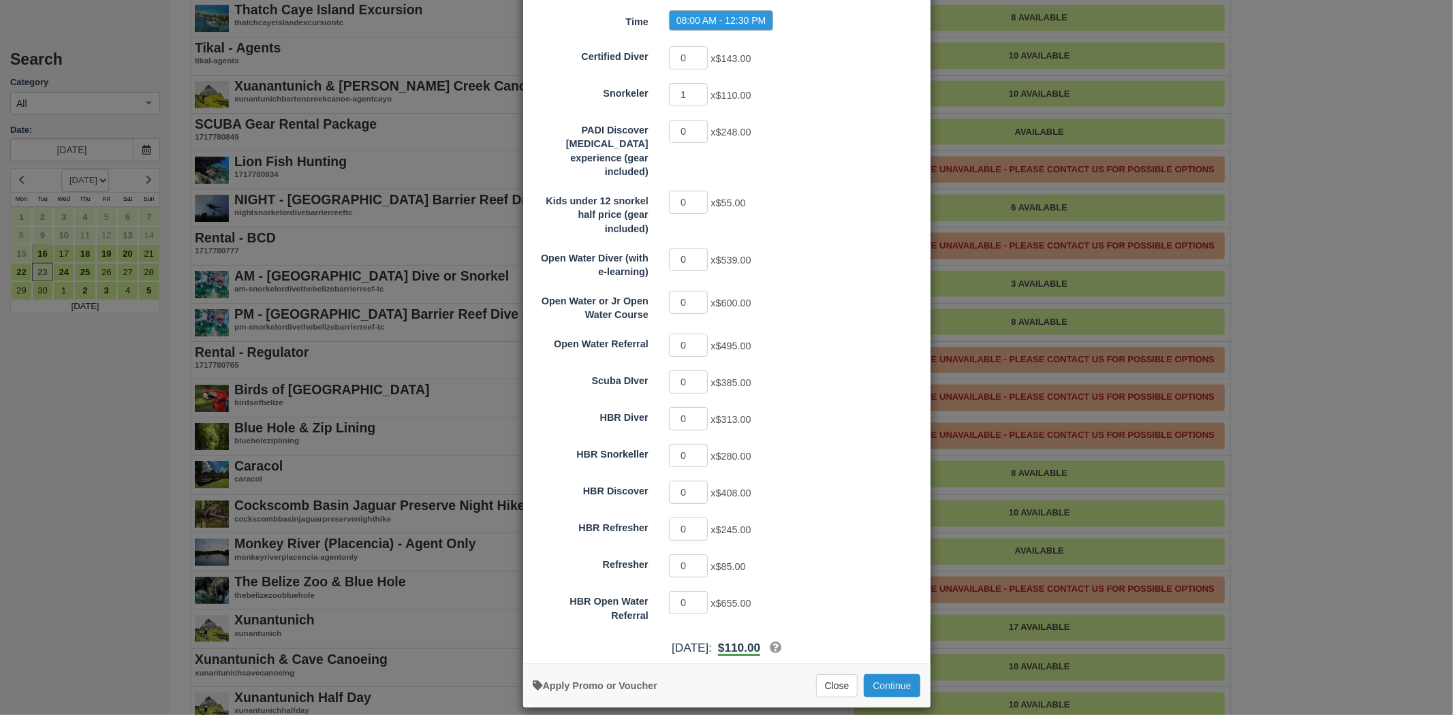
click at [882, 674] on button "Continue" at bounding box center [892, 685] width 56 height 23
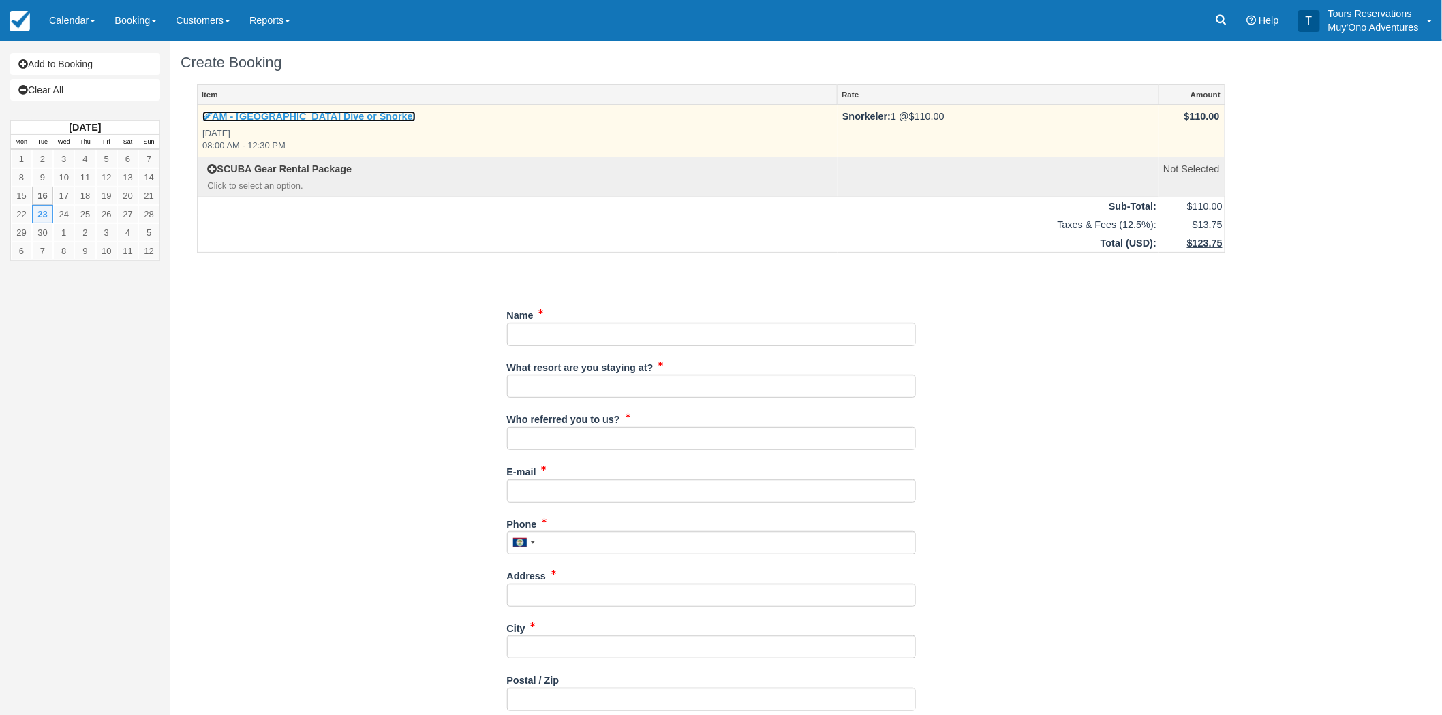
click at [310, 116] on link "AM - [GEOGRAPHIC_DATA] Dive or Snorkel" at bounding box center [308, 116] width 213 height 11
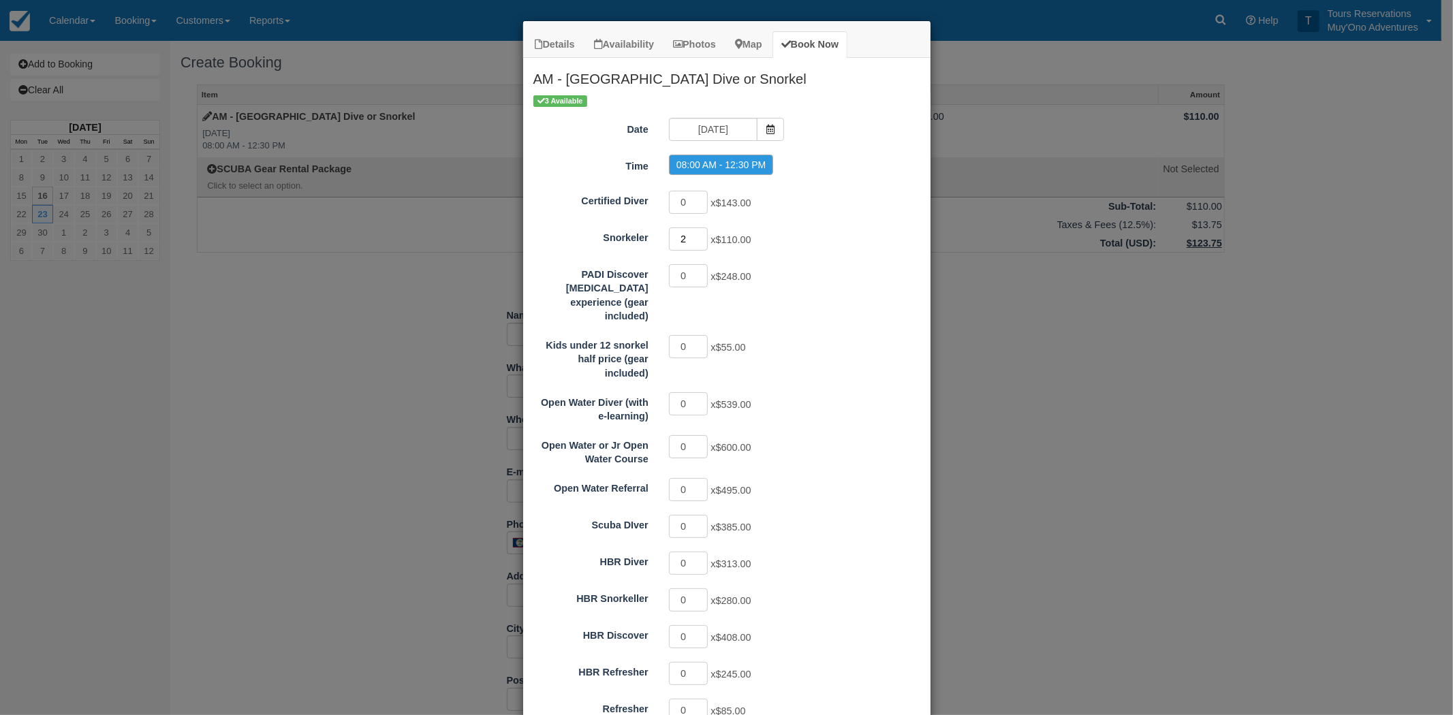
type input "2"
click at [697, 234] on input "2" at bounding box center [689, 239] width 40 height 23
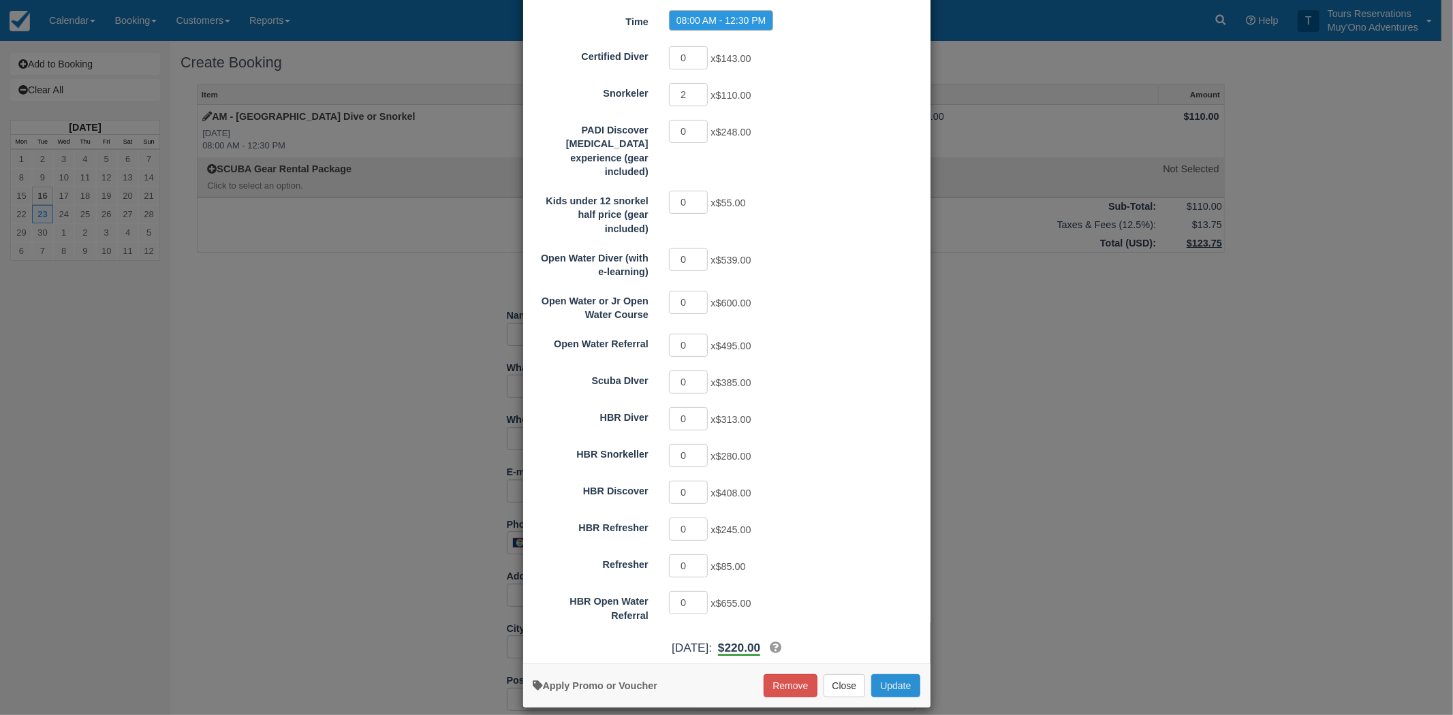
click at [884, 674] on button "Update" at bounding box center [895, 685] width 48 height 23
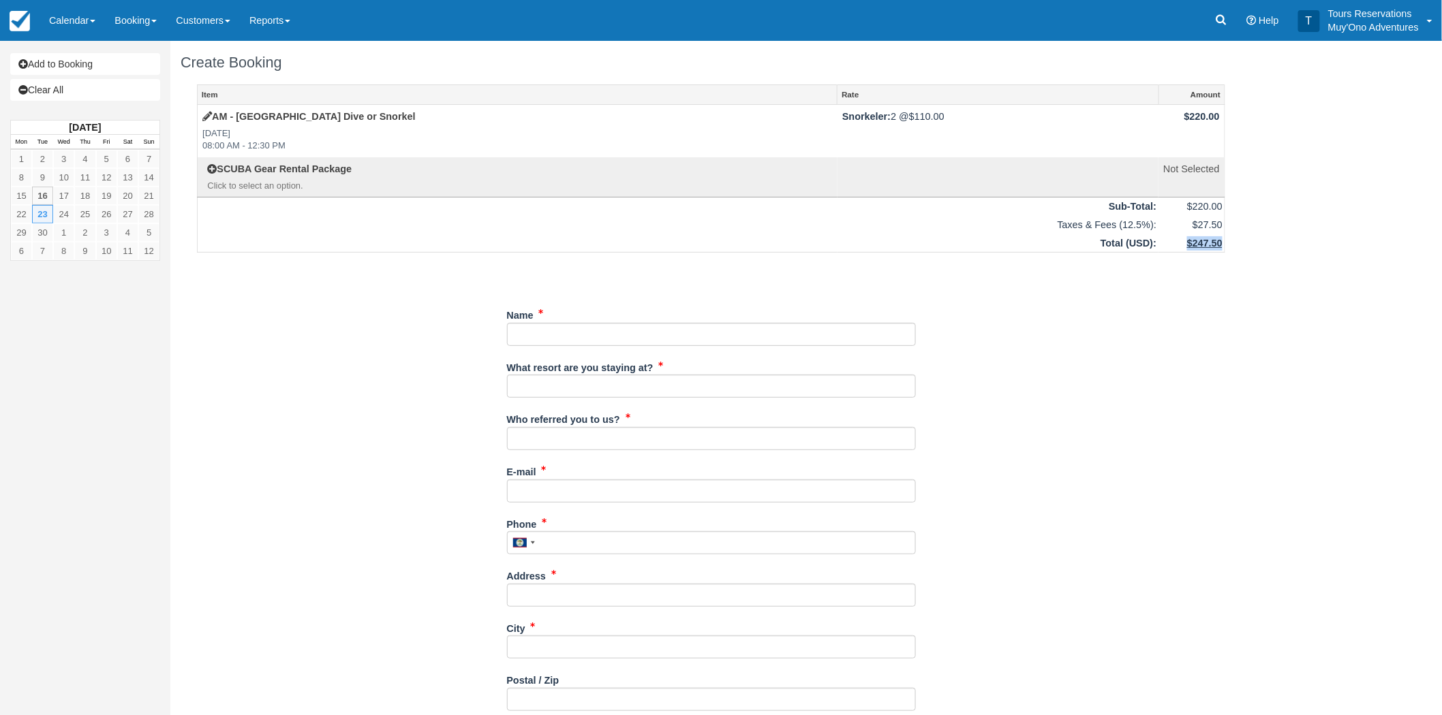
drag, startPoint x: 1183, startPoint y: 245, endPoint x: 1223, endPoint y: 242, distance: 40.3
click at [1223, 242] on td "$247.50" at bounding box center [1191, 243] width 66 height 18
copy span "$247.50"
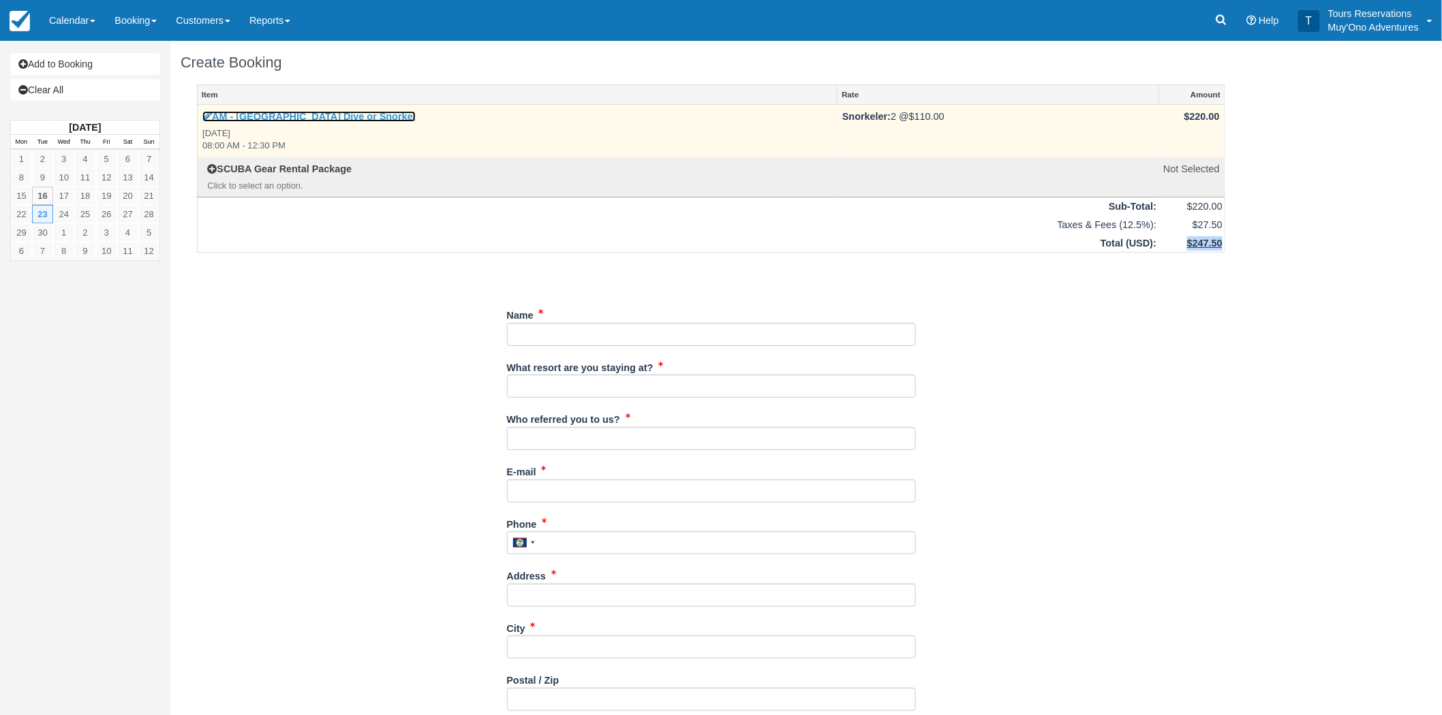
click at [251, 112] on link "AM - [GEOGRAPHIC_DATA] Dive or Snorkel" at bounding box center [308, 116] width 213 height 11
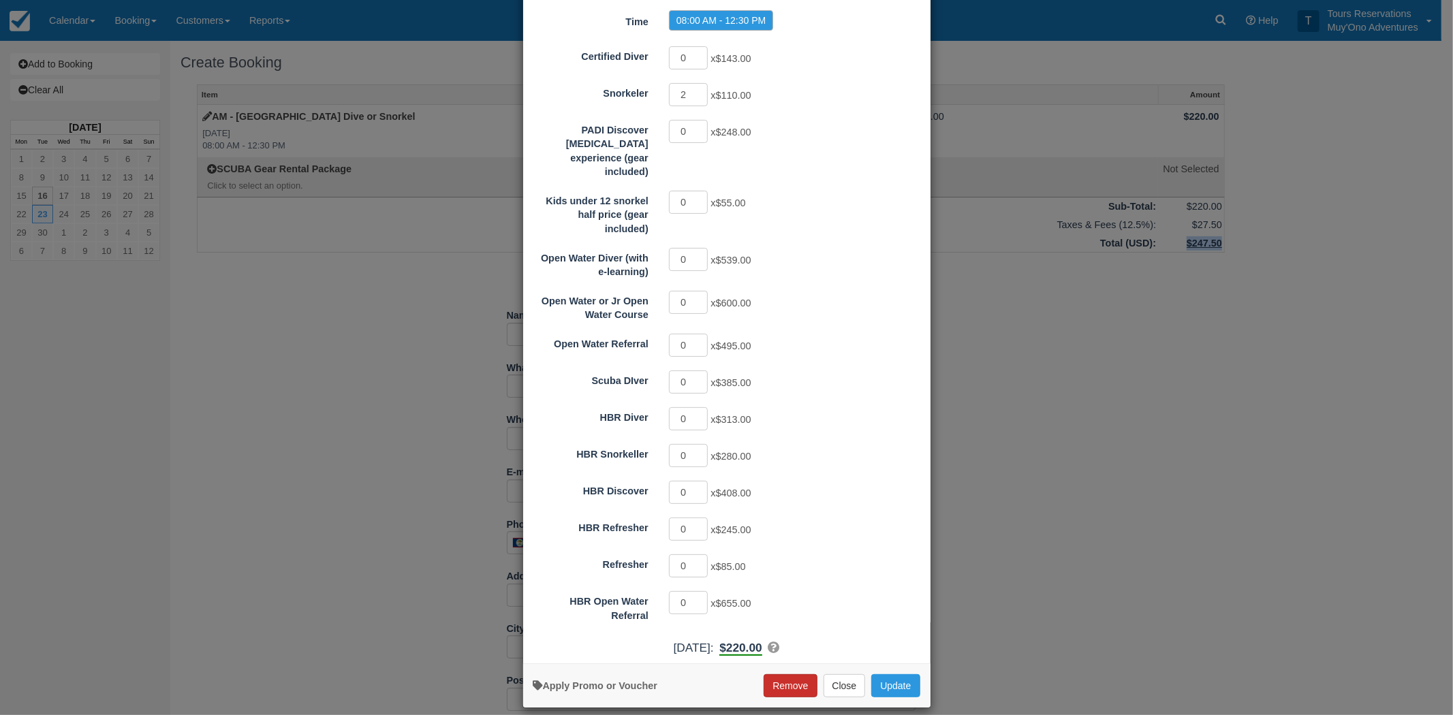
click at [768, 674] on button "Remove" at bounding box center [790, 685] width 53 height 23
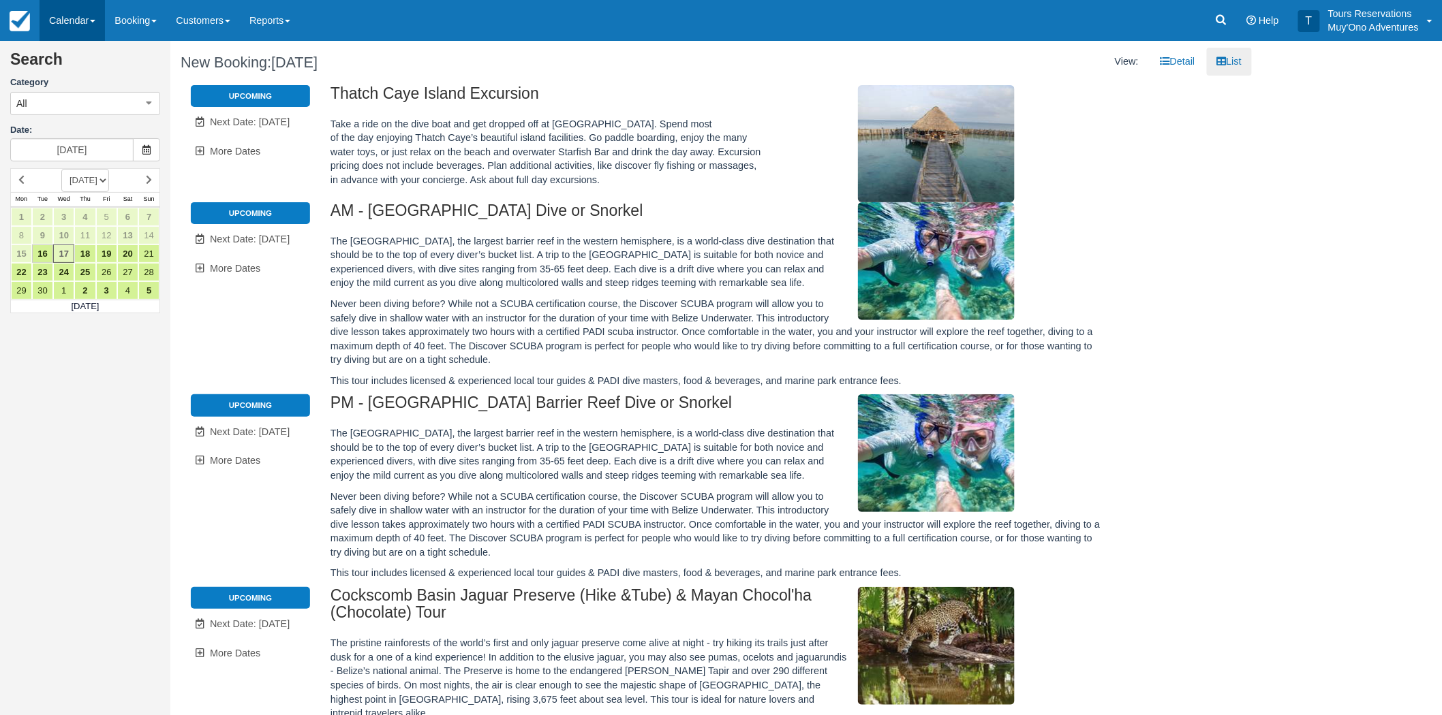
click at [76, 17] on link "Calendar" at bounding box center [72, 20] width 65 height 41
click at [85, 51] on link "Booking" at bounding box center [94, 58] width 108 height 29
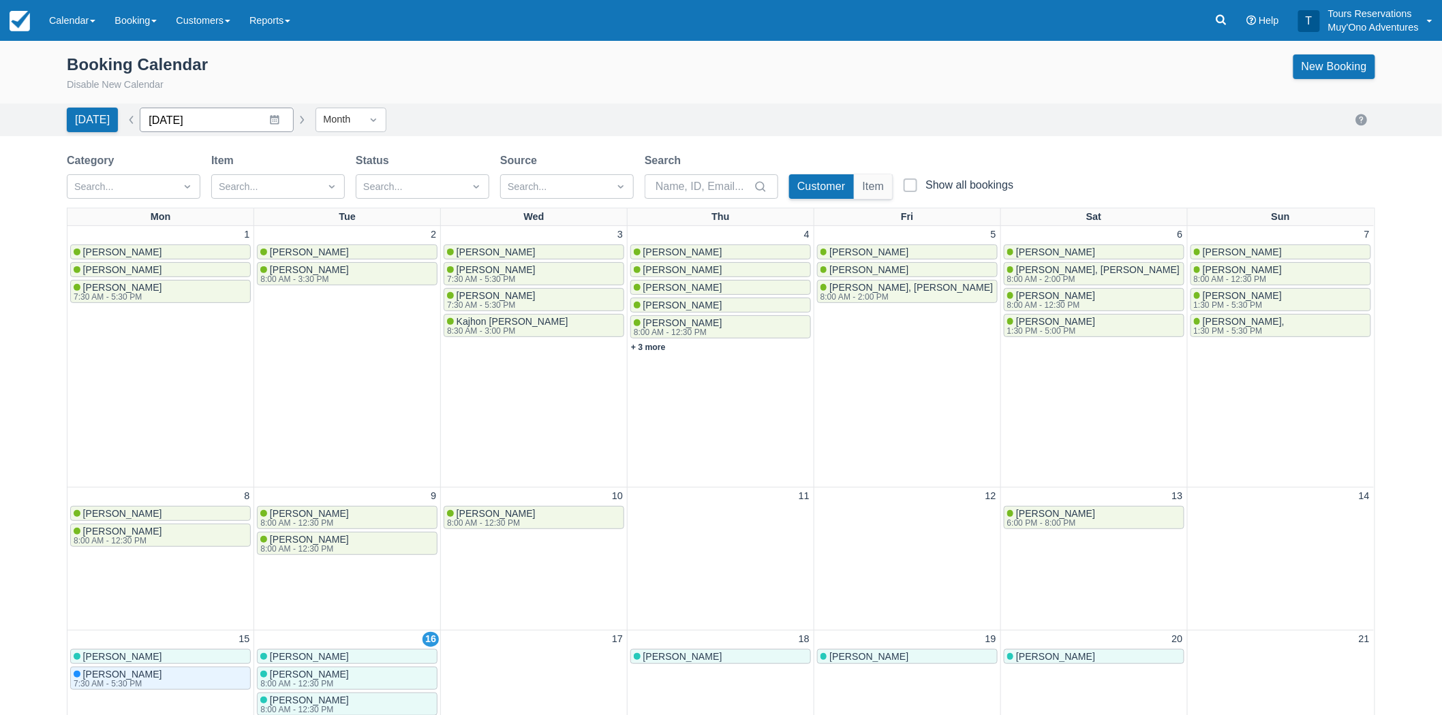
click at [243, 127] on input "[DATE]" at bounding box center [217, 120] width 154 height 25
click at [322, 176] on icon "Move forward to switch to the next month." at bounding box center [328, 176] width 13 height 13
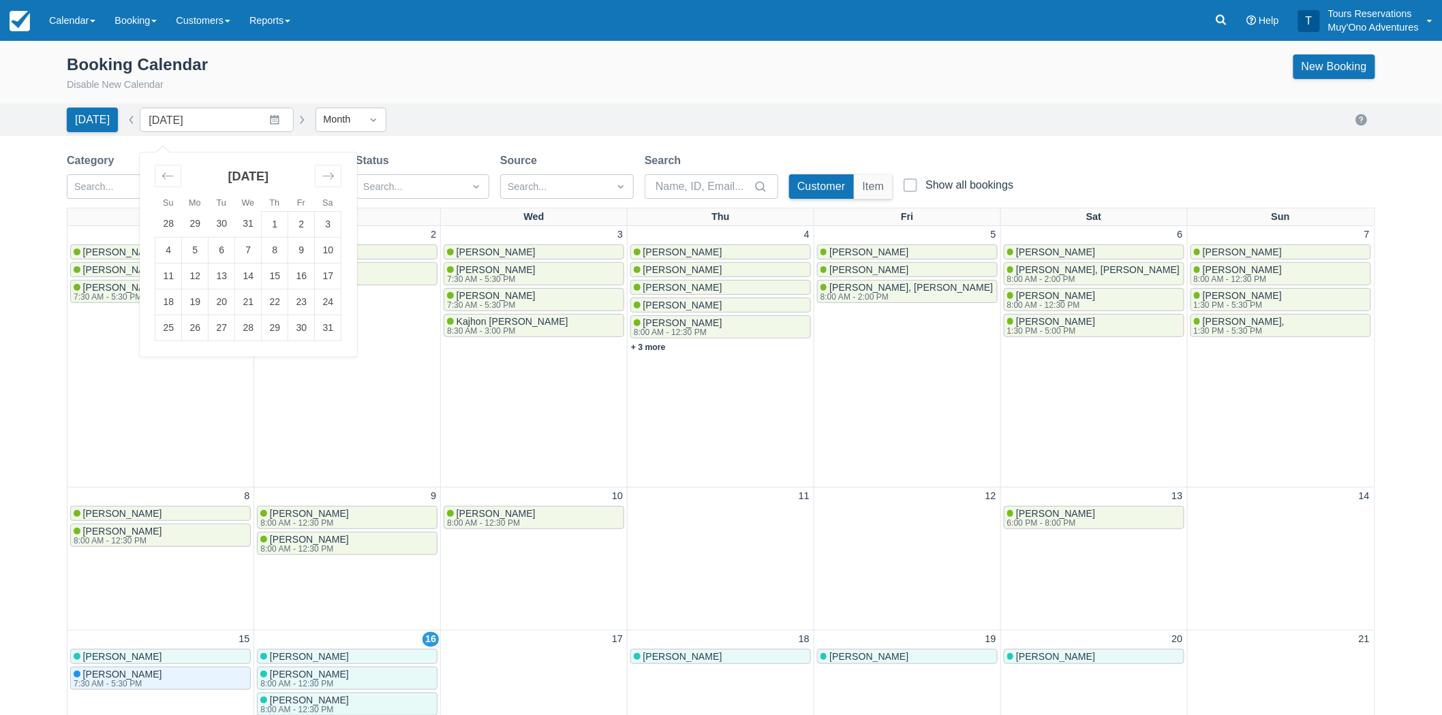
click at [264, 218] on td "1" at bounding box center [275, 224] width 27 height 26
type input "January 2026"
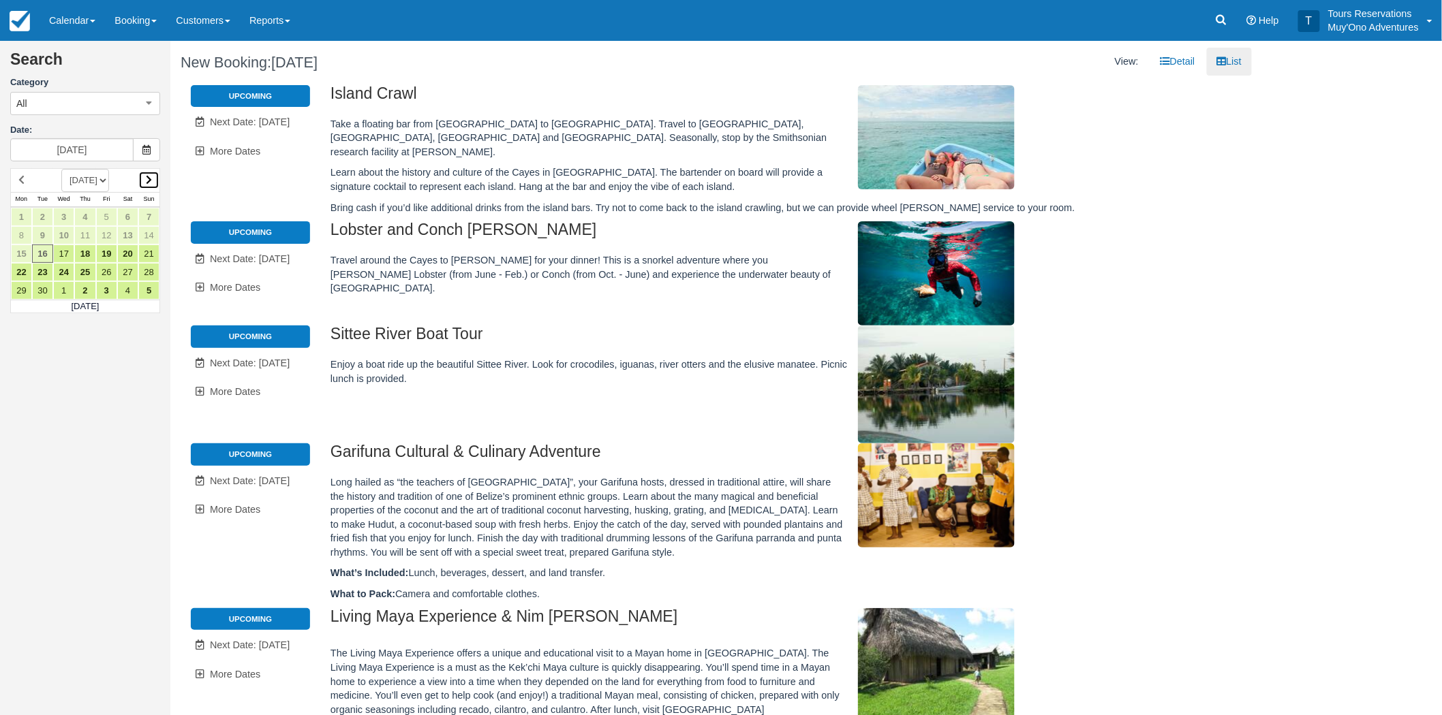
click at [151, 183] on icon at bounding box center [149, 180] width 6 height 10
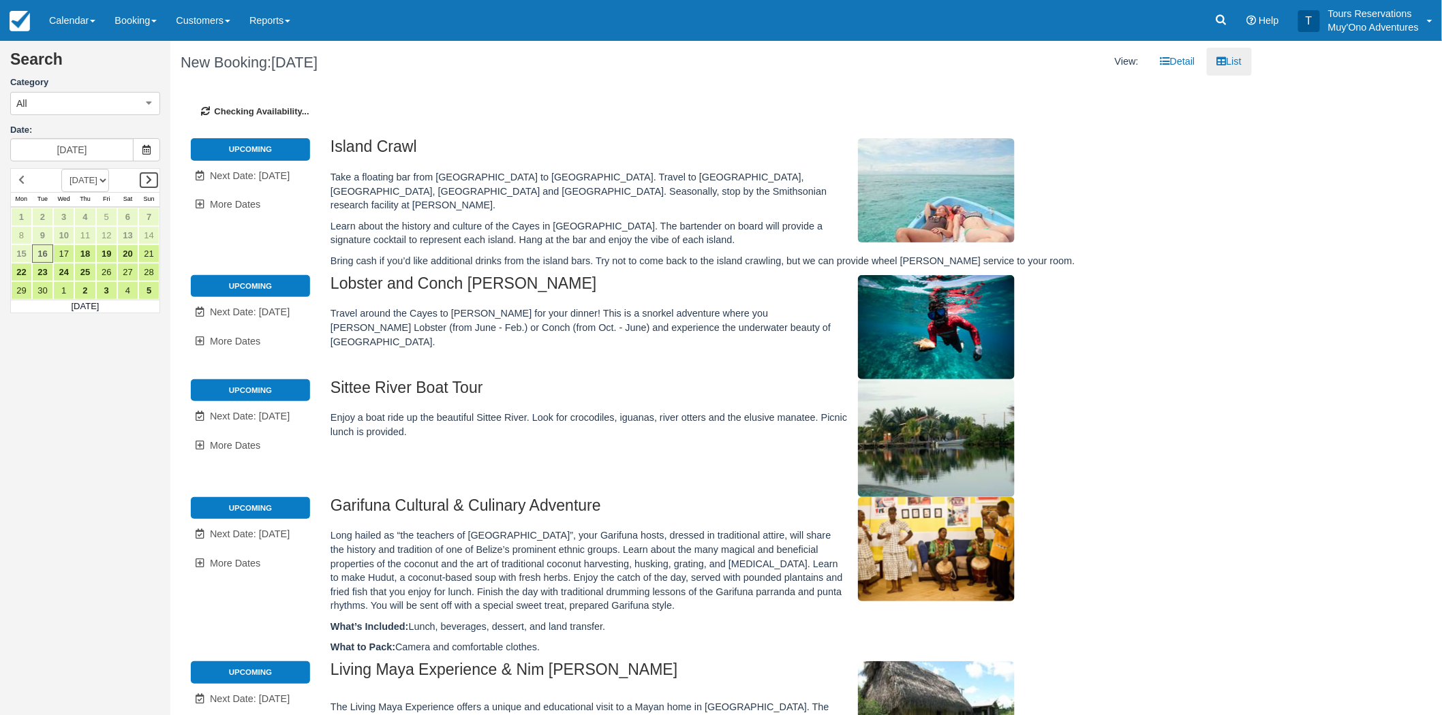
click at [151, 183] on icon at bounding box center [149, 180] width 6 height 10
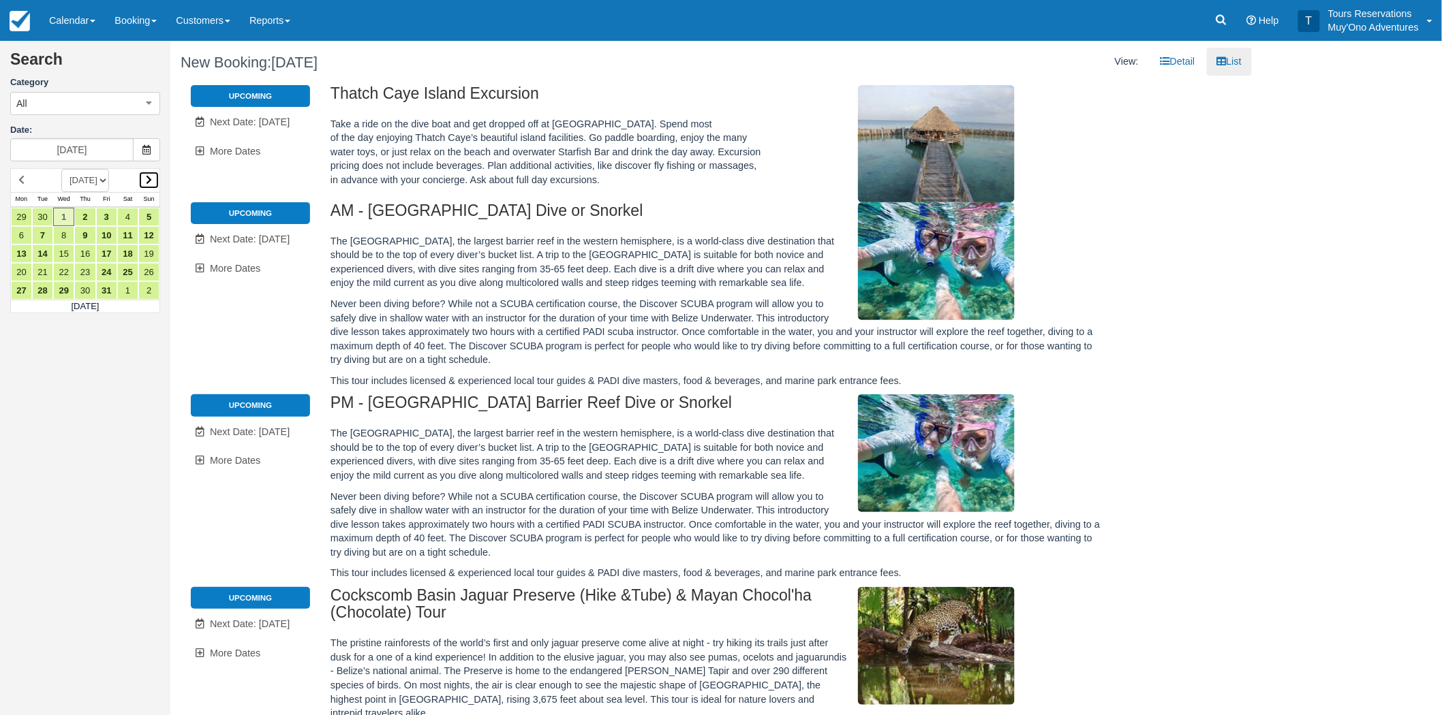
click at [151, 182] on icon at bounding box center [149, 180] width 6 height 10
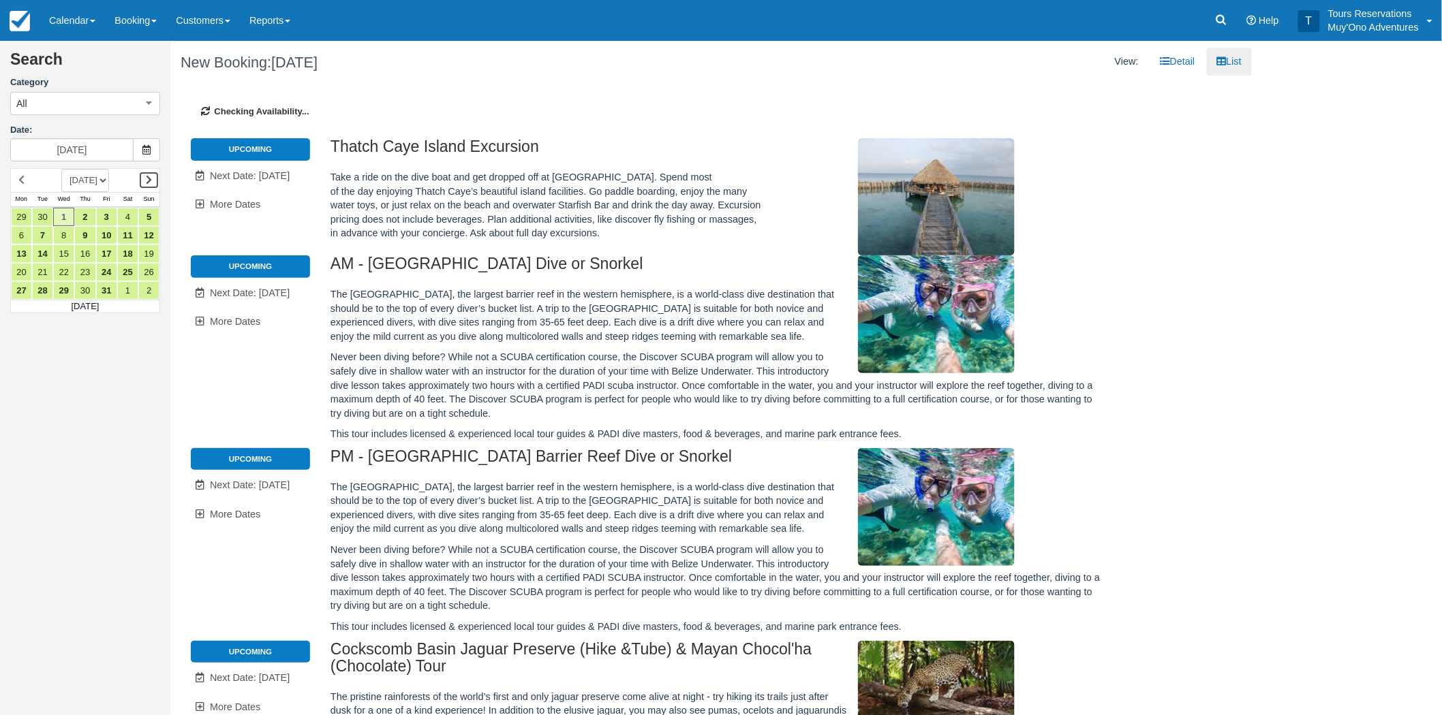
click at [151, 182] on icon at bounding box center [149, 180] width 6 height 10
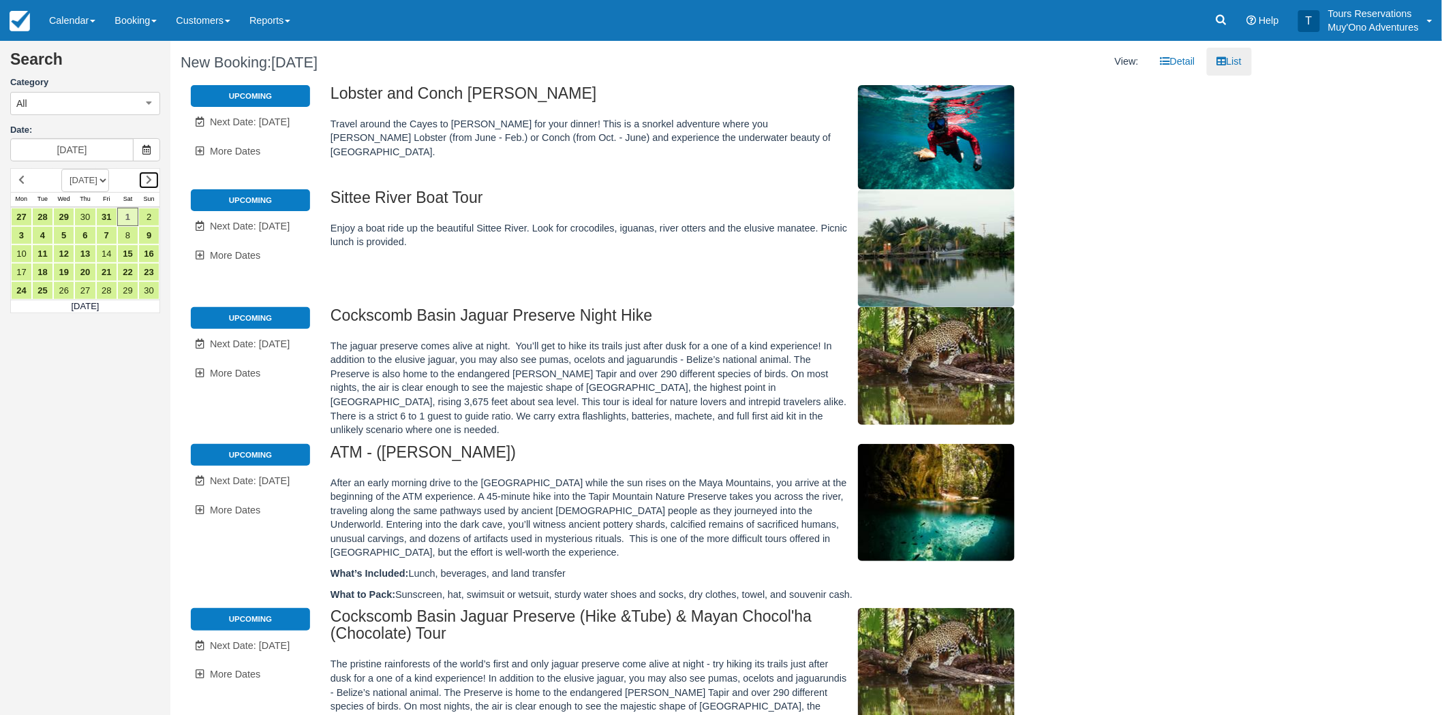
click at [151, 182] on icon at bounding box center [149, 180] width 6 height 10
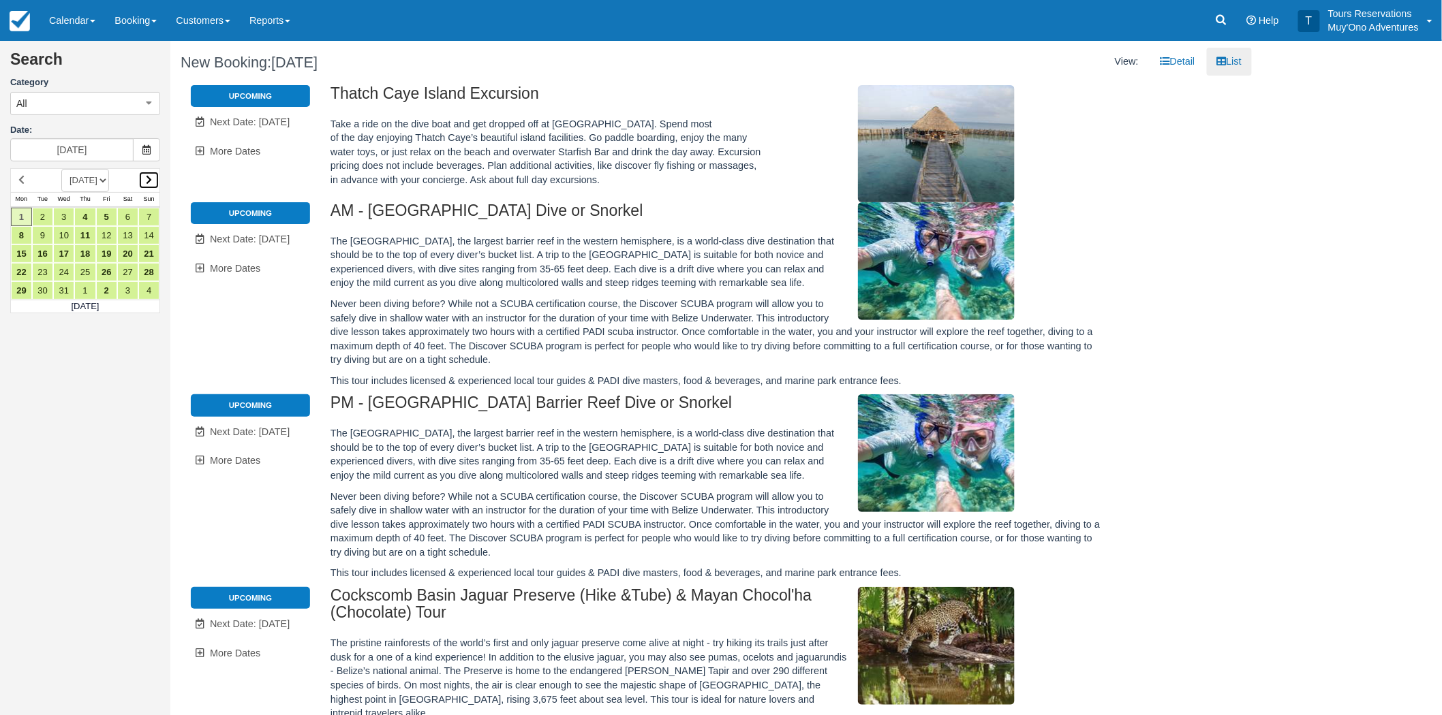
click at [148, 181] on icon at bounding box center [149, 180] width 6 height 10
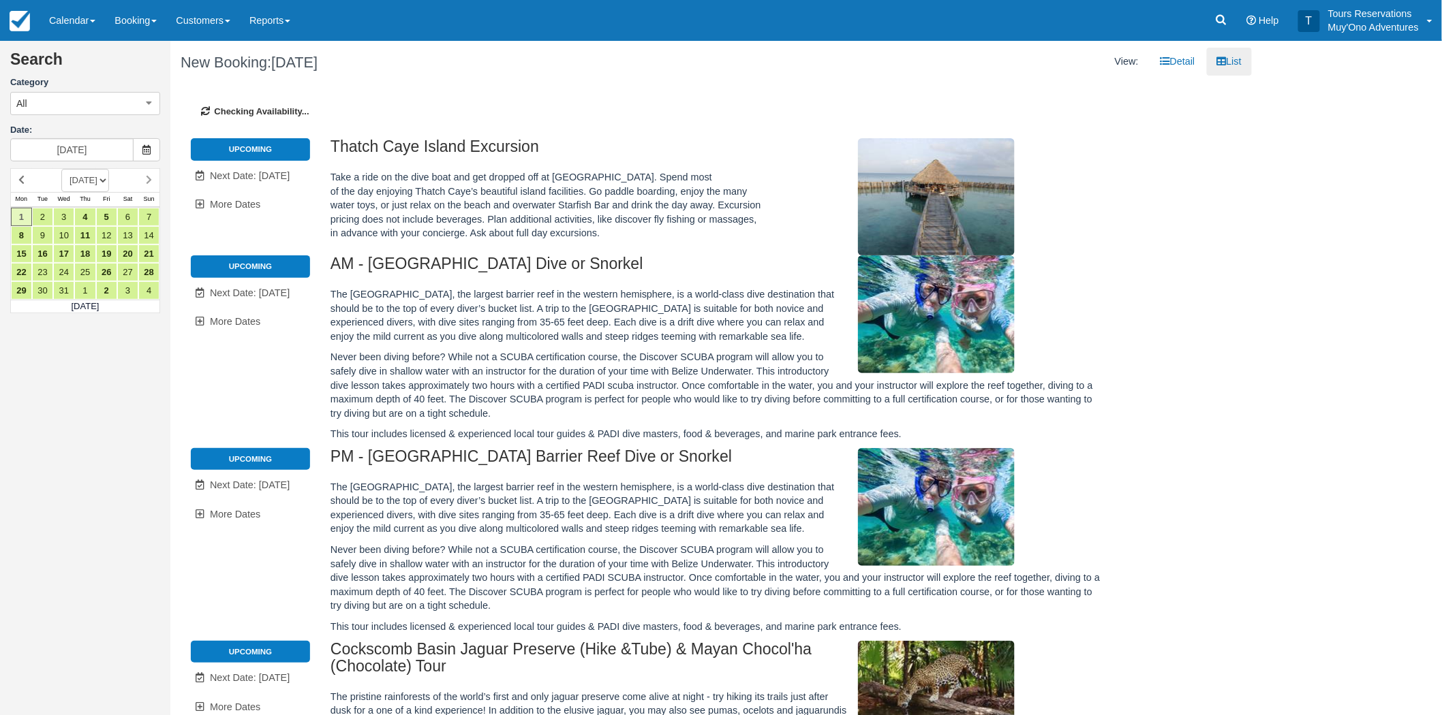
type input "01/01/26"
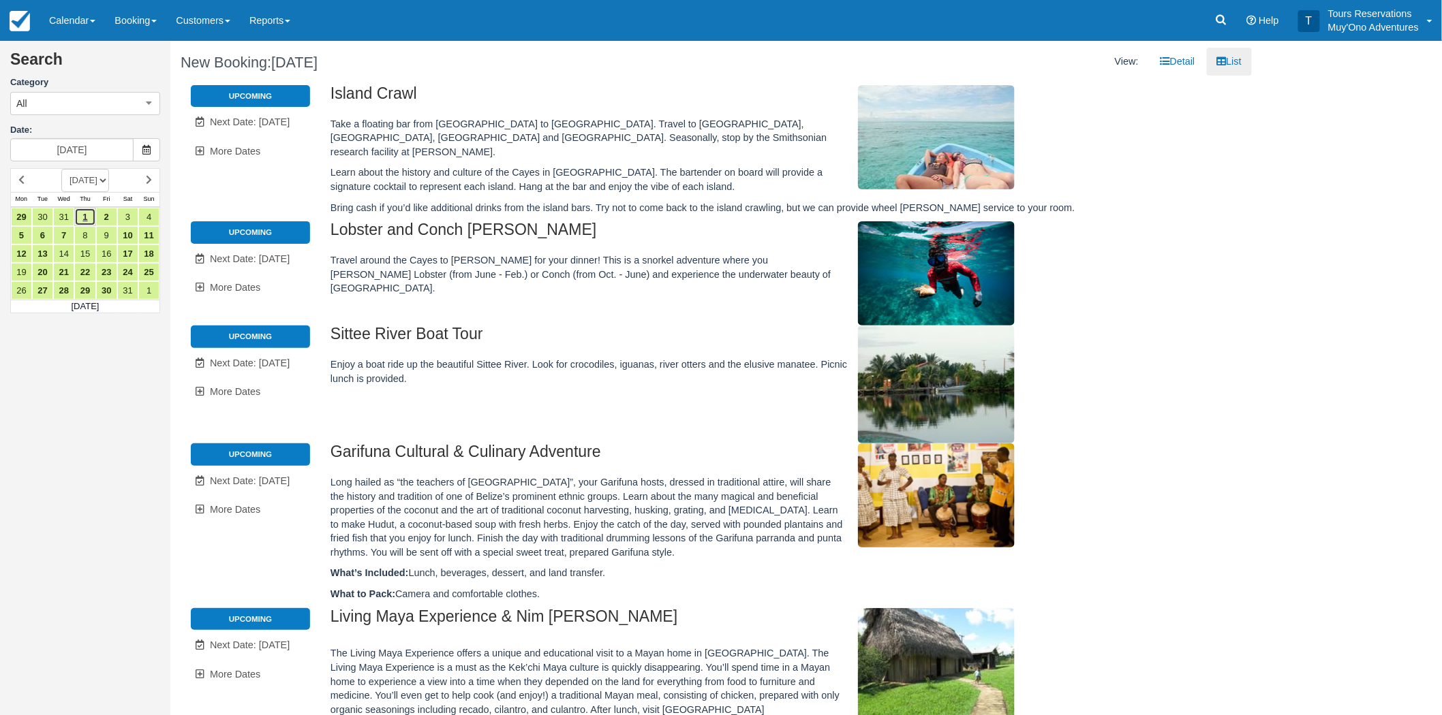
click at [80, 214] on link "1" at bounding box center [84, 217] width 21 height 18
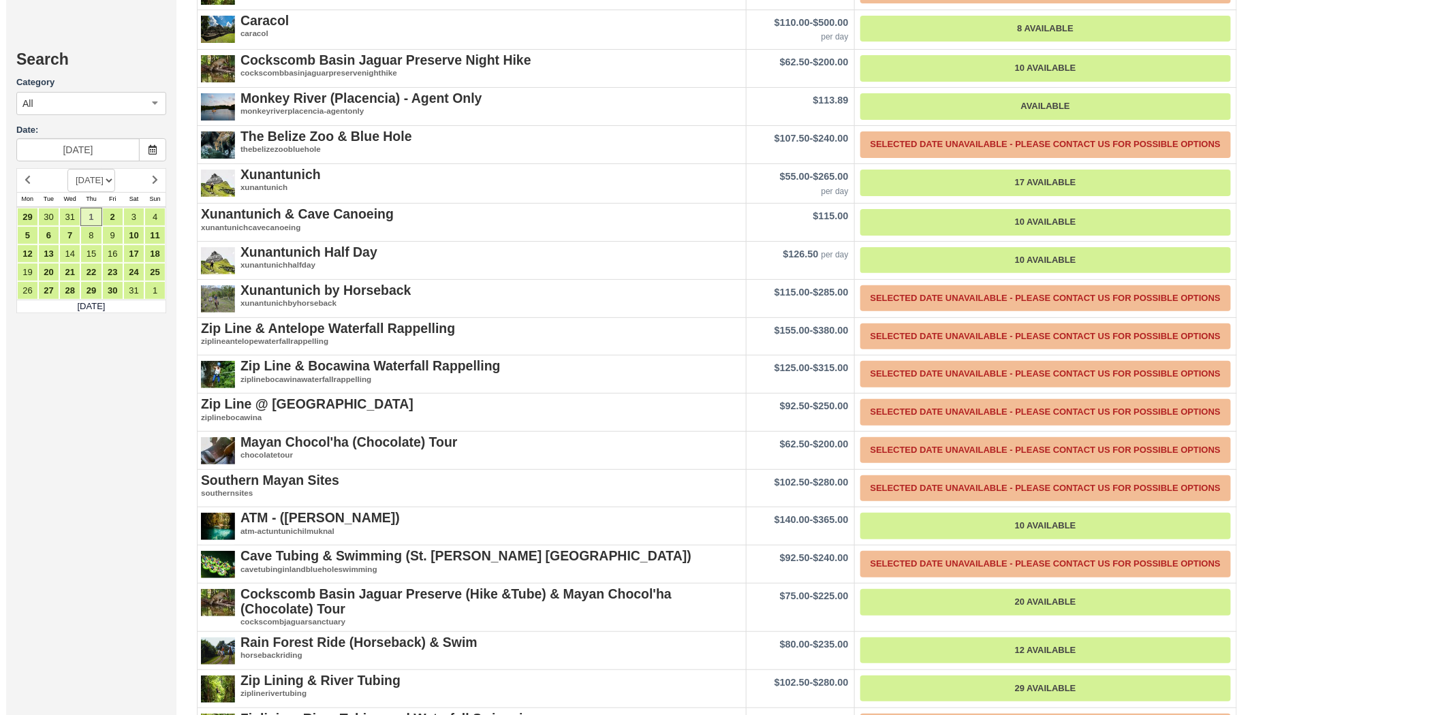
scroll to position [2195, 0]
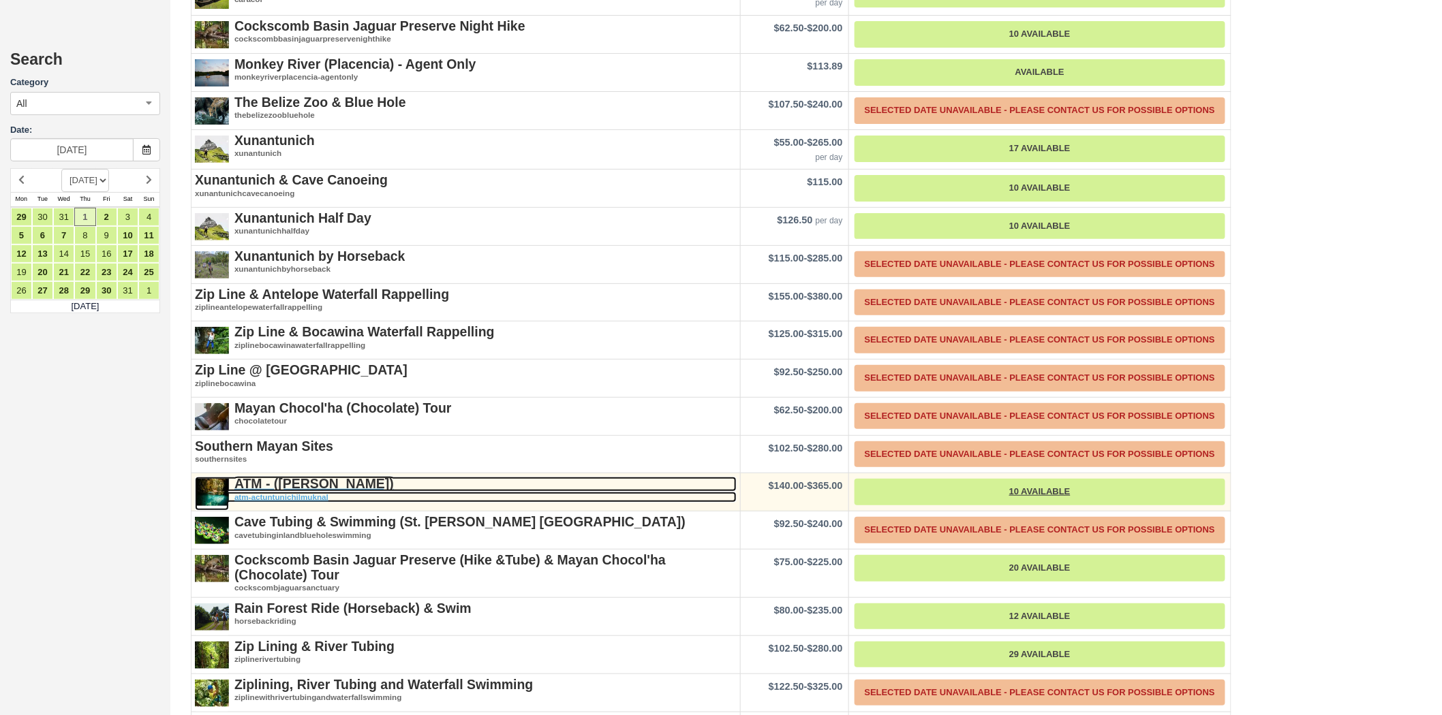
click at [305, 476] on strong "ATM - ([PERSON_NAME])" at bounding box center [313, 483] width 159 height 15
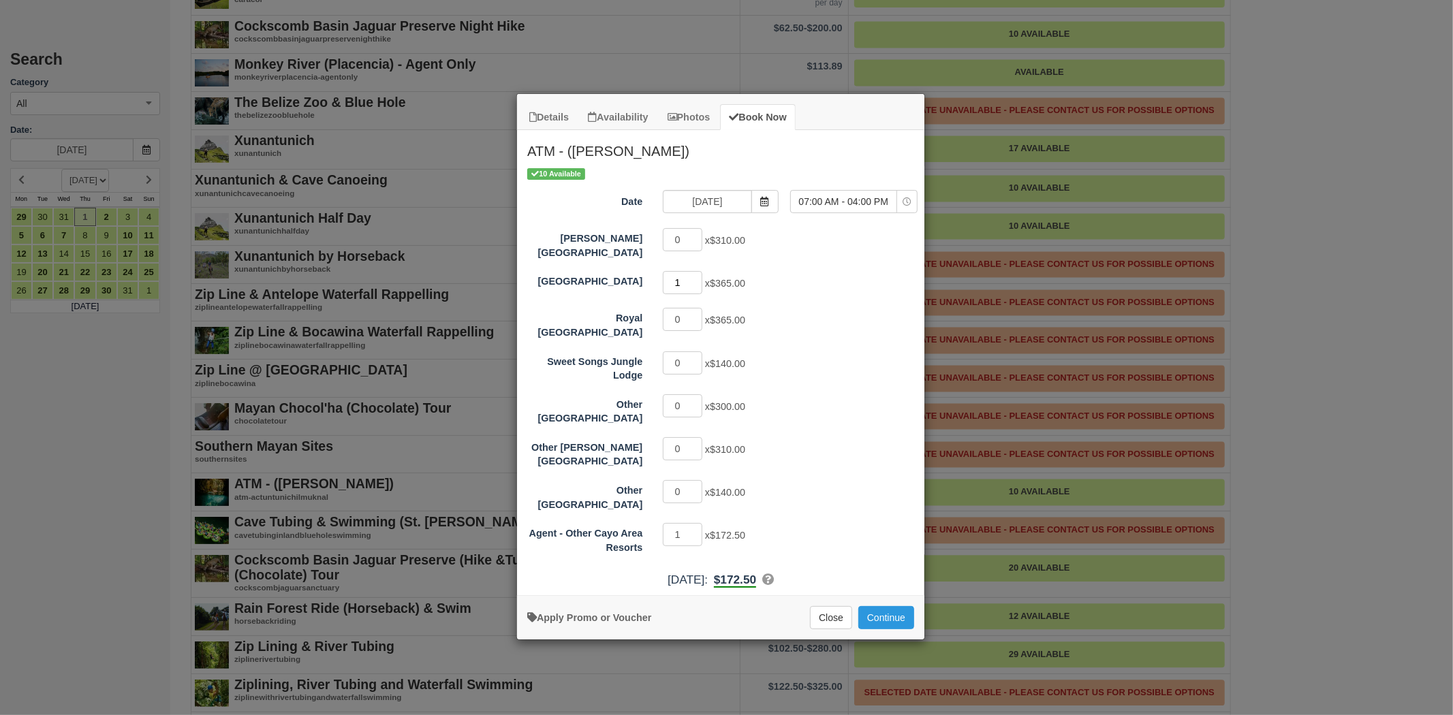
click at [697, 271] on input "1" at bounding box center [683, 282] width 40 height 23
type input "2"
click at [696, 272] on input "2" at bounding box center [683, 282] width 40 height 23
type input "0"
click at [696, 523] on input "0" at bounding box center [683, 534] width 40 height 23
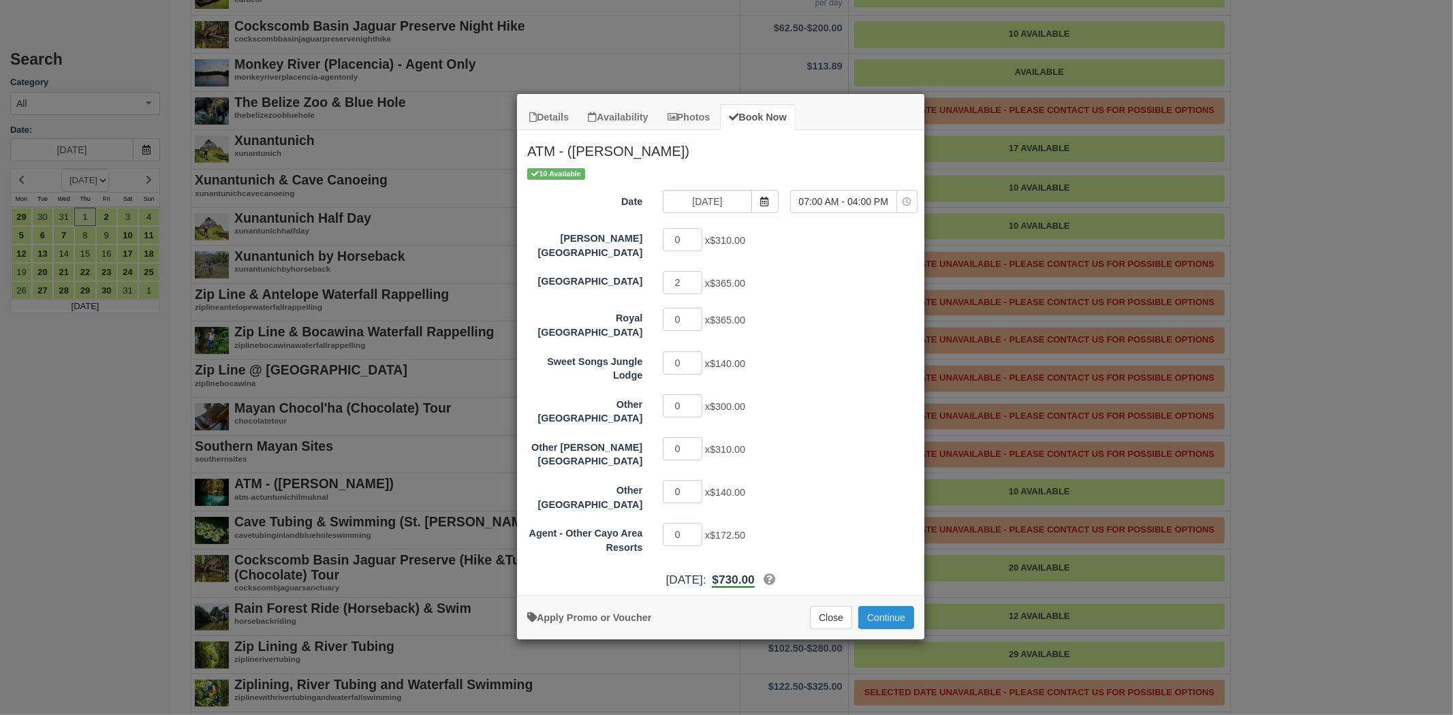
click at [880, 606] on button "Continue" at bounding box center [886, 617] width 56 height 23
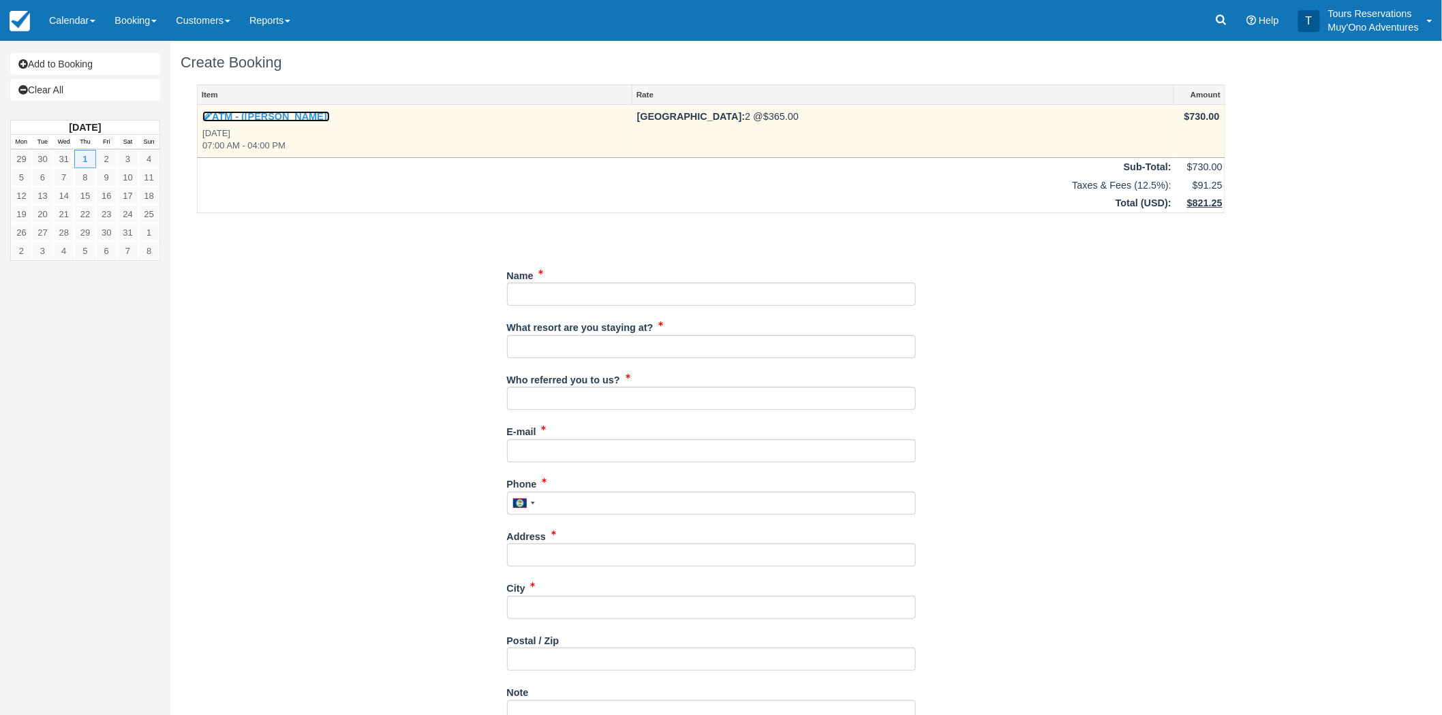
click at [327, 117] on link "ATM - ([PERSON_NAME])" at bounding box center [265, 116] width 127 height 11
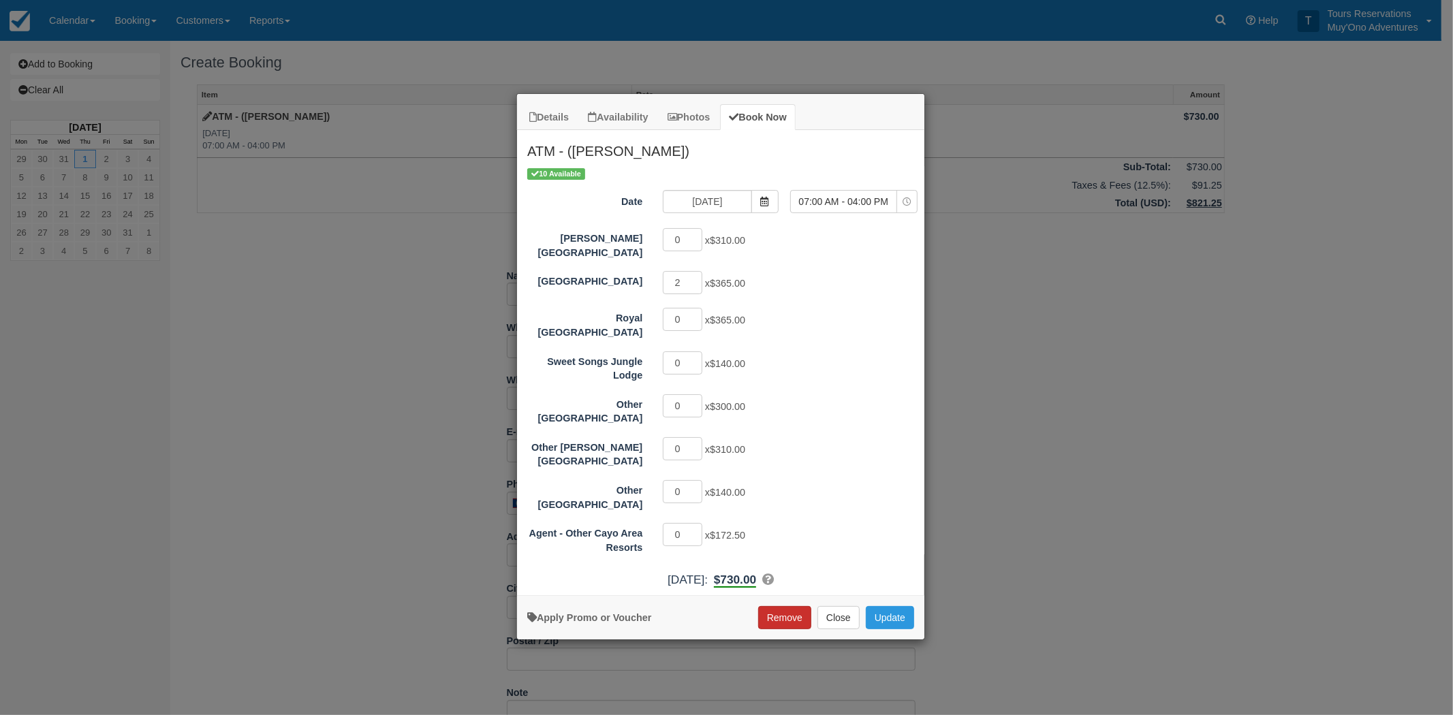
click at [772, 606] on button "Remove" at bounding box center [784, 617] width 53 height 23
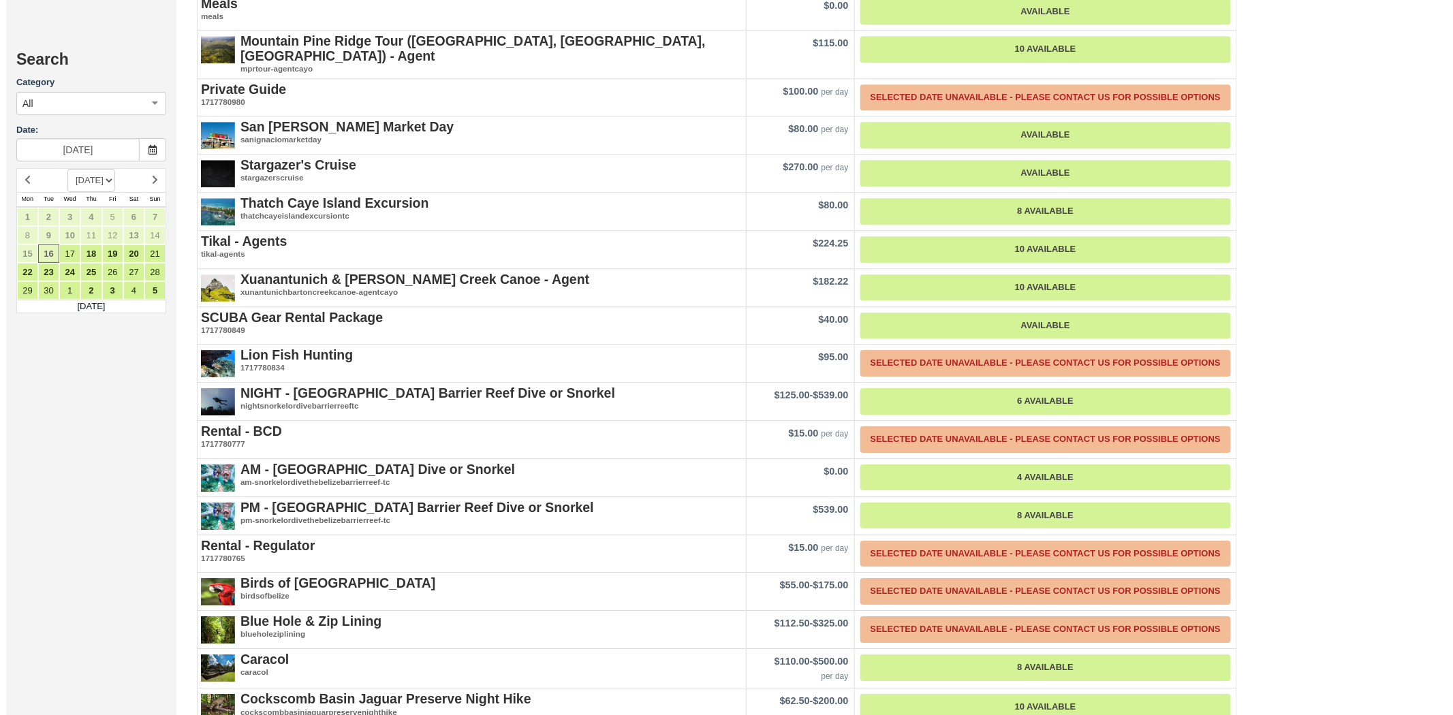
scroll to position [1741, 0]
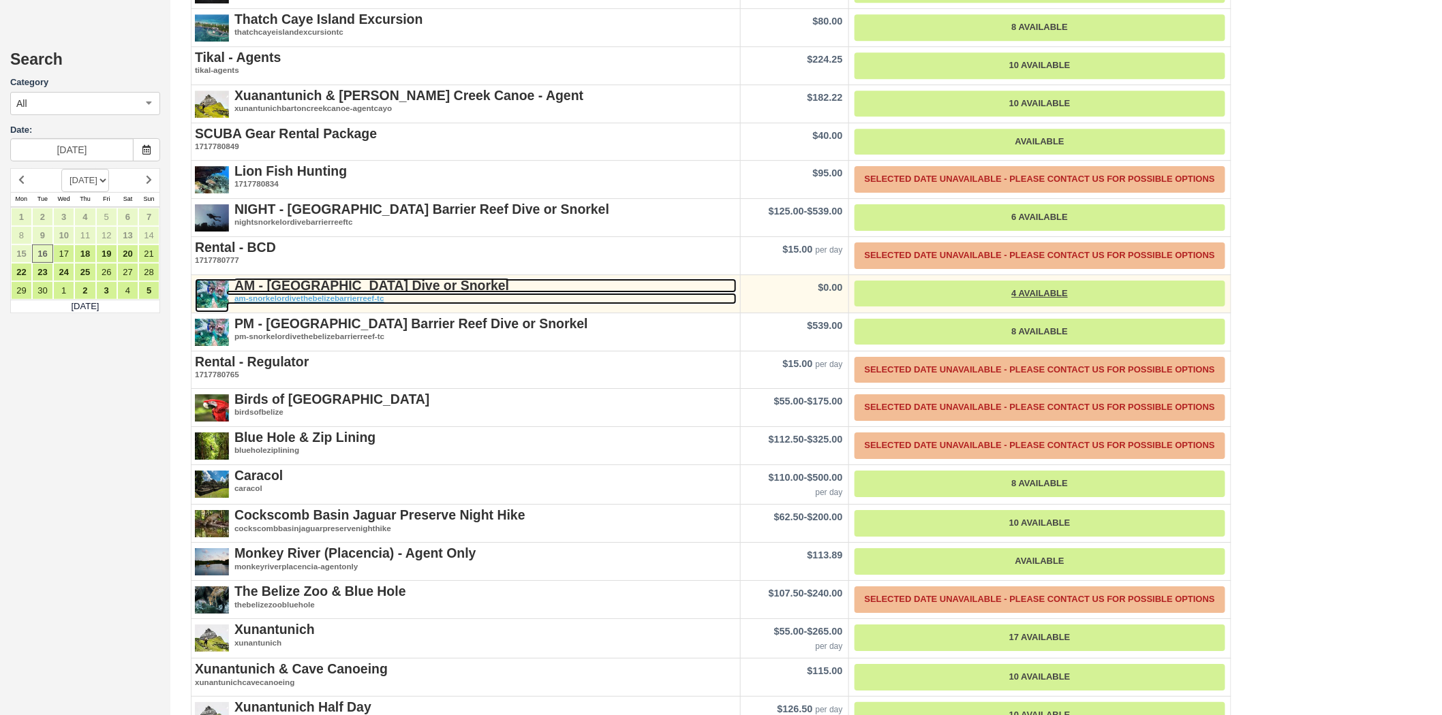
click at [355, 278] on strong "AM - [GEOGRAPHIC_DATA] Dive or Snorkel" at bounding box center [371, 285] width 275 height 15
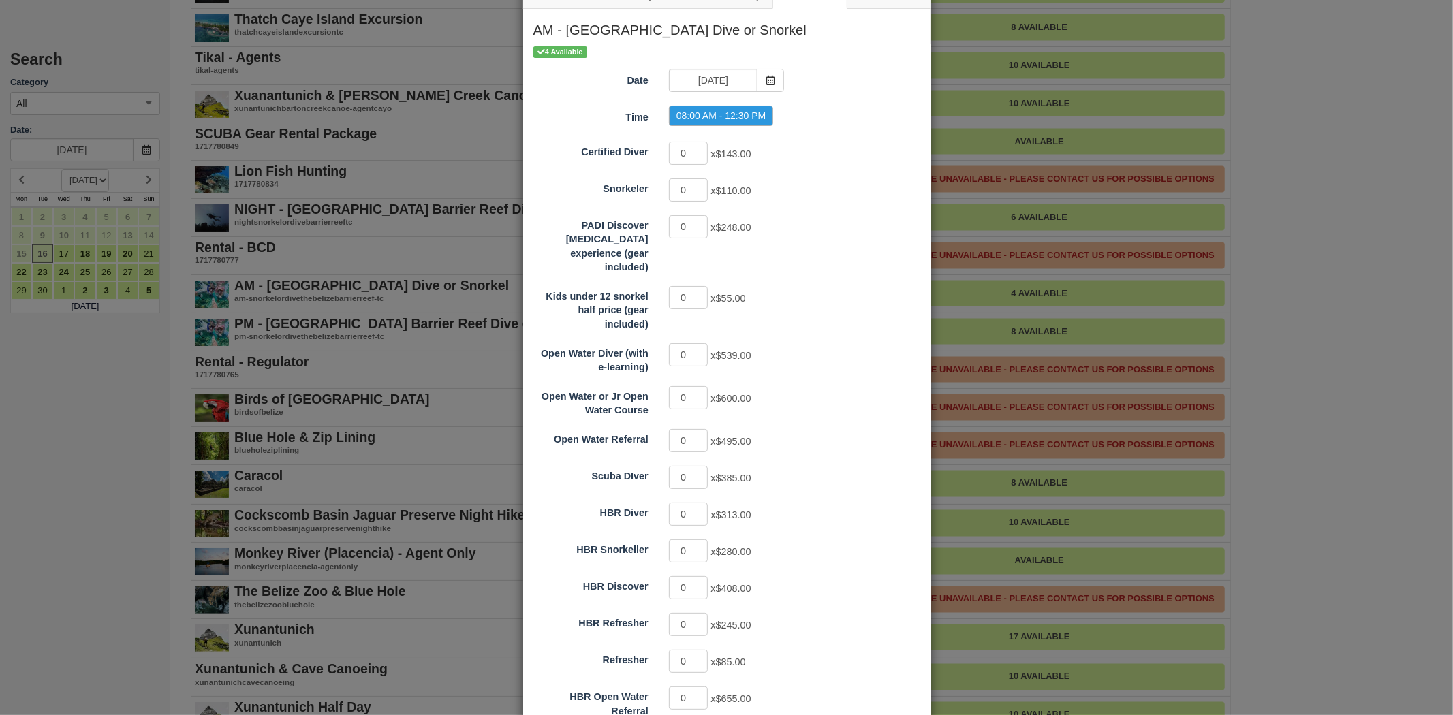
scroll to position [76, 0]
